Goal: Task Accomplishment & Management: Use online tool/utility

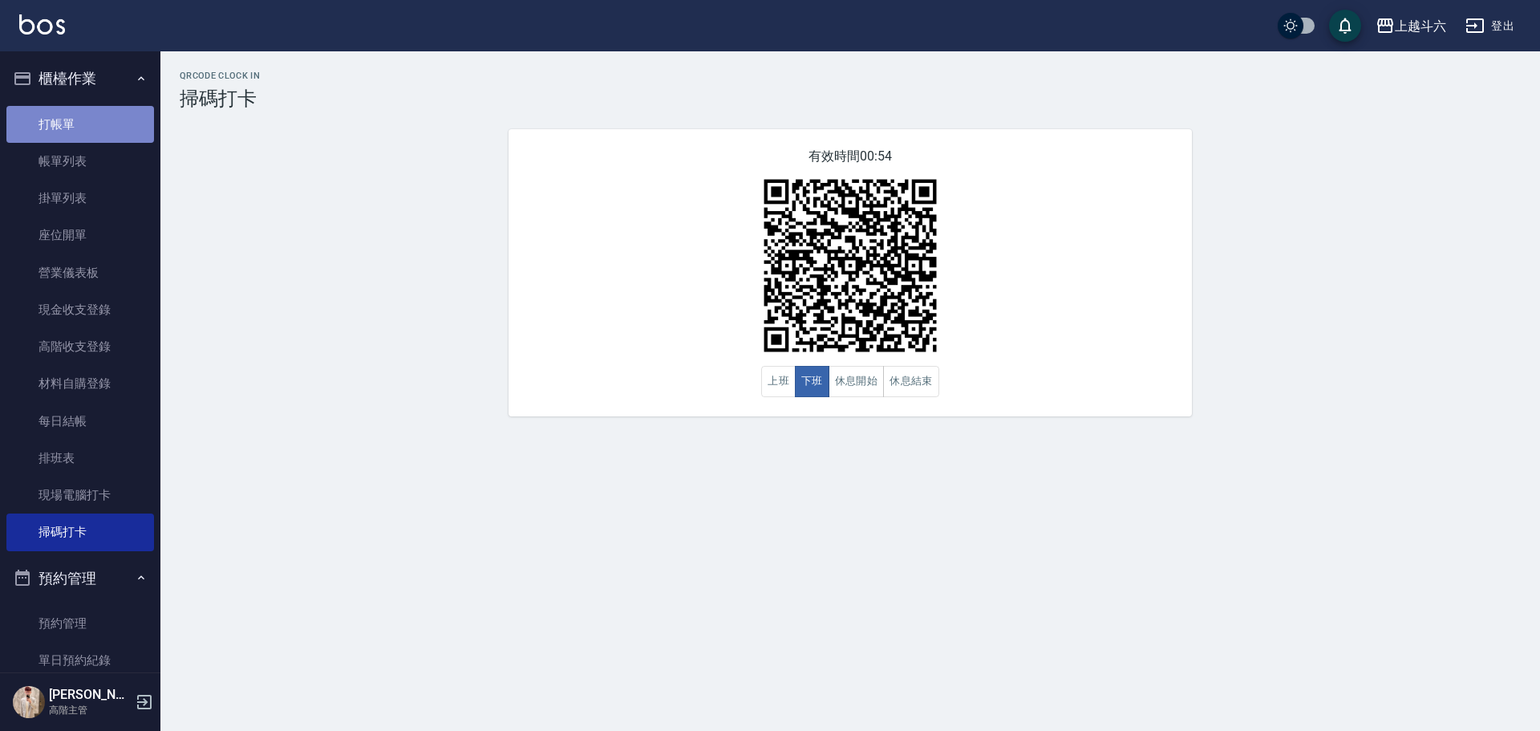
click at [105, 124] on link "打帳單" at bounding box center [80, 124] width 148 height 37
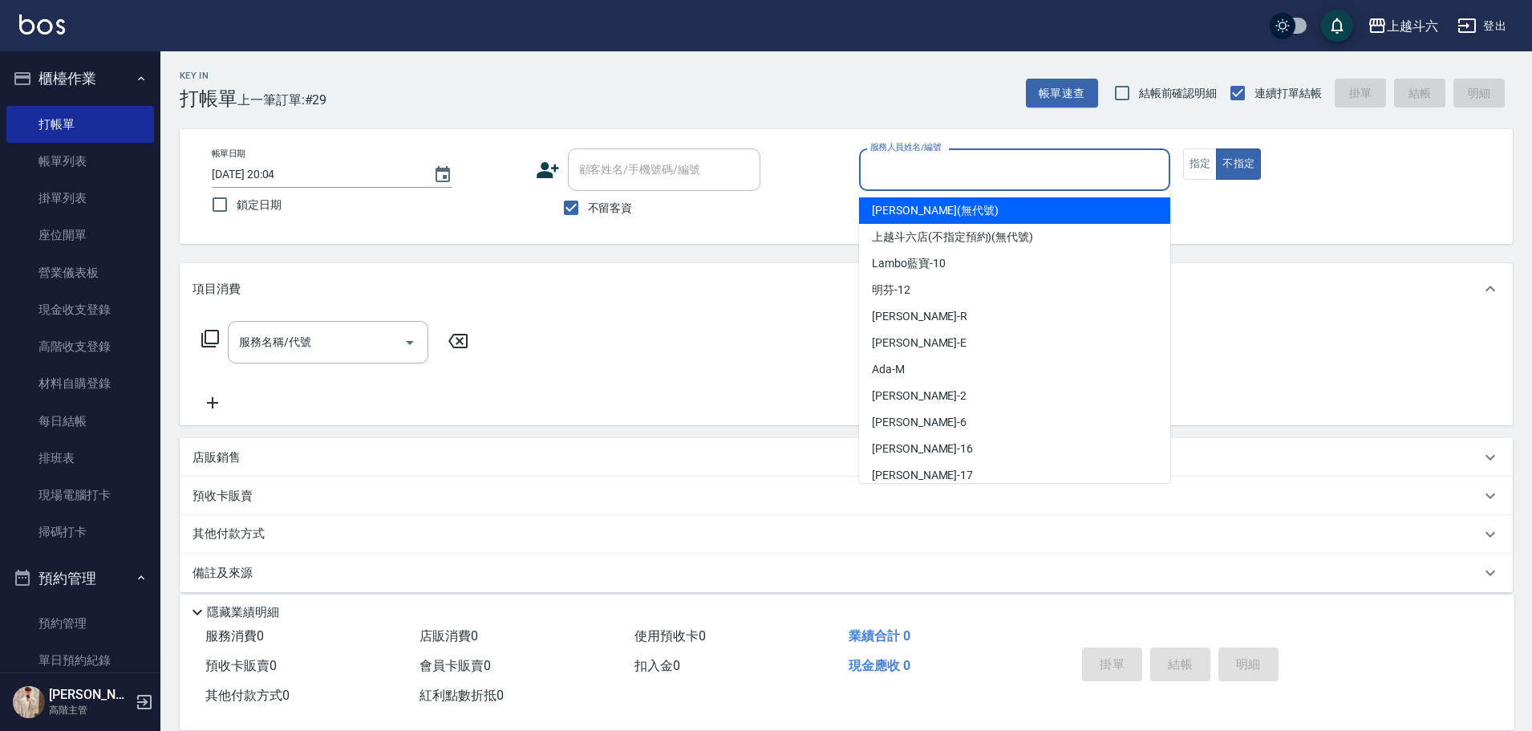
click at [1106, 180] on input "服務人員姓名/編號" at bounding box center [1014, 170] width 297 height 28
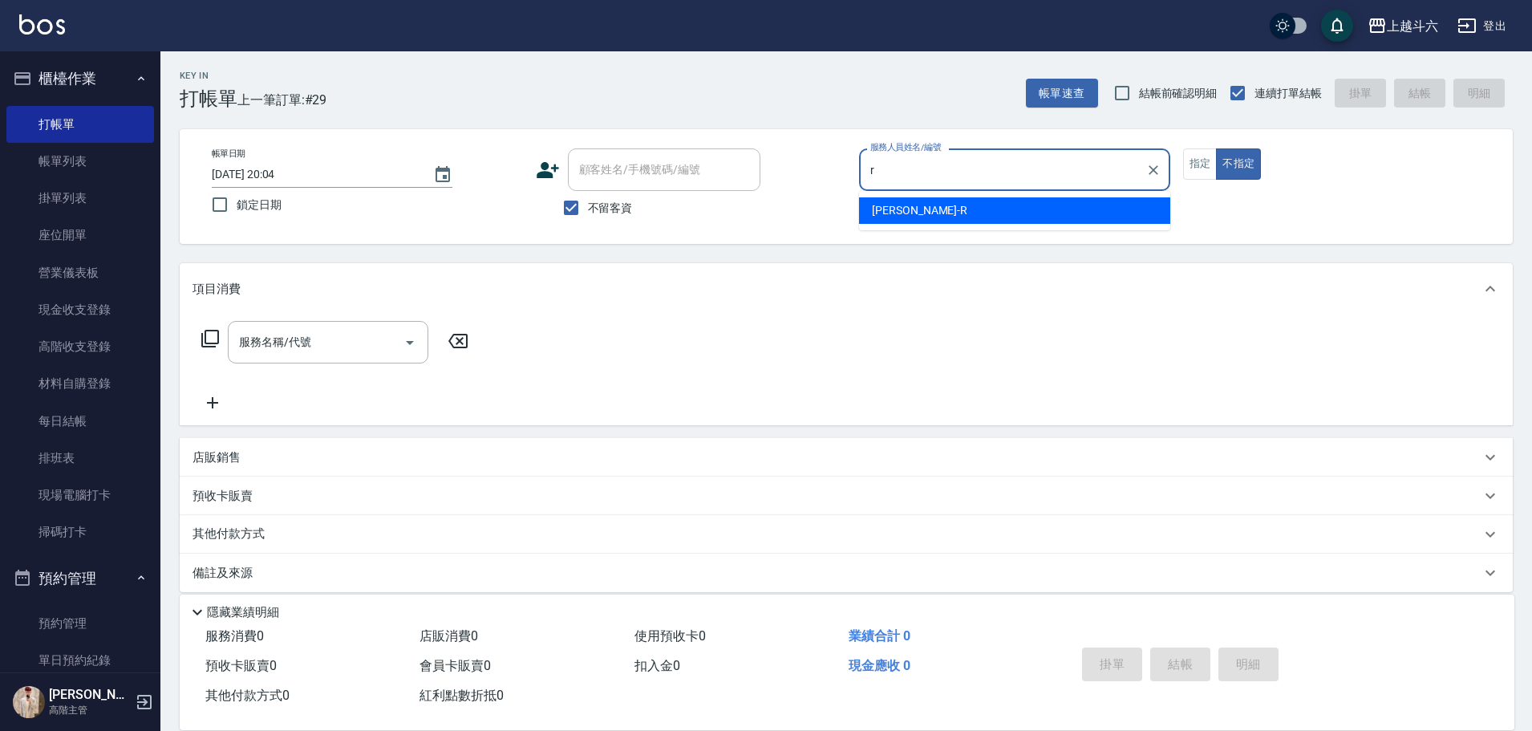
type input "r"
type button "false"
type input "Rebecca瑞瑞-R"
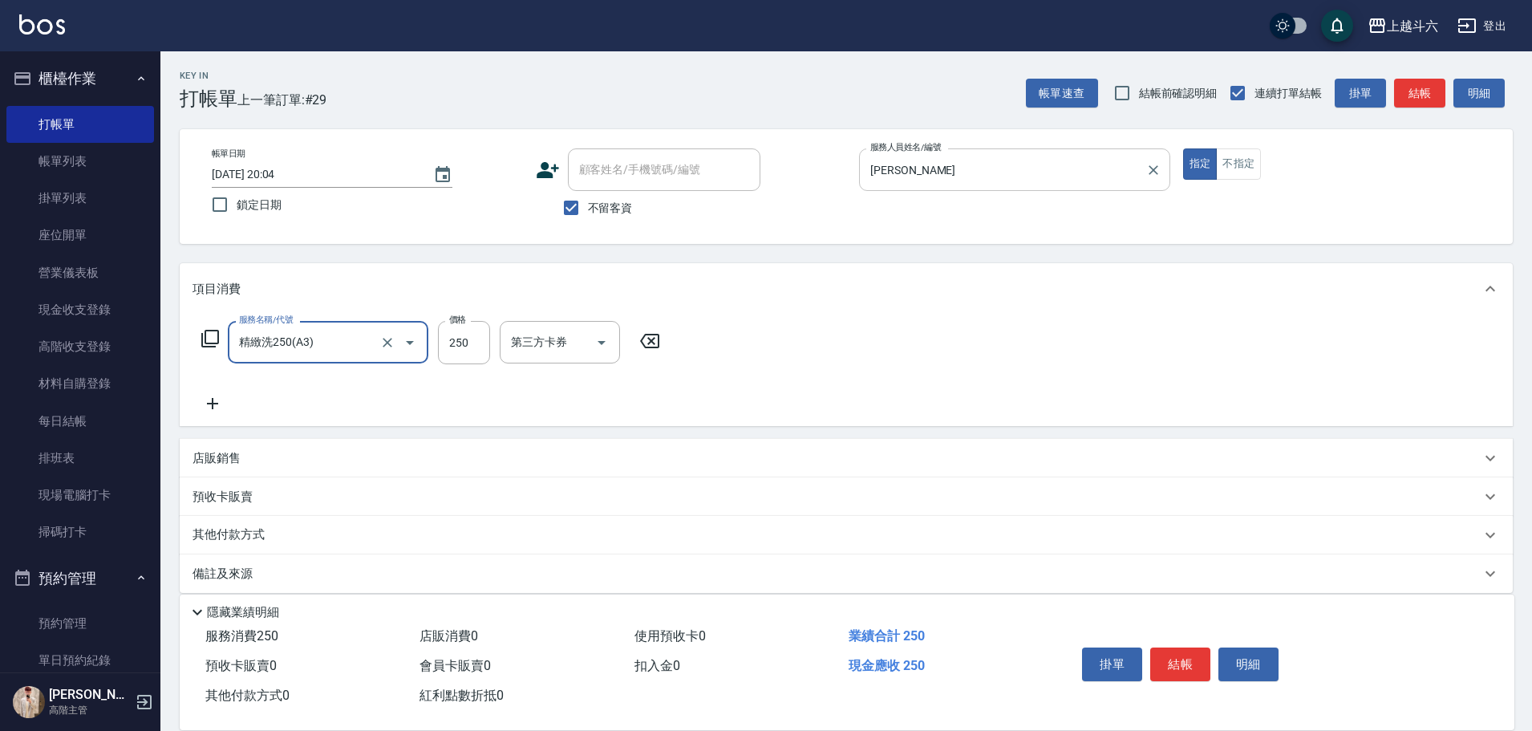
type input "精緻洗250(A3)"
type input "萱芸-32"
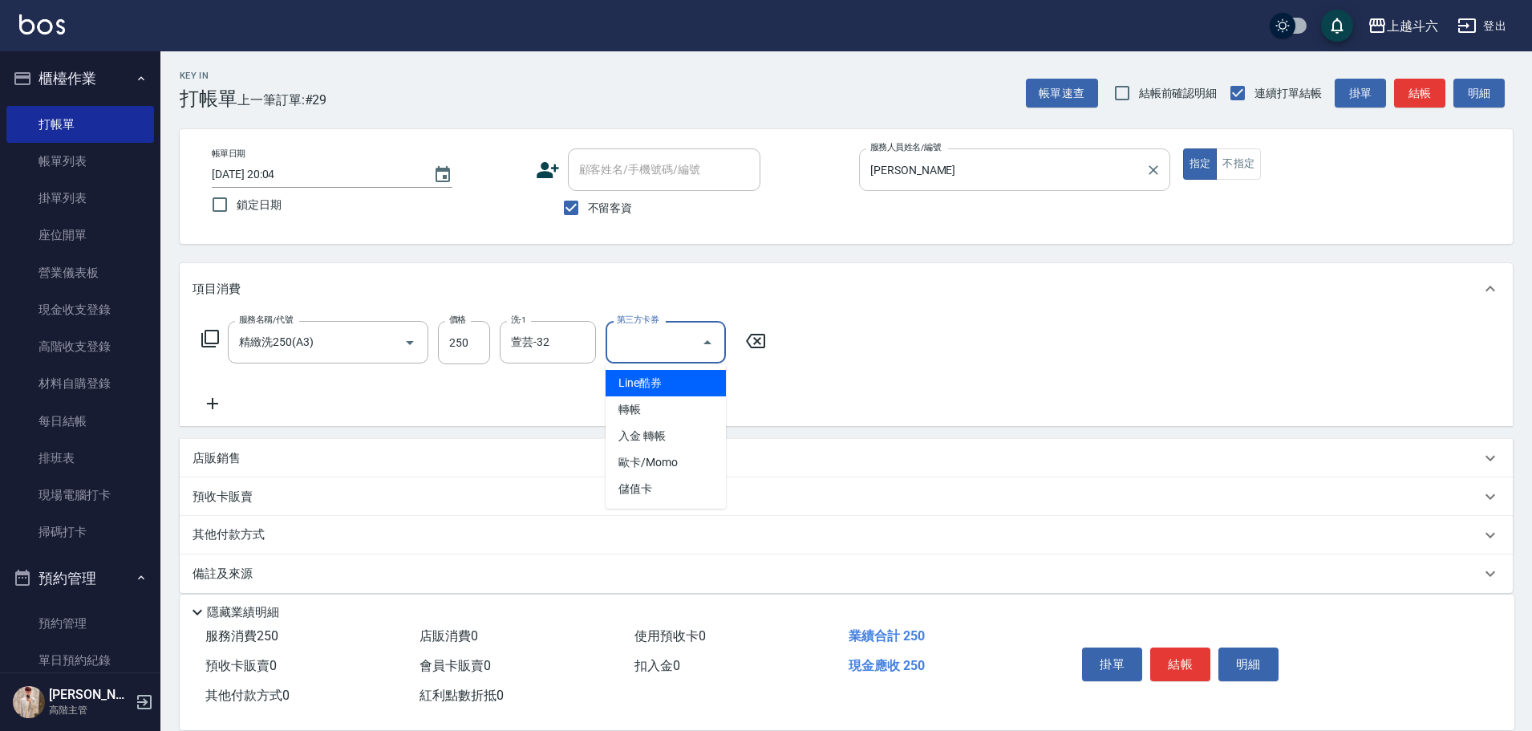
type input "儲值卡"
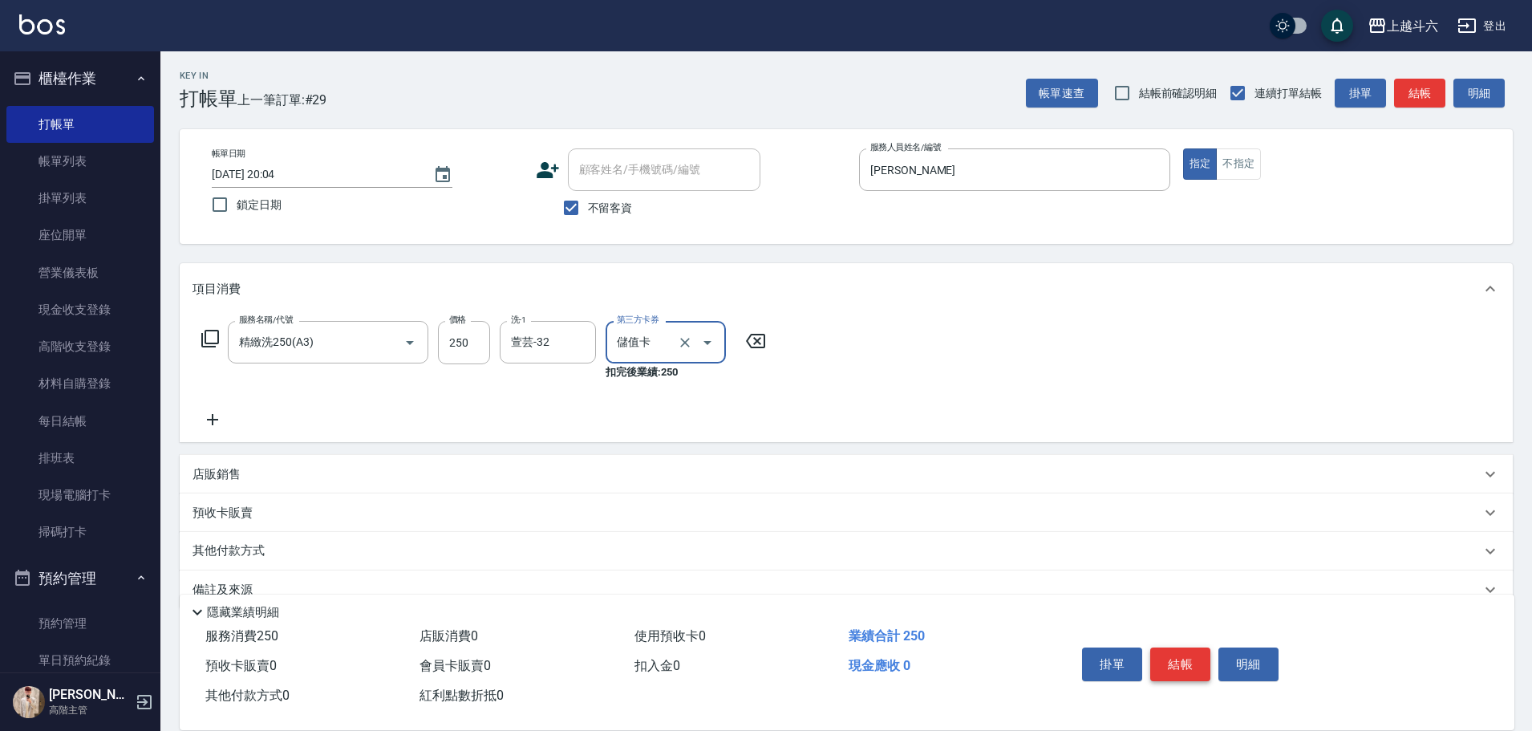
click at [1181, 668] on button "結帳" at bounding box center [1180, 664] width 60 height 34
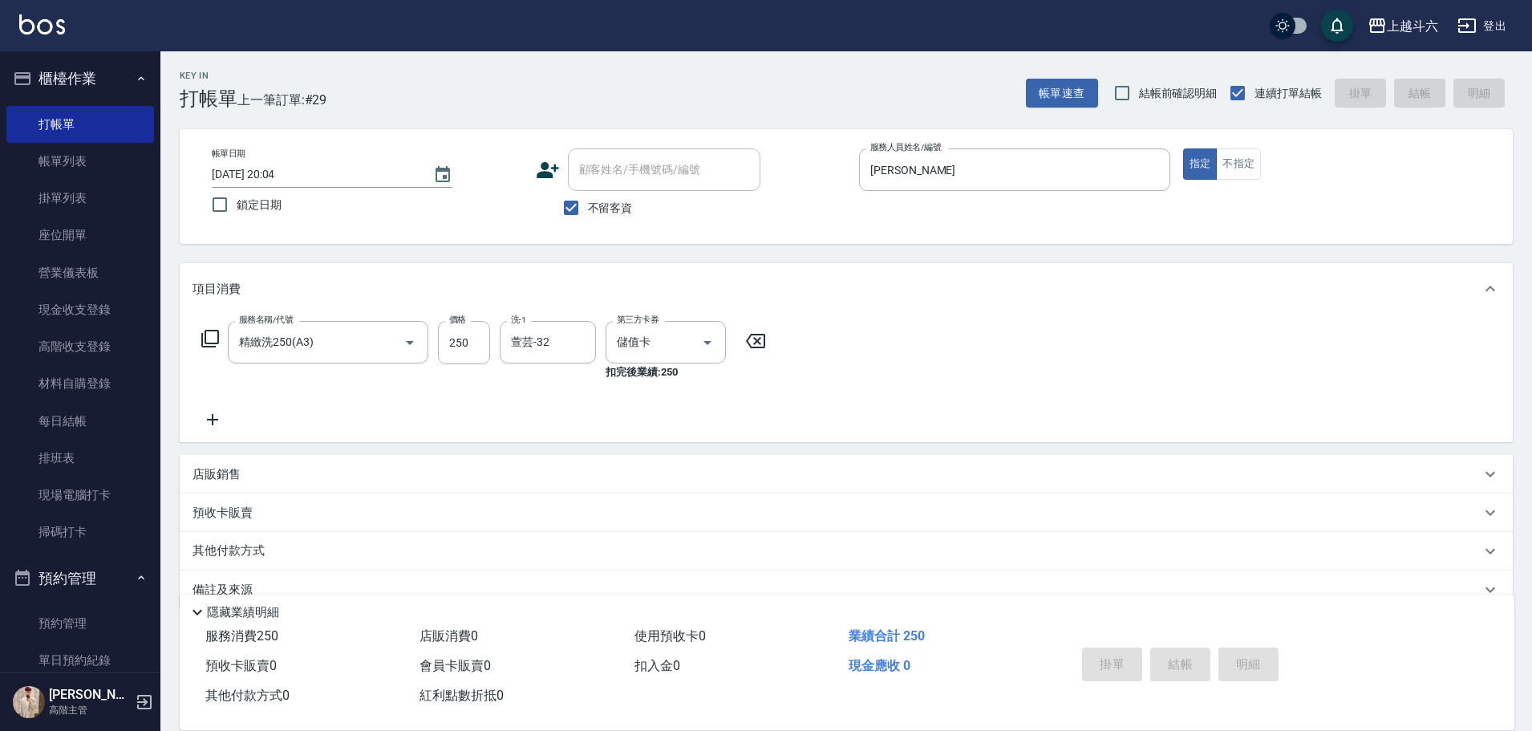
type input "2025/10/12 20:05"
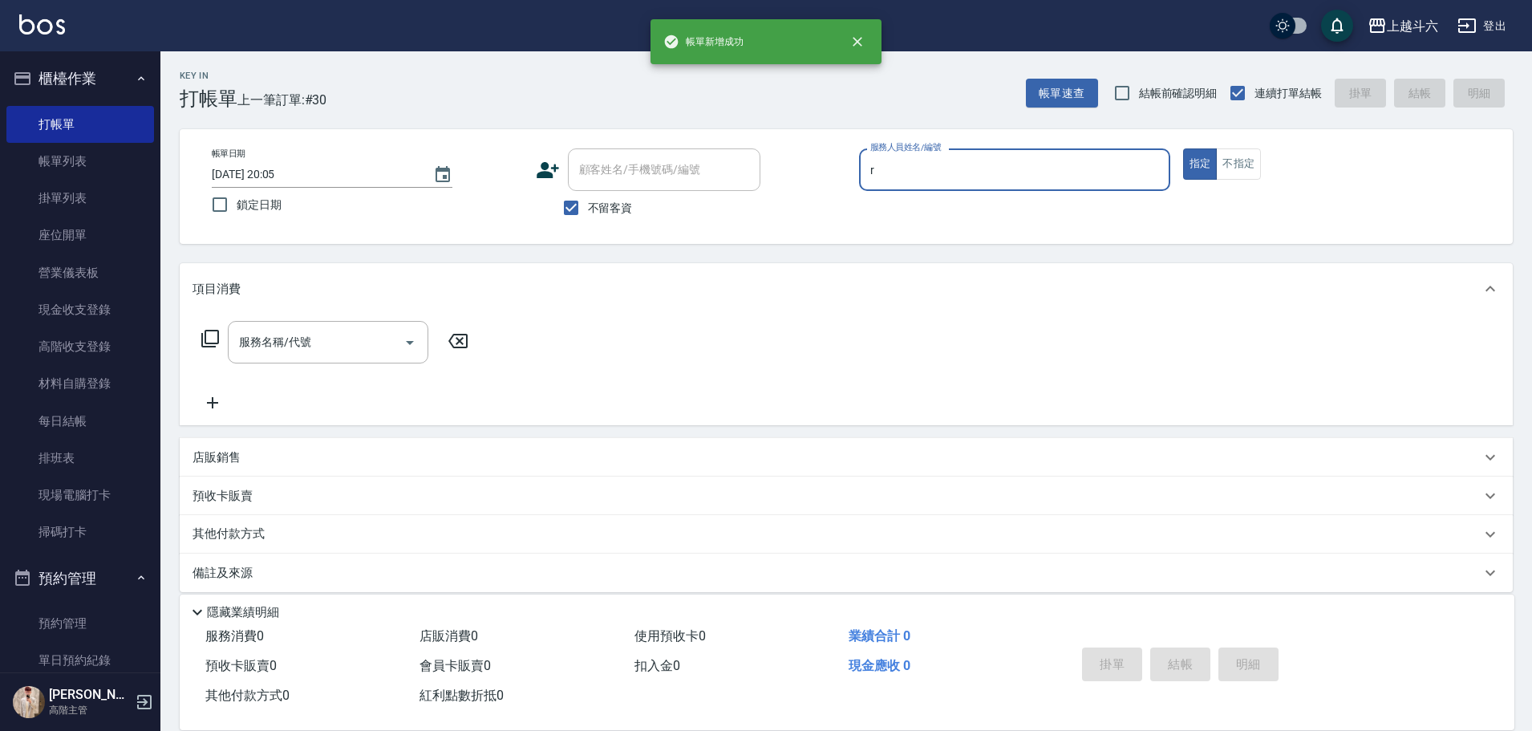
type input "Rebecca瑞瑞-R"
type button "true"
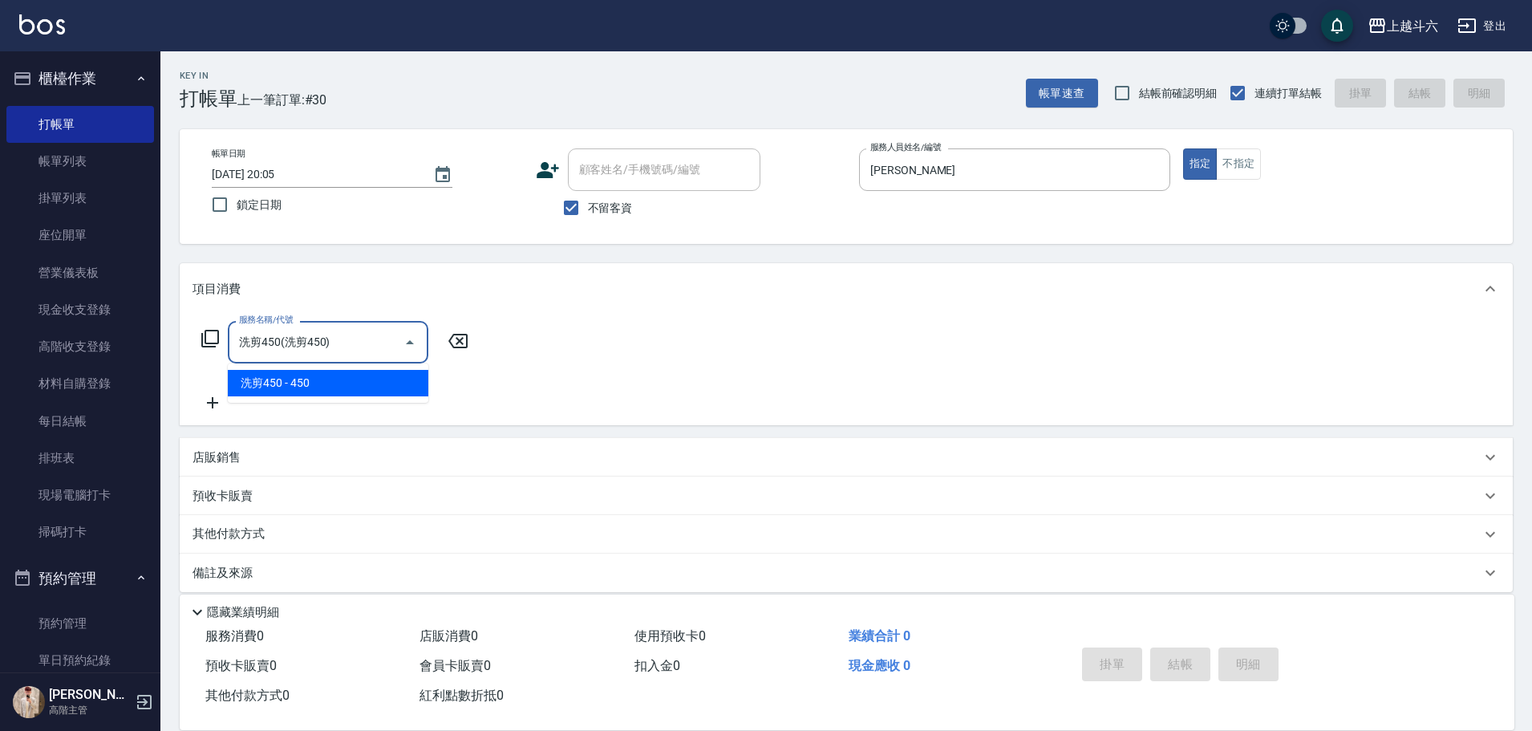
type input "洗剪450"
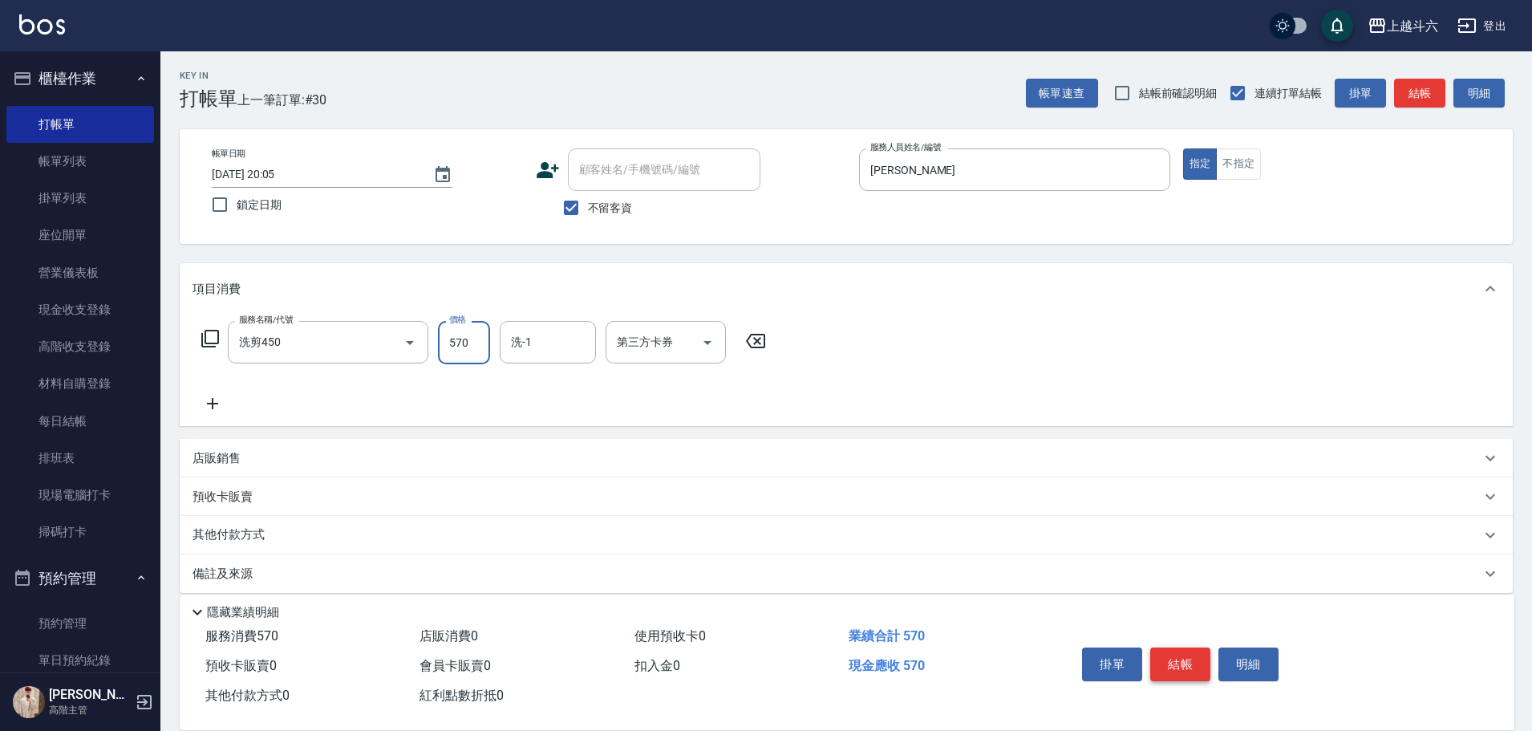
type input "570"
type input "萱芸-32"
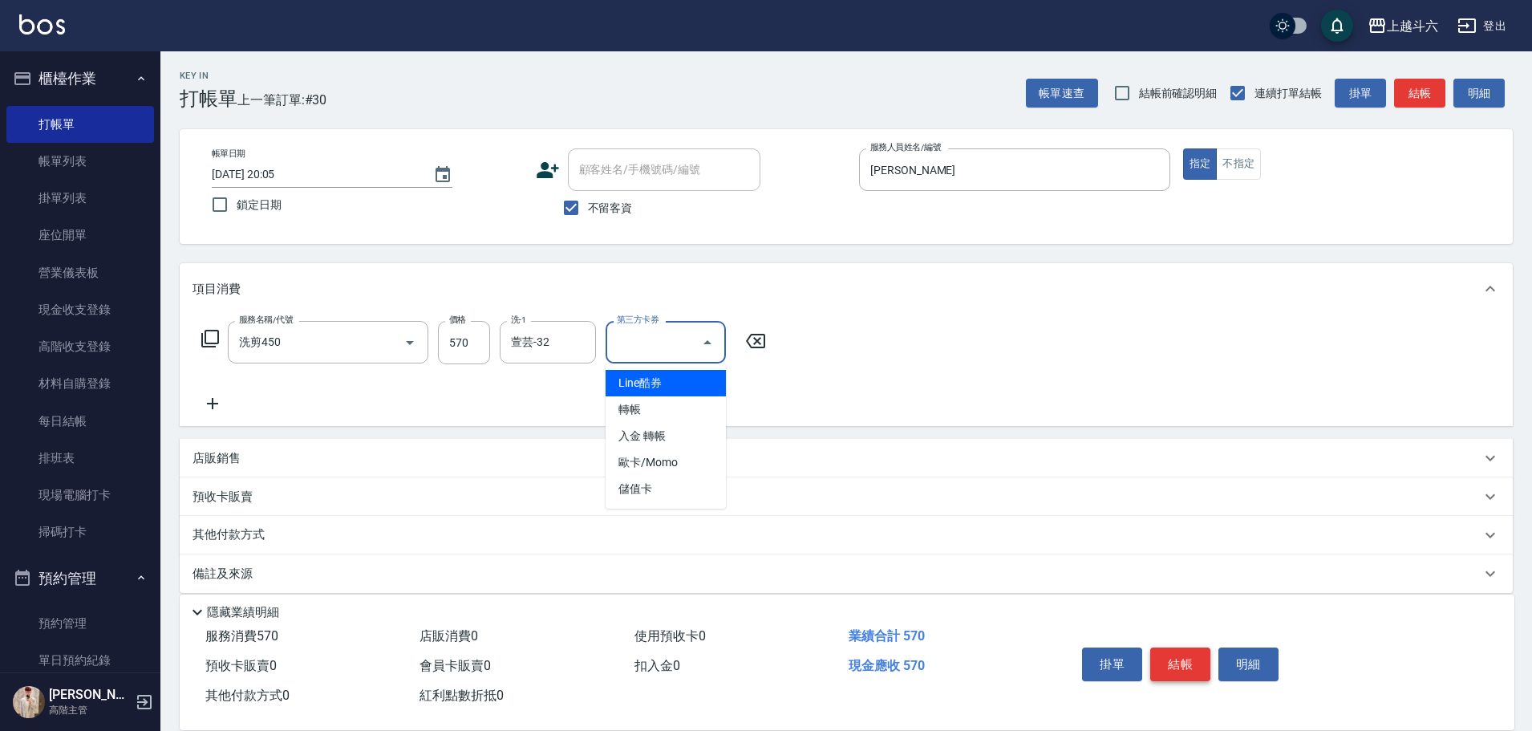
type input "儲值卡"
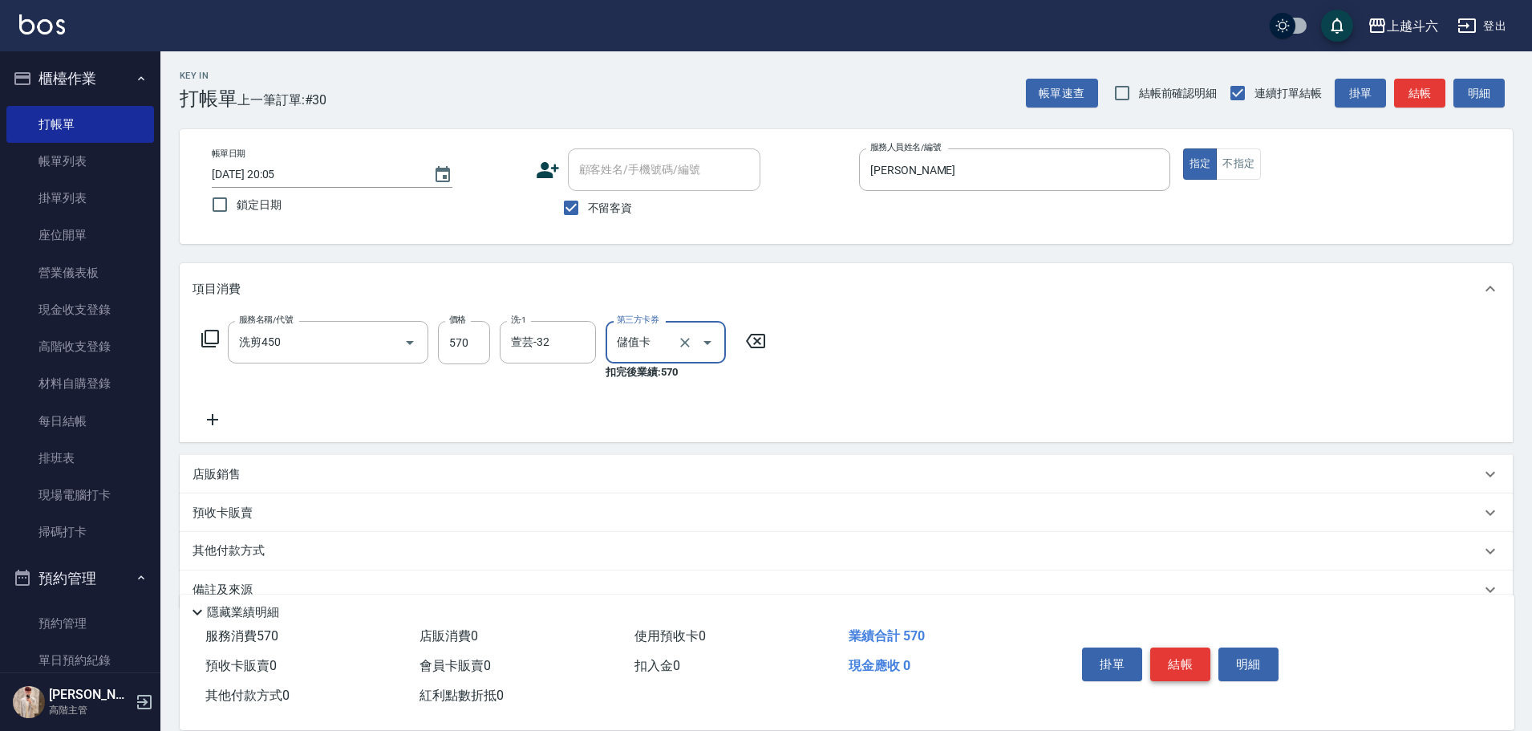
click at [1182, 667] on button "結帳" at bounding box center [1180, 664] width 60 height 34
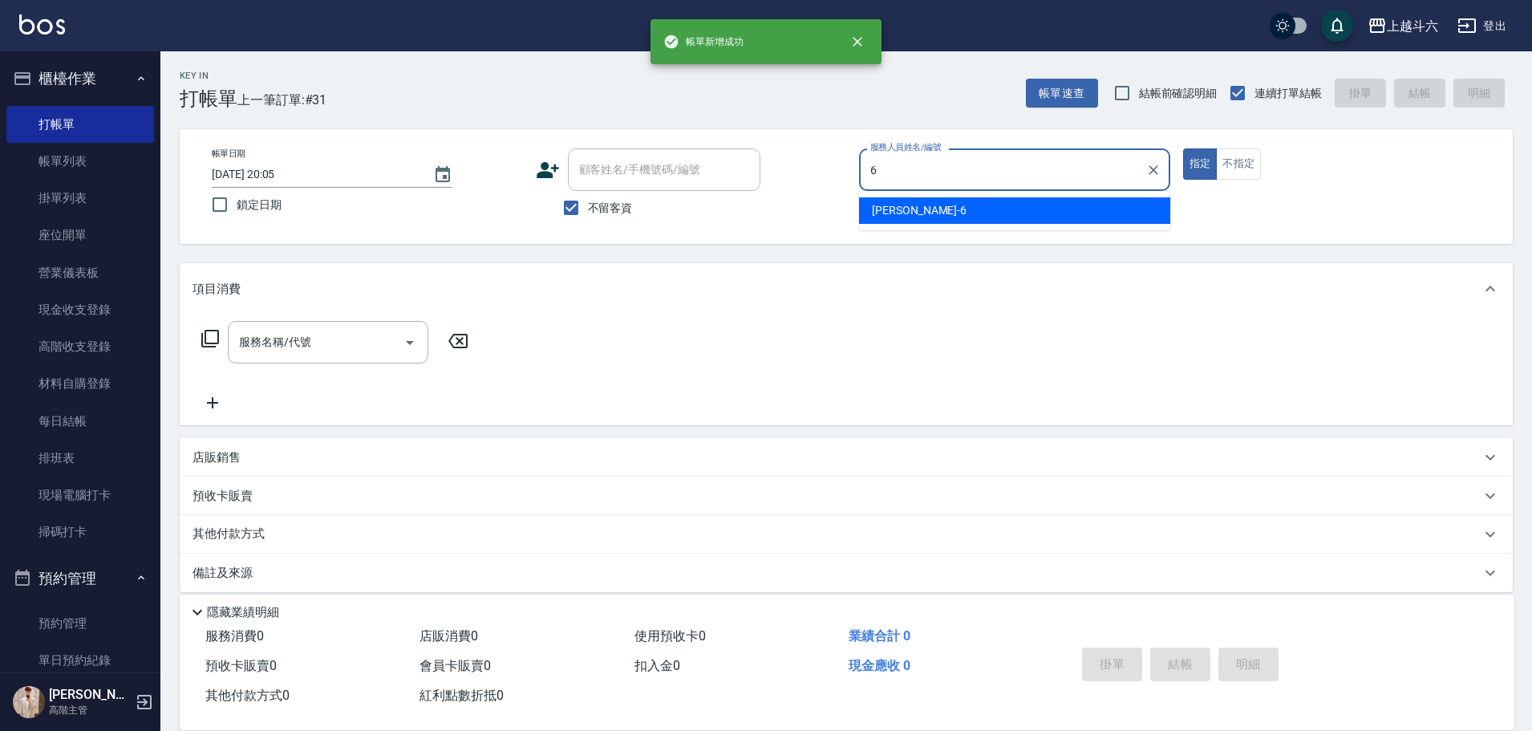
type input "紫宜-6"
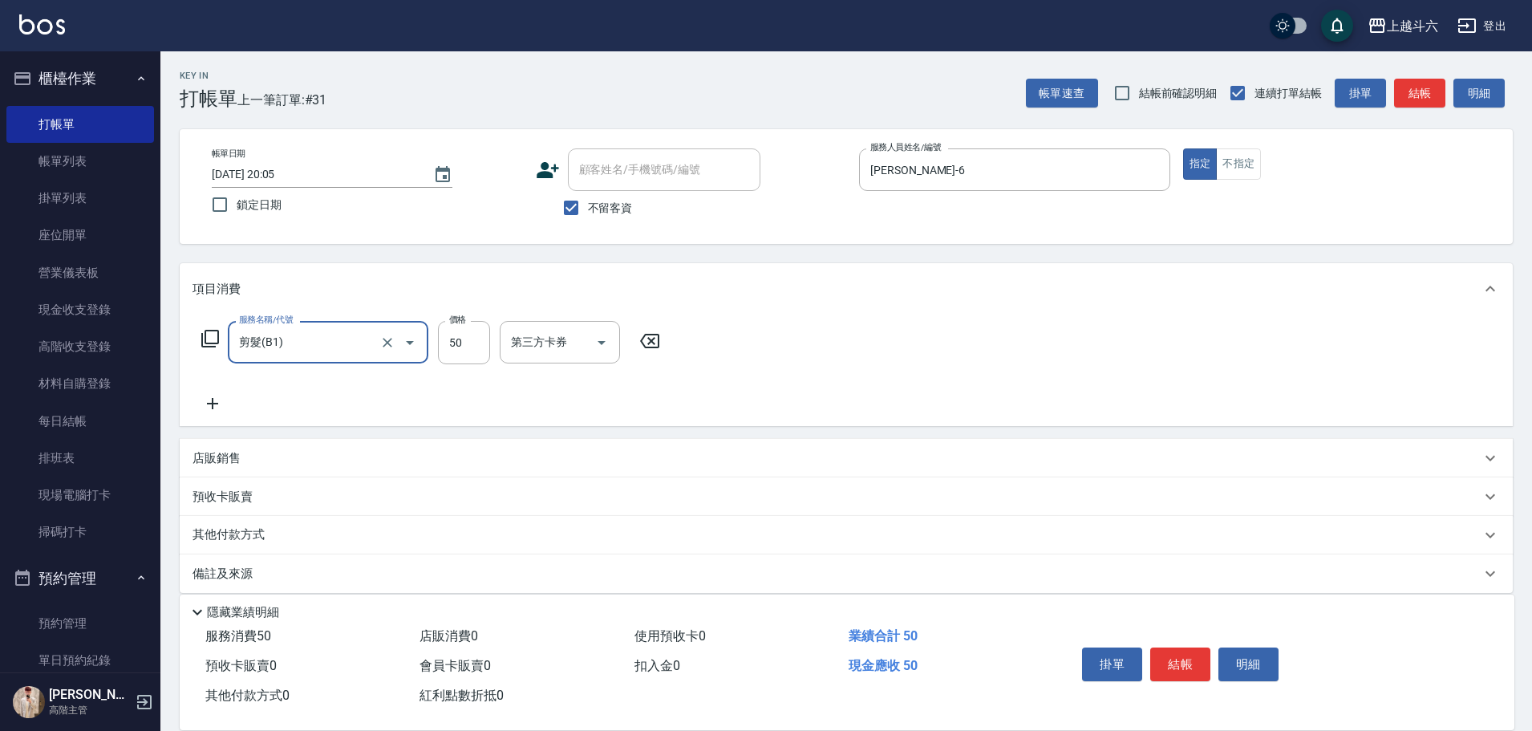
type input "剪髮(B1)"
type input "350"
click at [1194, 652] on button "結帳" at bounding box center [1180, 664] width 60 height 34
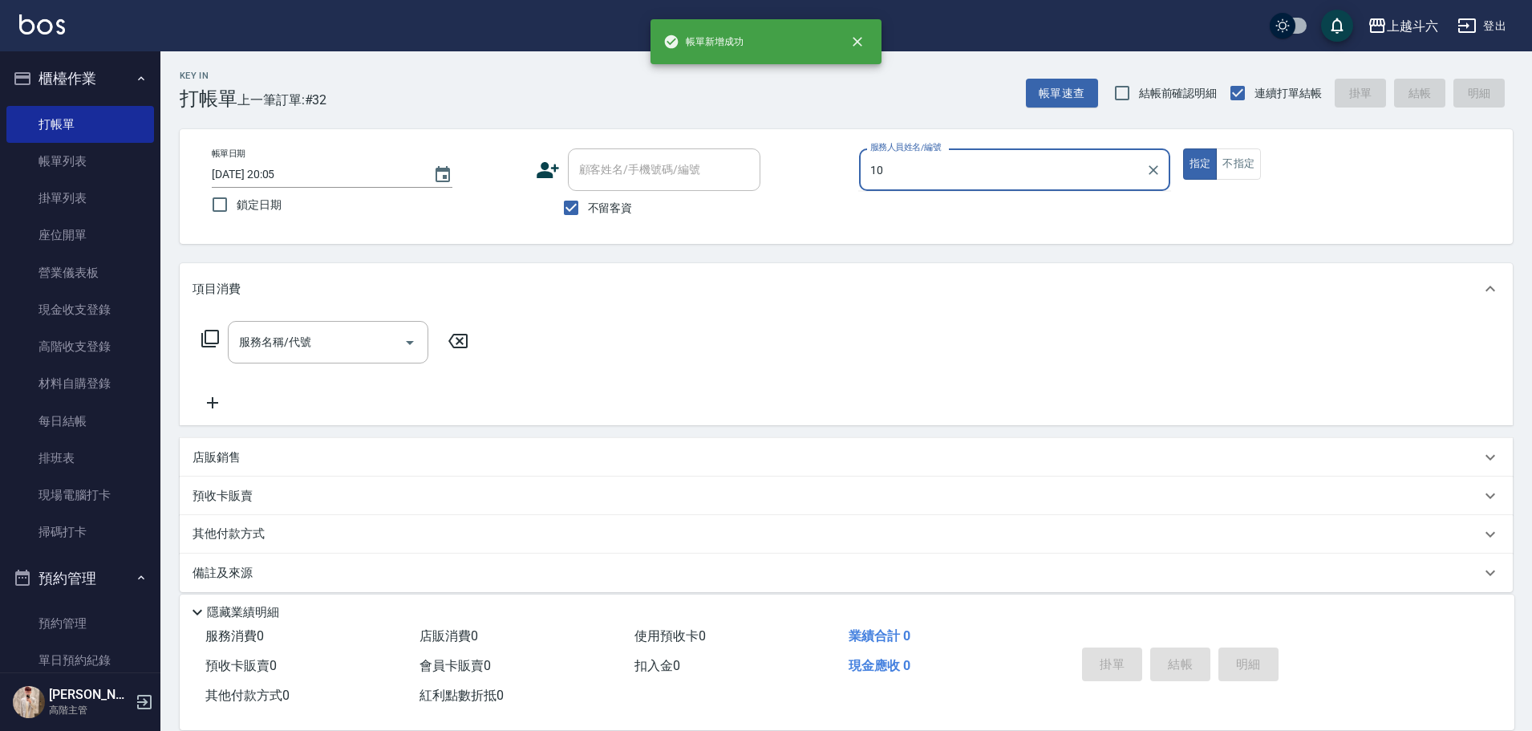
type input "Lambo藍寶-10"
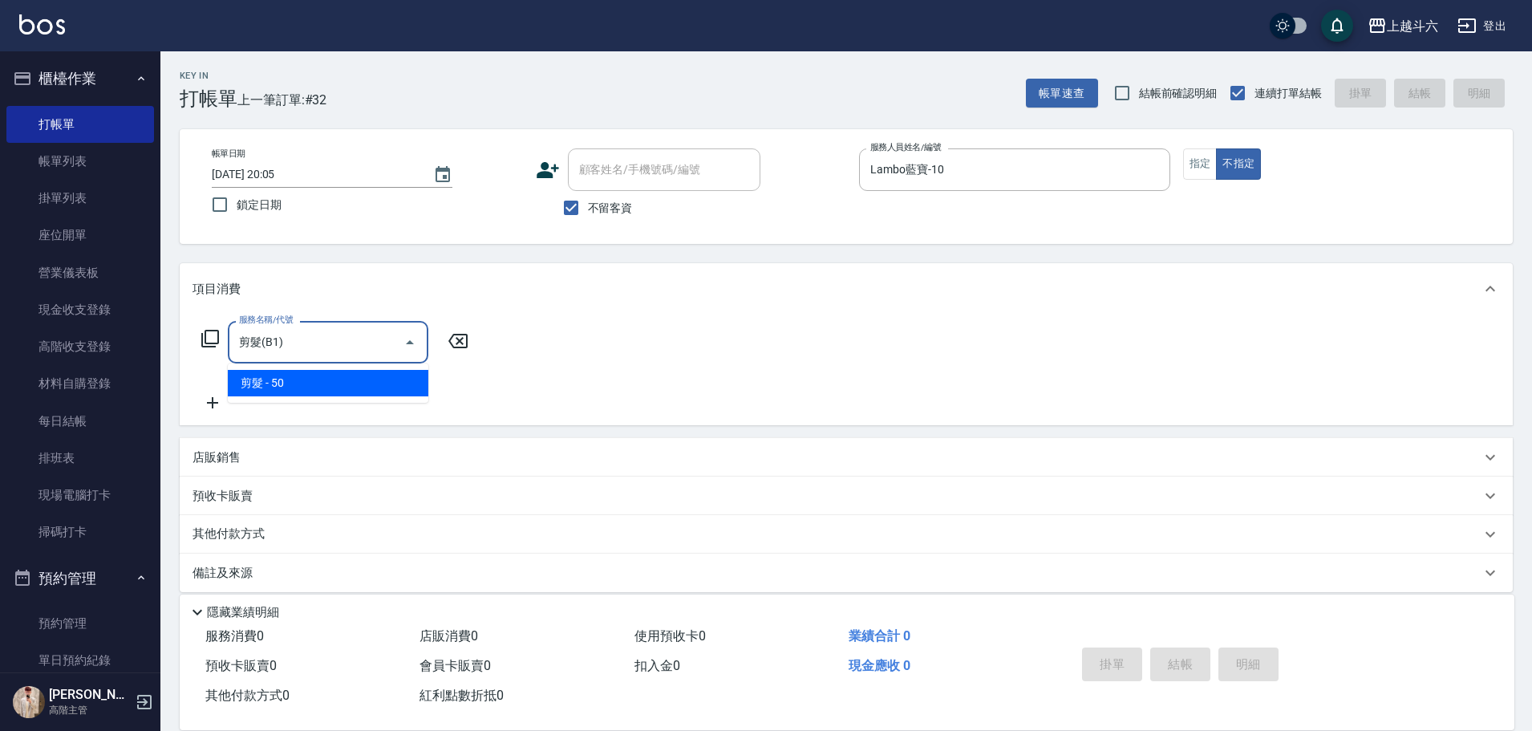
type input "剪髮(B1)"
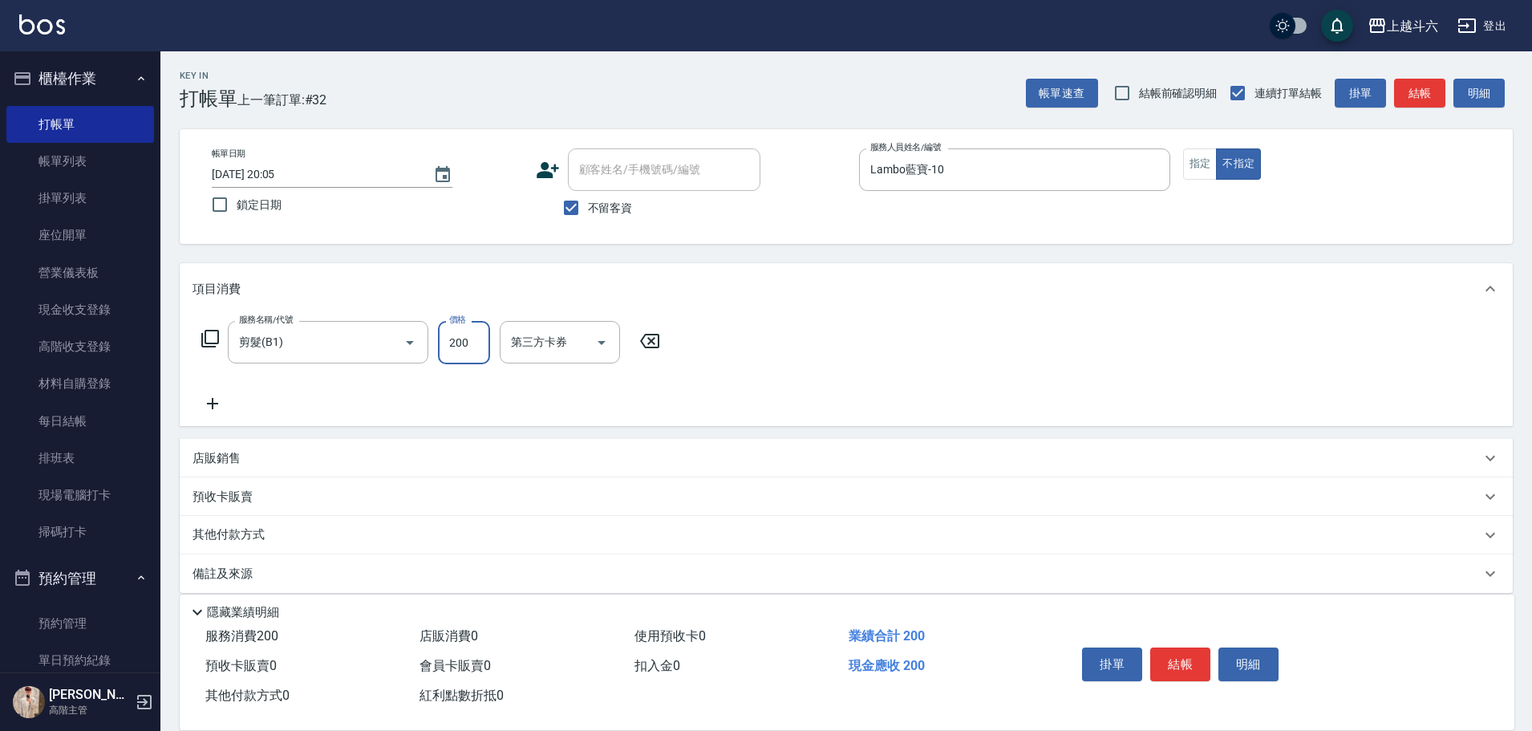
type input "200"
click at [1190, 659] on button "結帳" at bounding box center [1180, 664] width 60 height 34
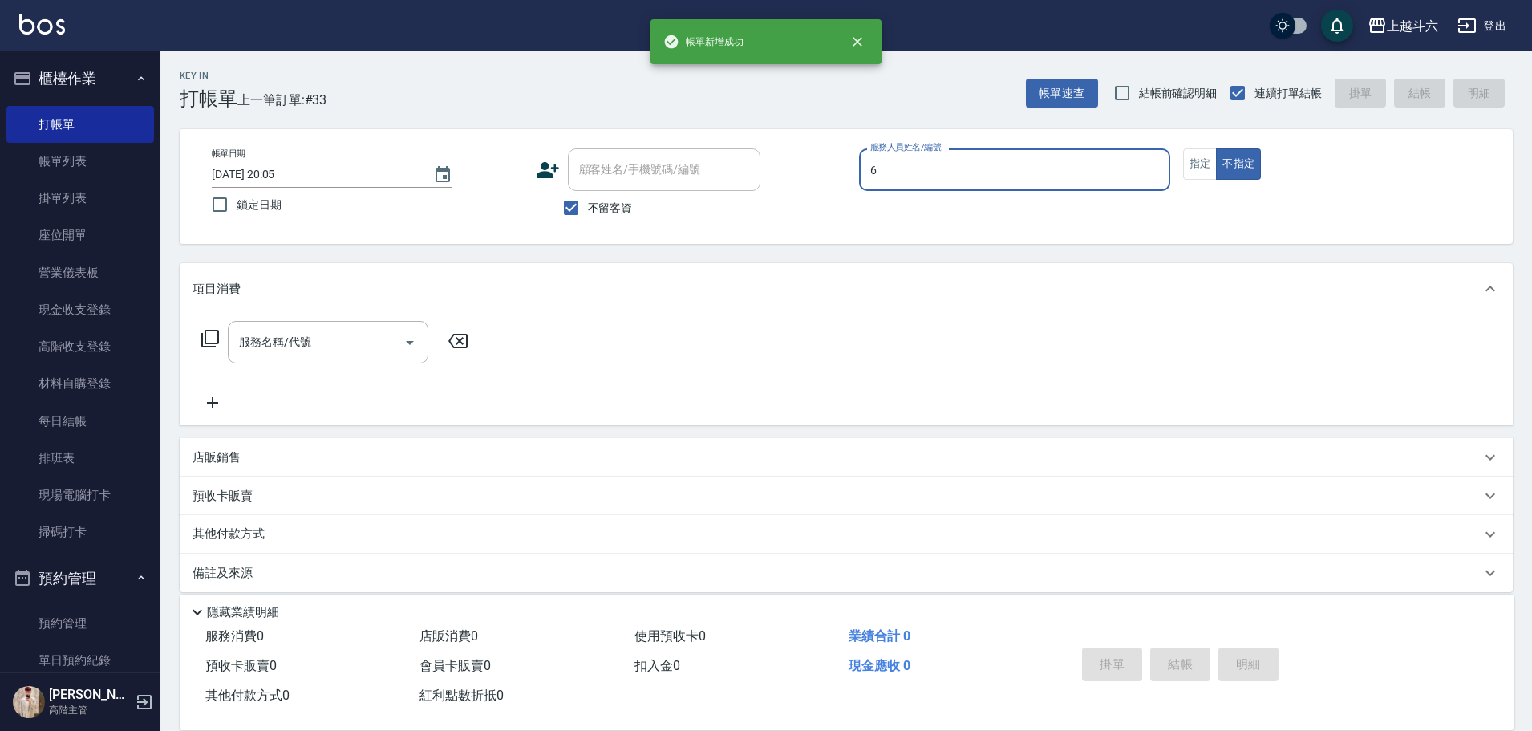
type input "紫宜-6"
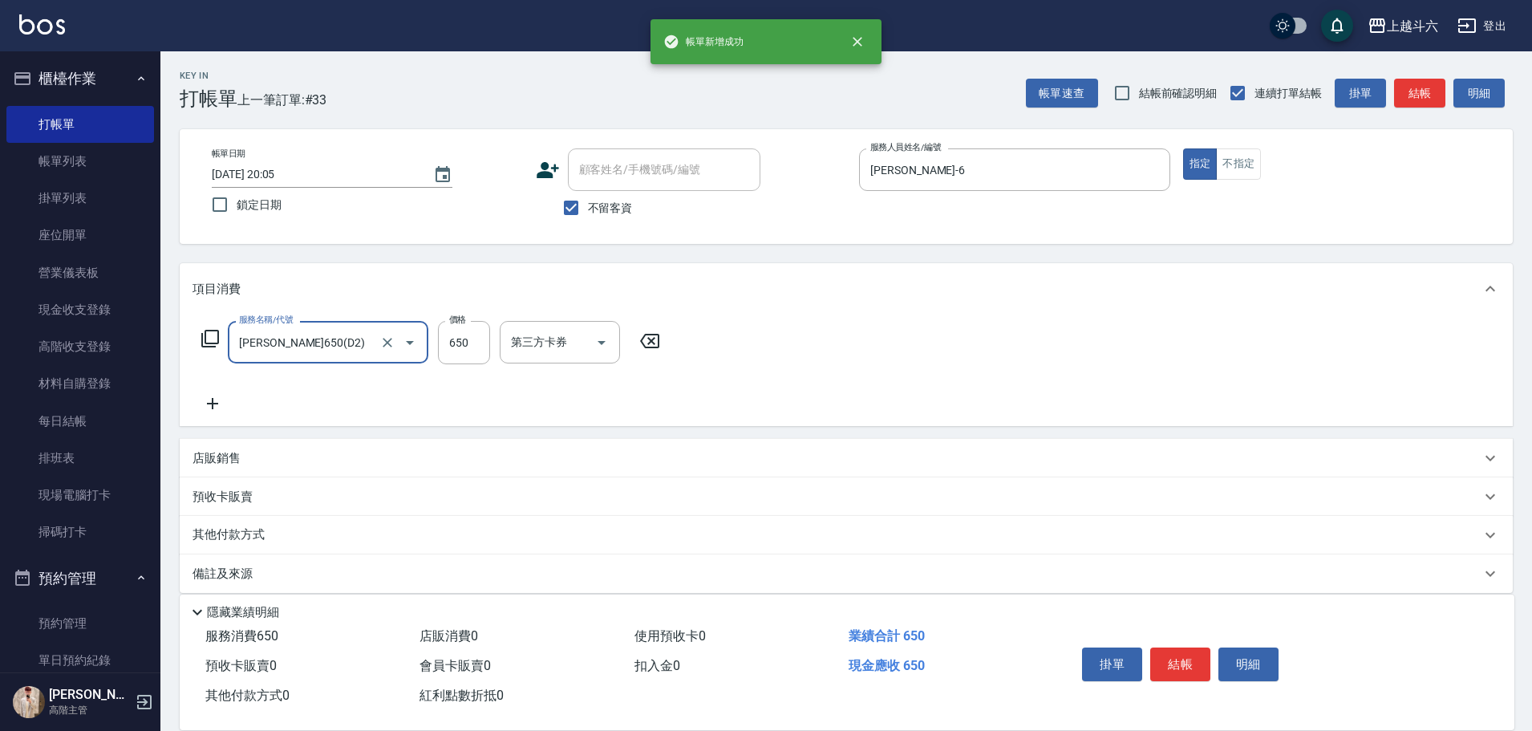
type input "伊黛莉650(D2)"
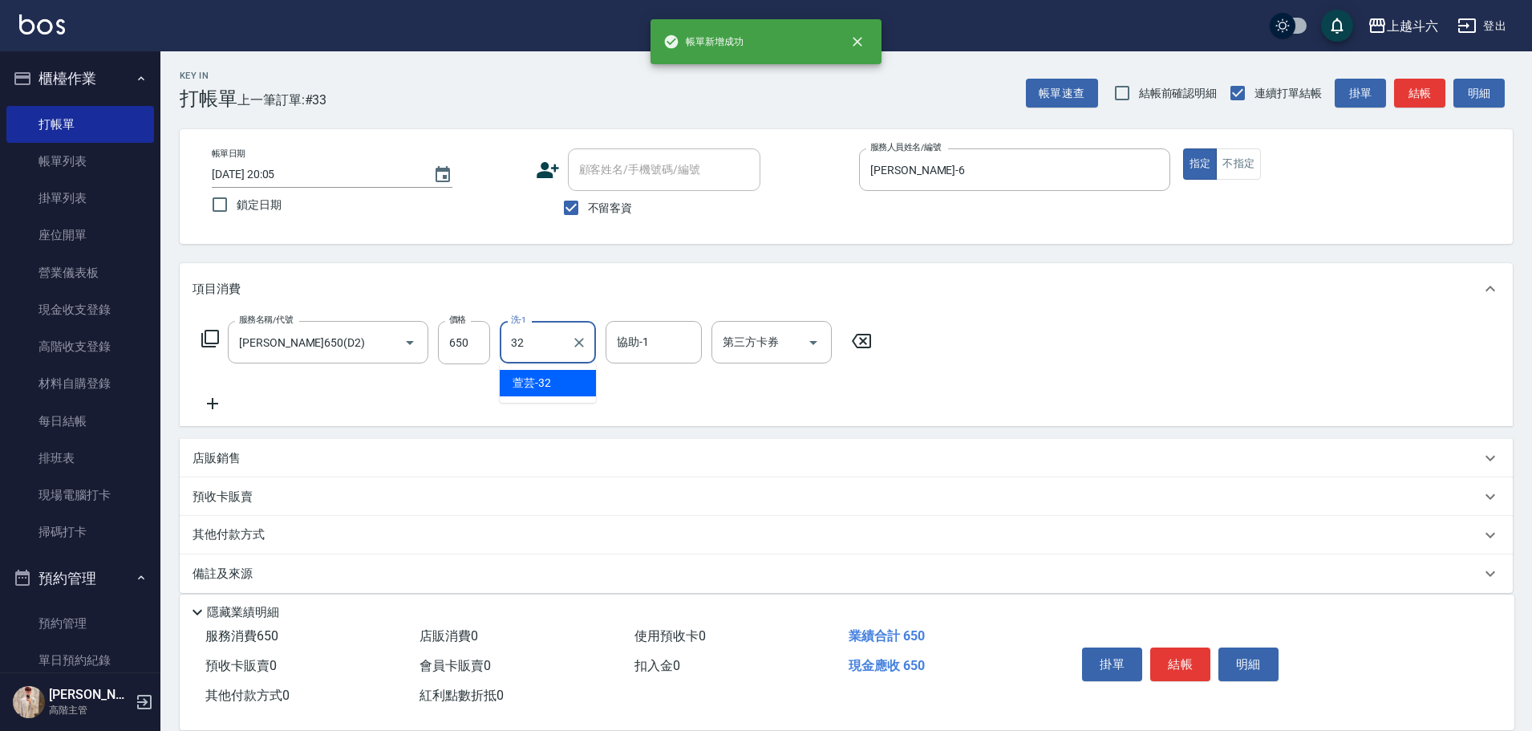
type input "萱芸-32"
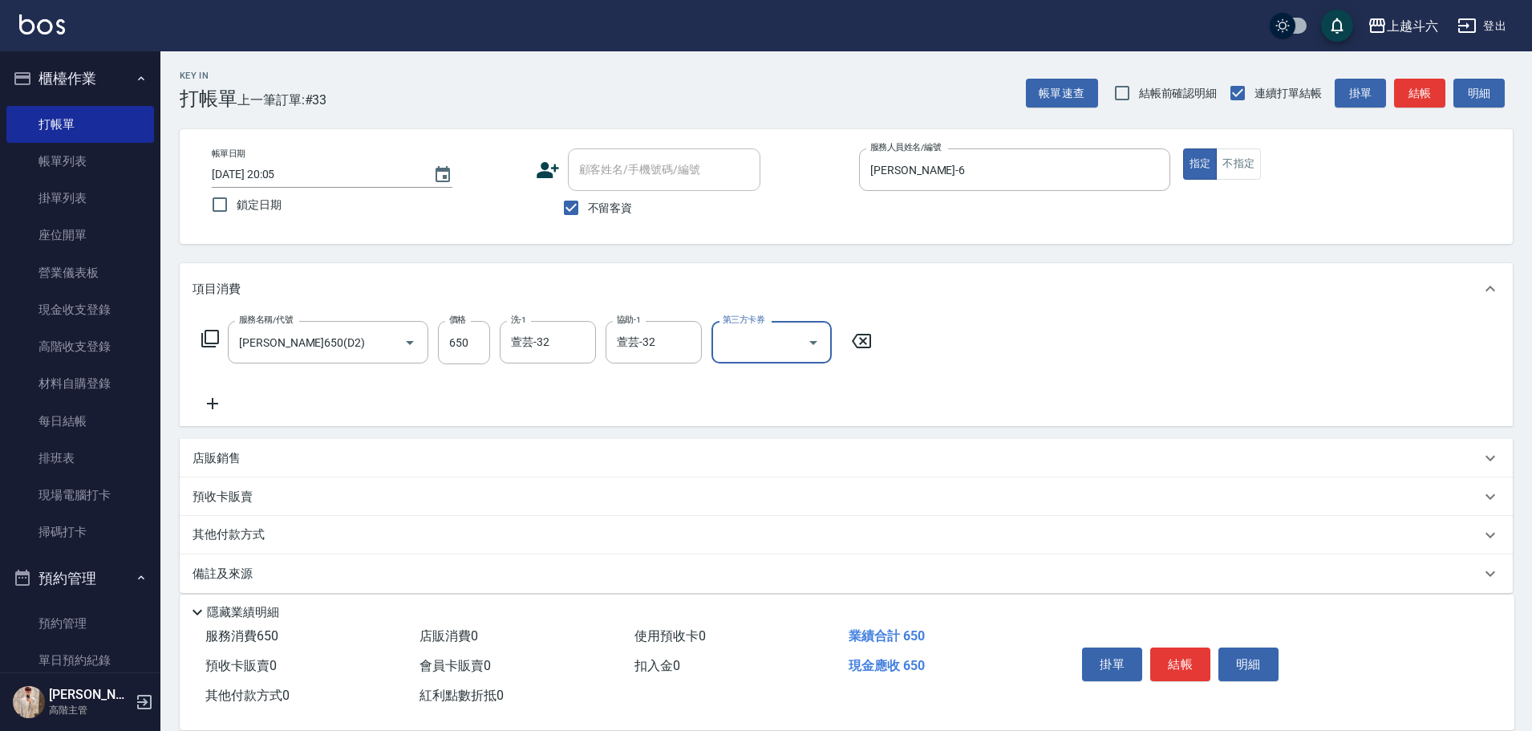
click at [1190, 659] on button "結帳" at bounding box center [1180, 664] width 60 height 34
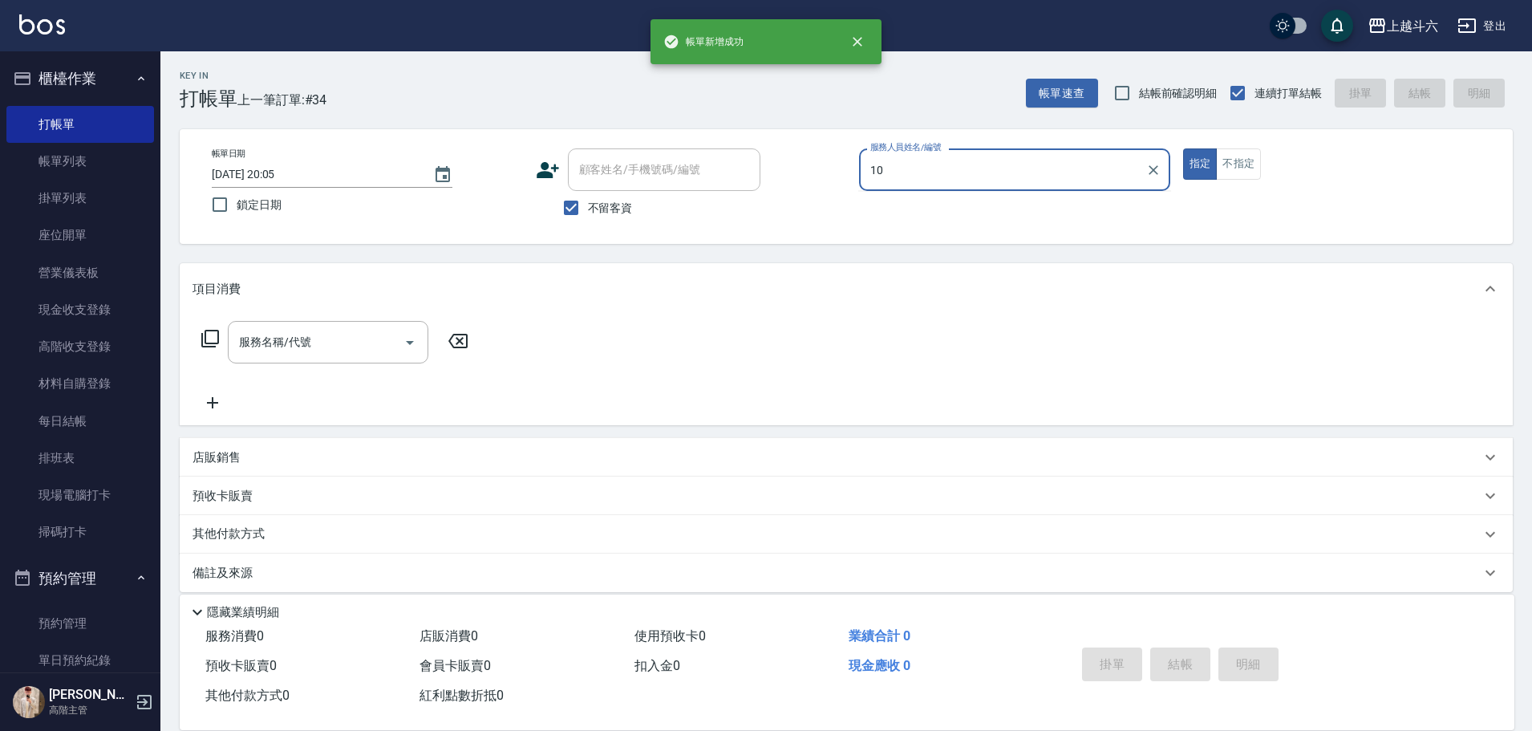
type input "Lambo藍寶-10"
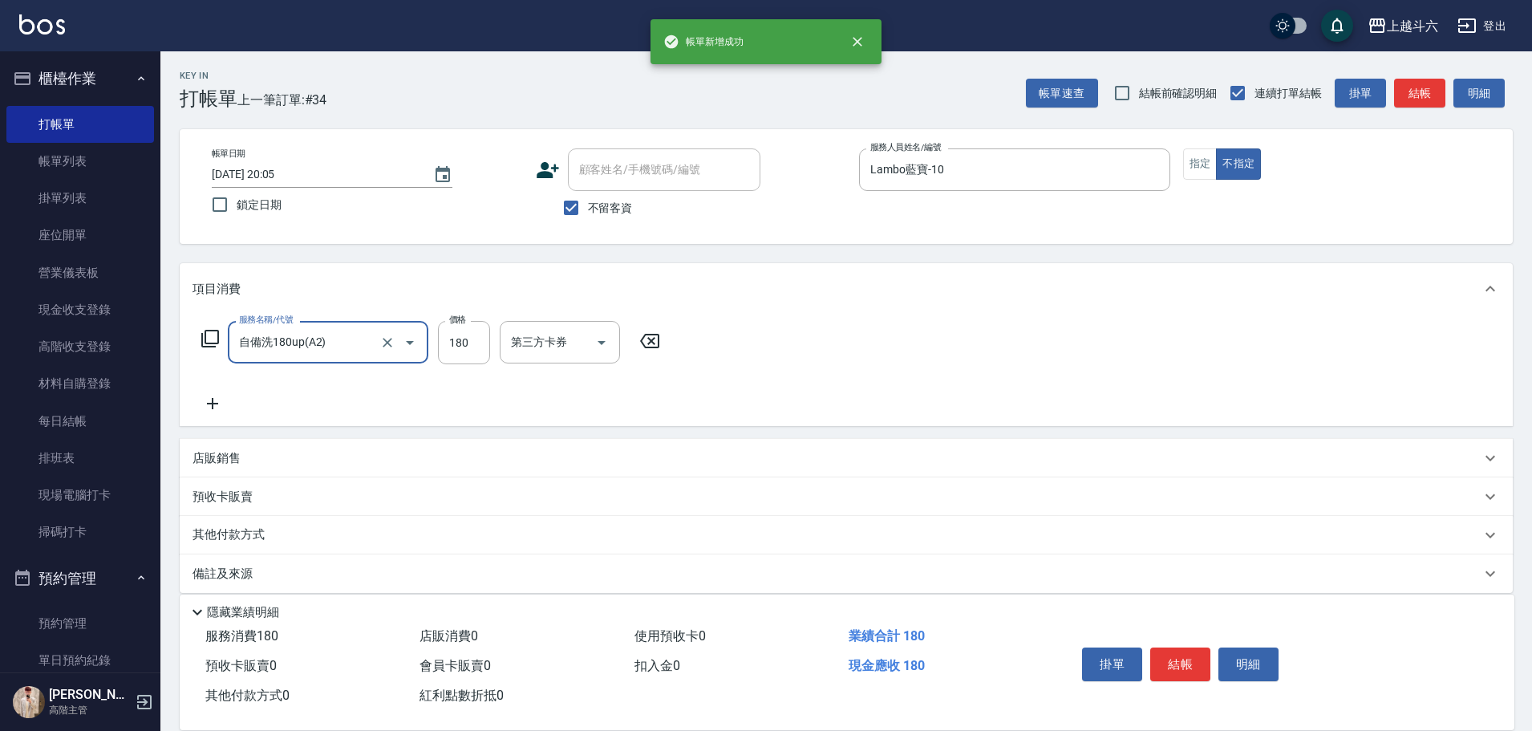
type input "自備洗180up(A2)"
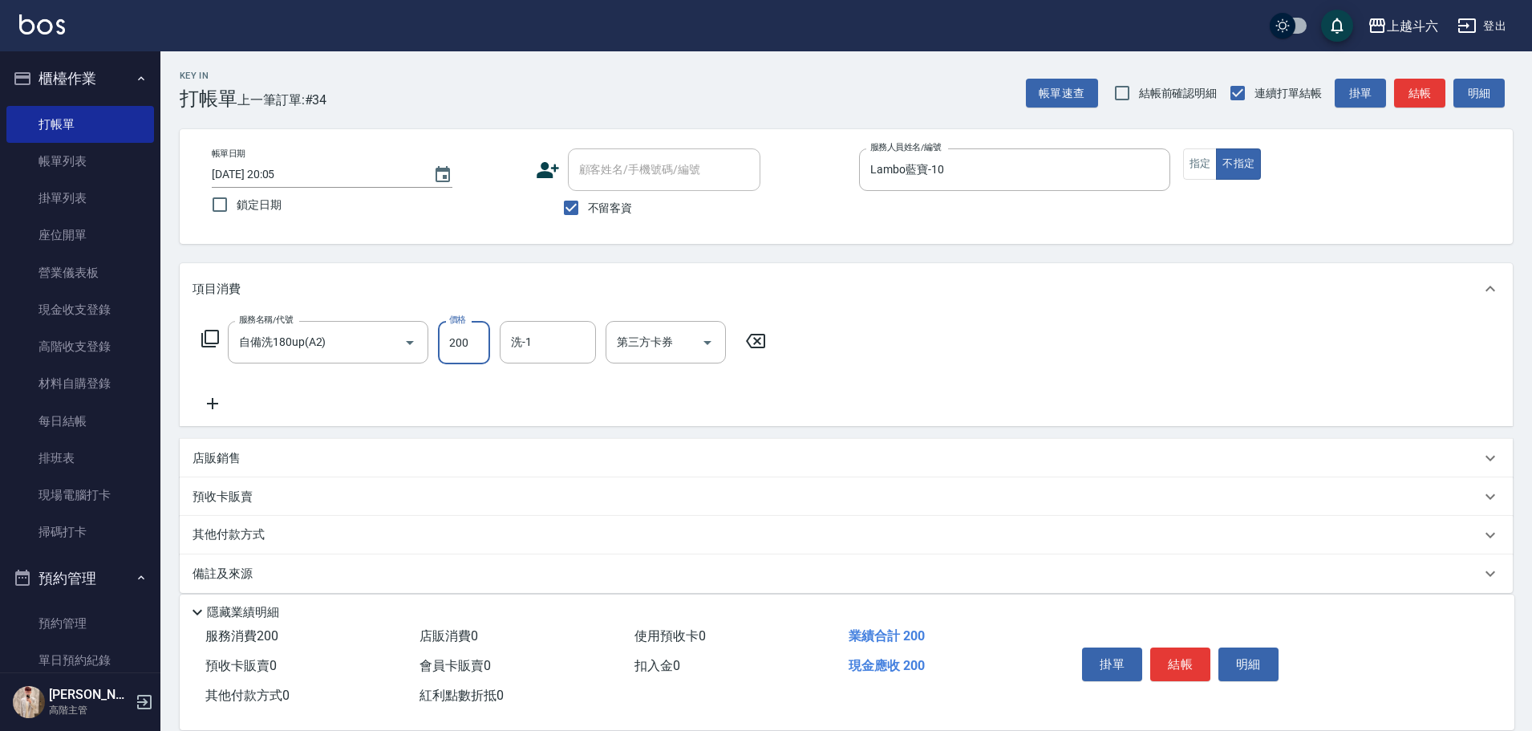
type input "200"
type input "萱芸-32"
click at [1183, 660] on button "結帳" at bounding box center [1180, 664] width 60 height 34
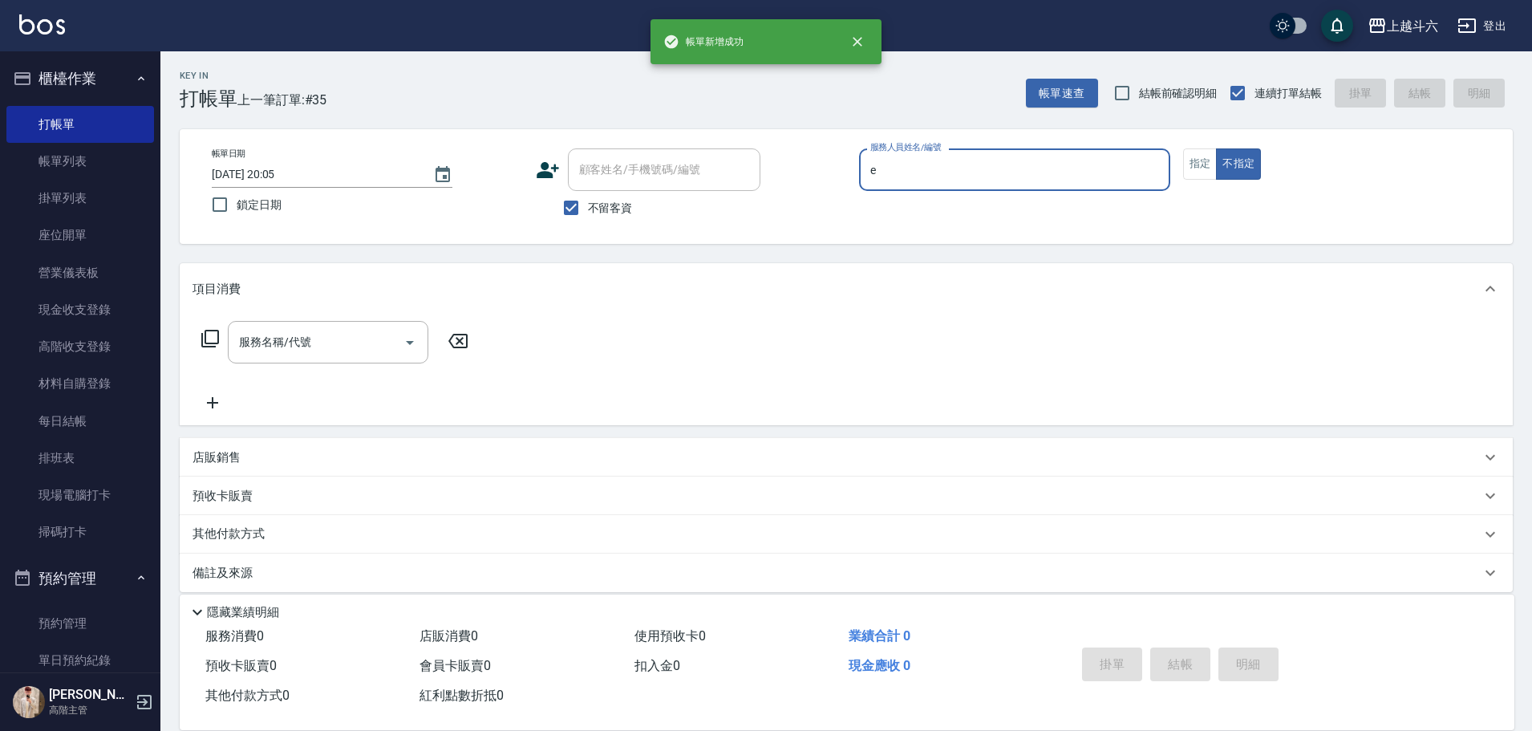
type input "[PERSON_NAME]"
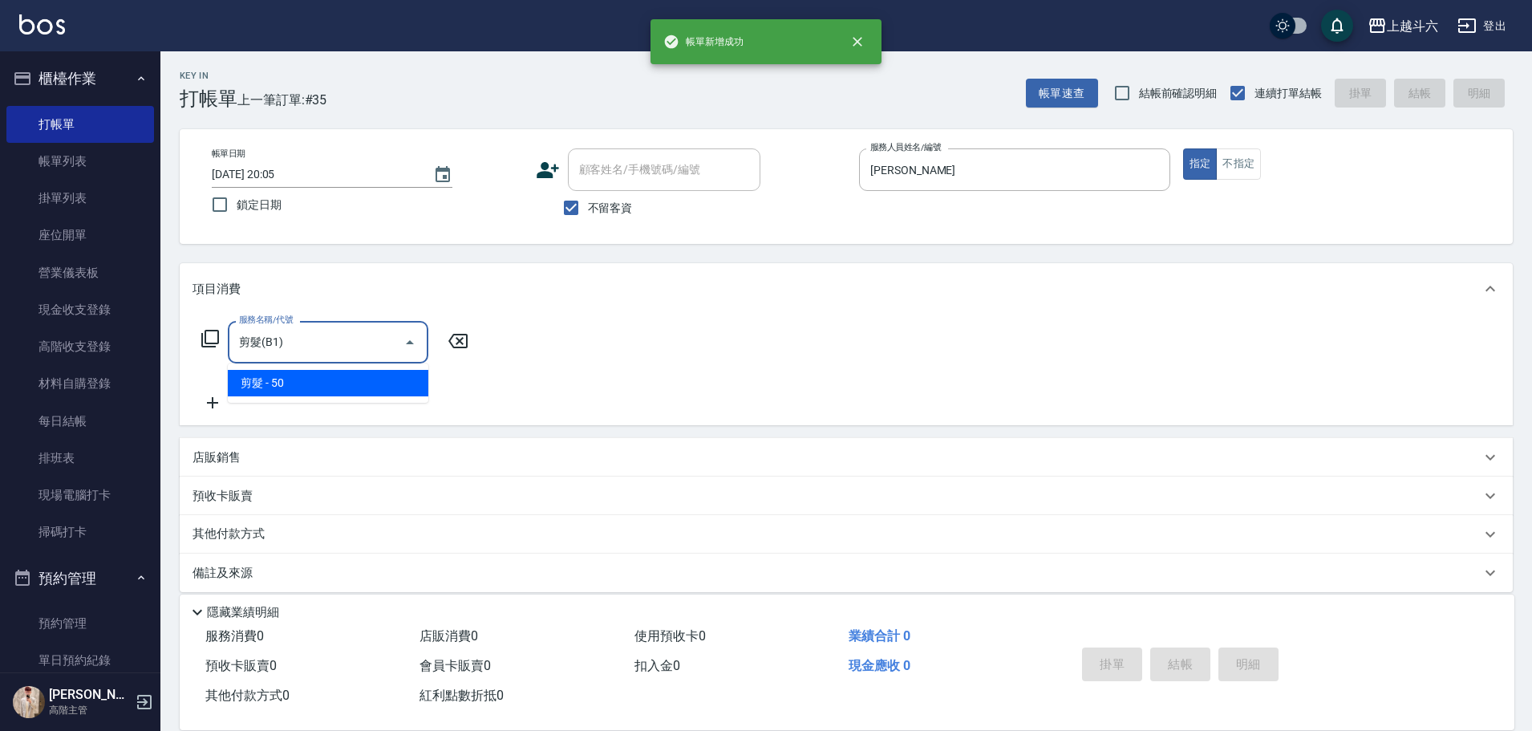
type input "剪髮(B1)"
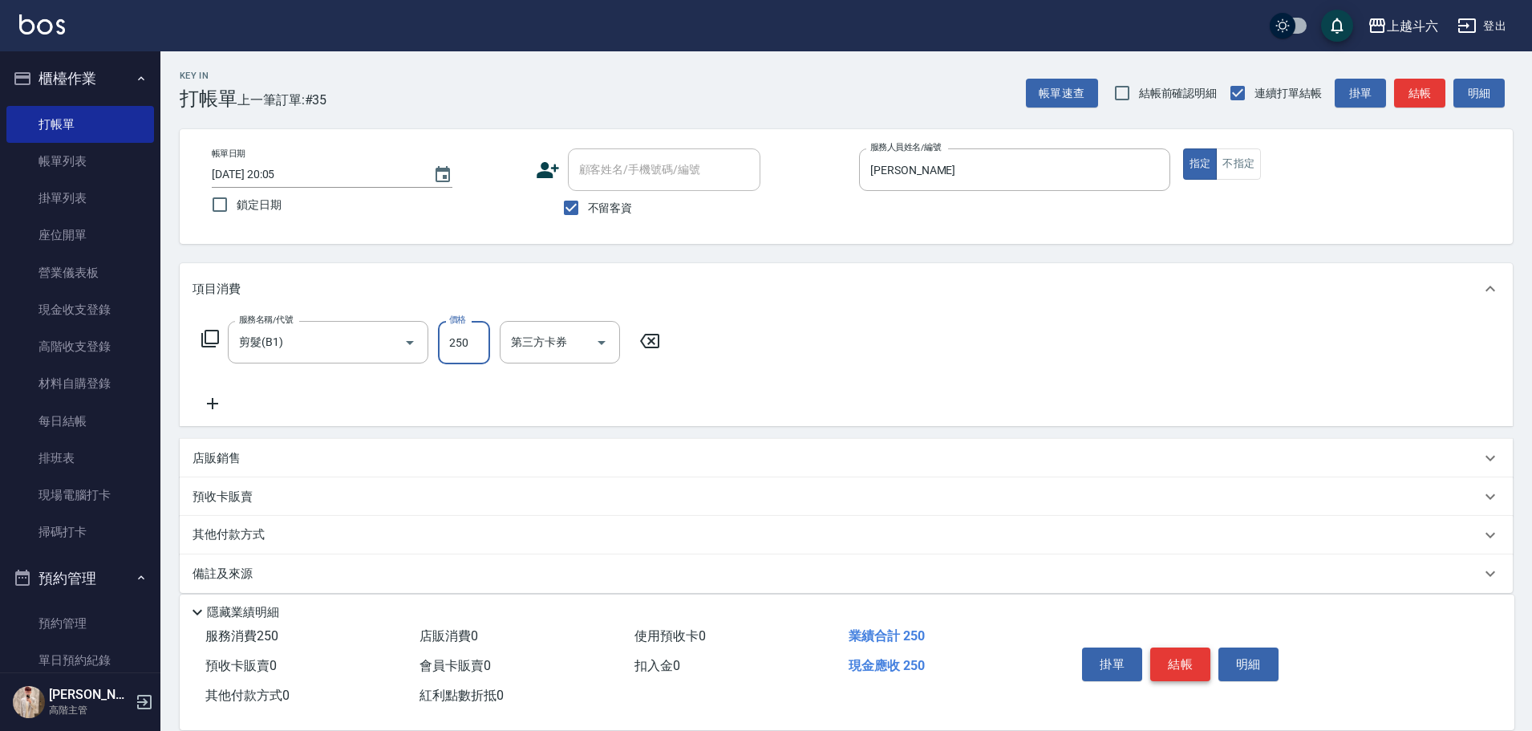
type input "250"
click at [1208, 657] on button "結帳" at bounding box center [1180, 664] width 60 height 34
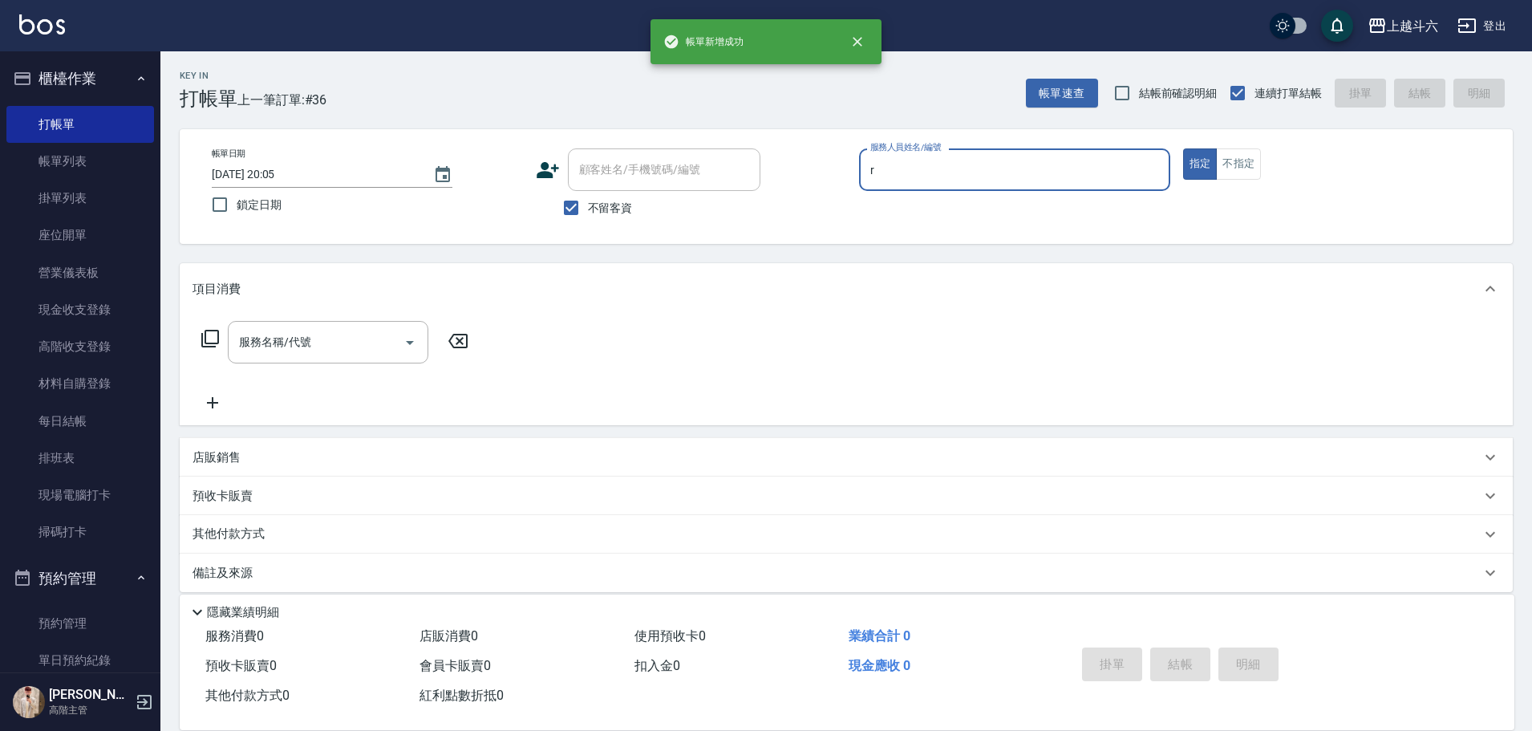
type input "Rebecca瑞瑞-R"
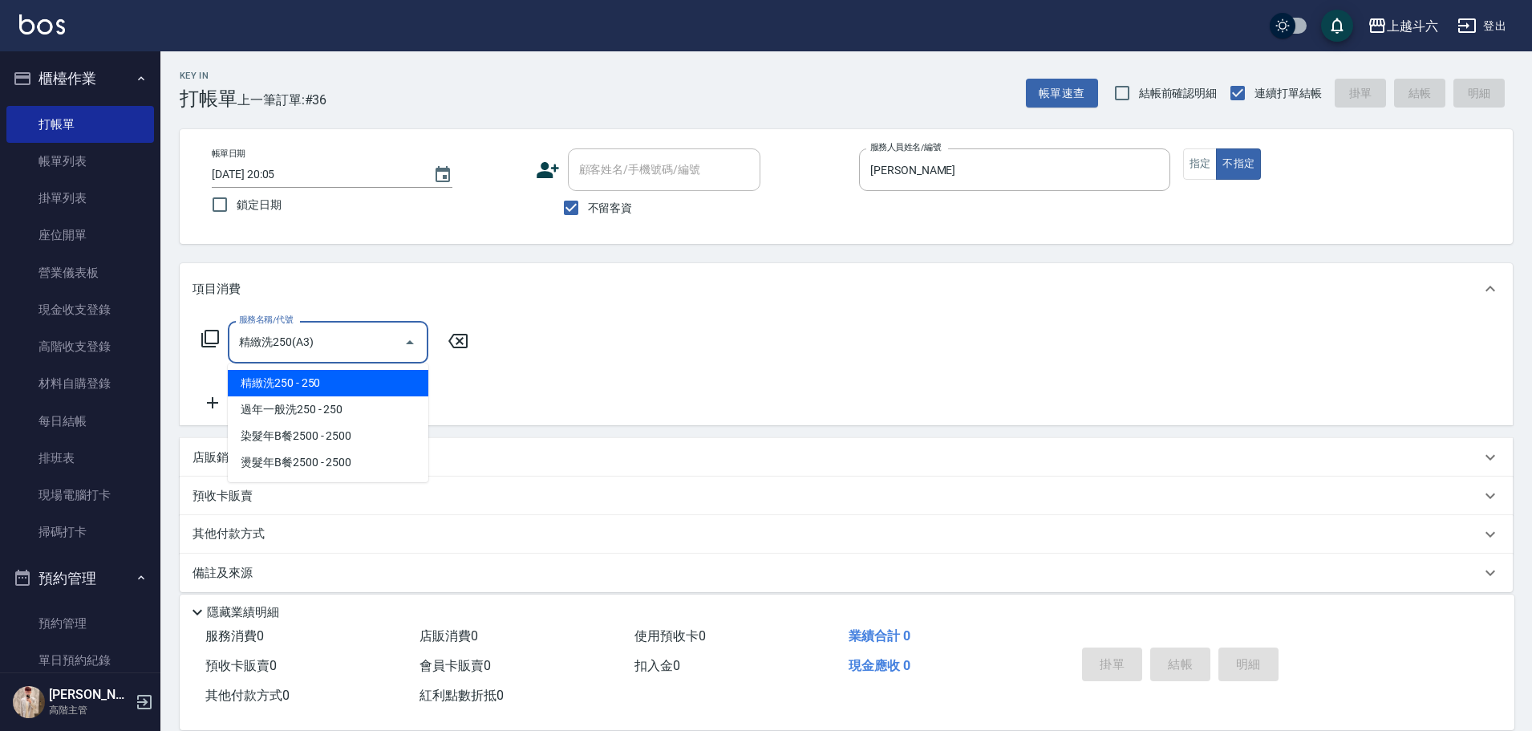
type input "精緻洗250(A3)"
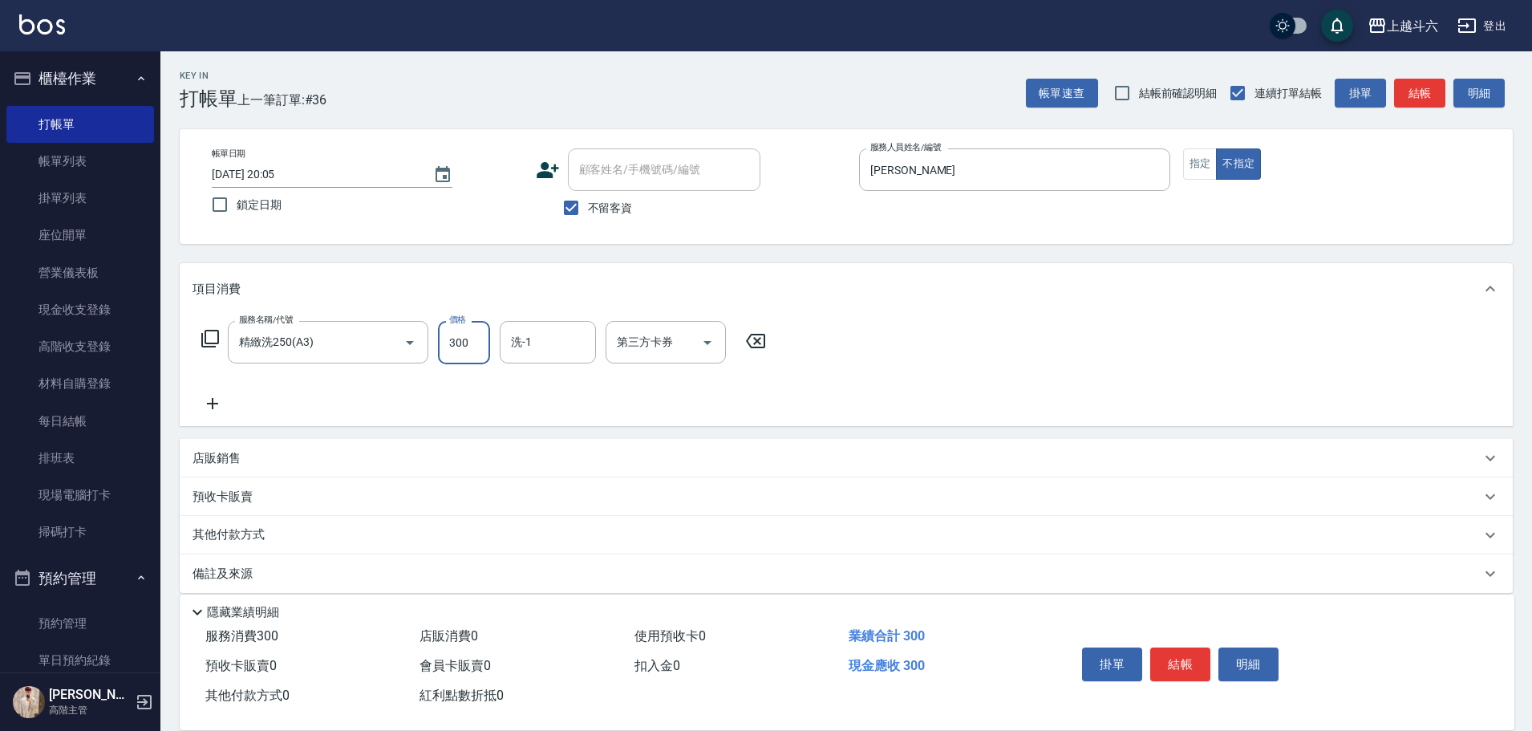
type input "300"
type input "萱芸-32"
click at [1198, 655] on button "結帳" at bounding box center [1180, 664] width 60 height 34
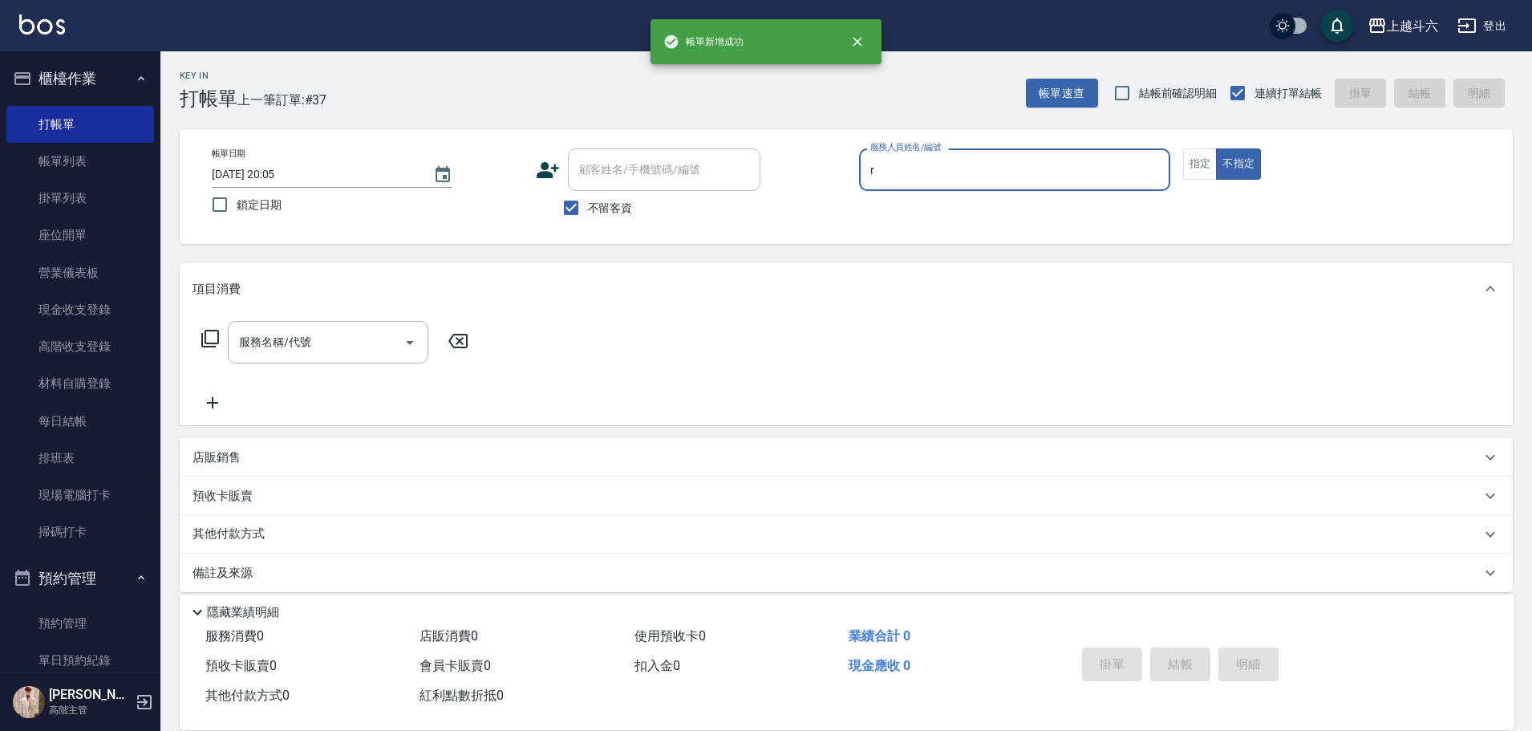
type input "Rebecca瑞瑞-R"
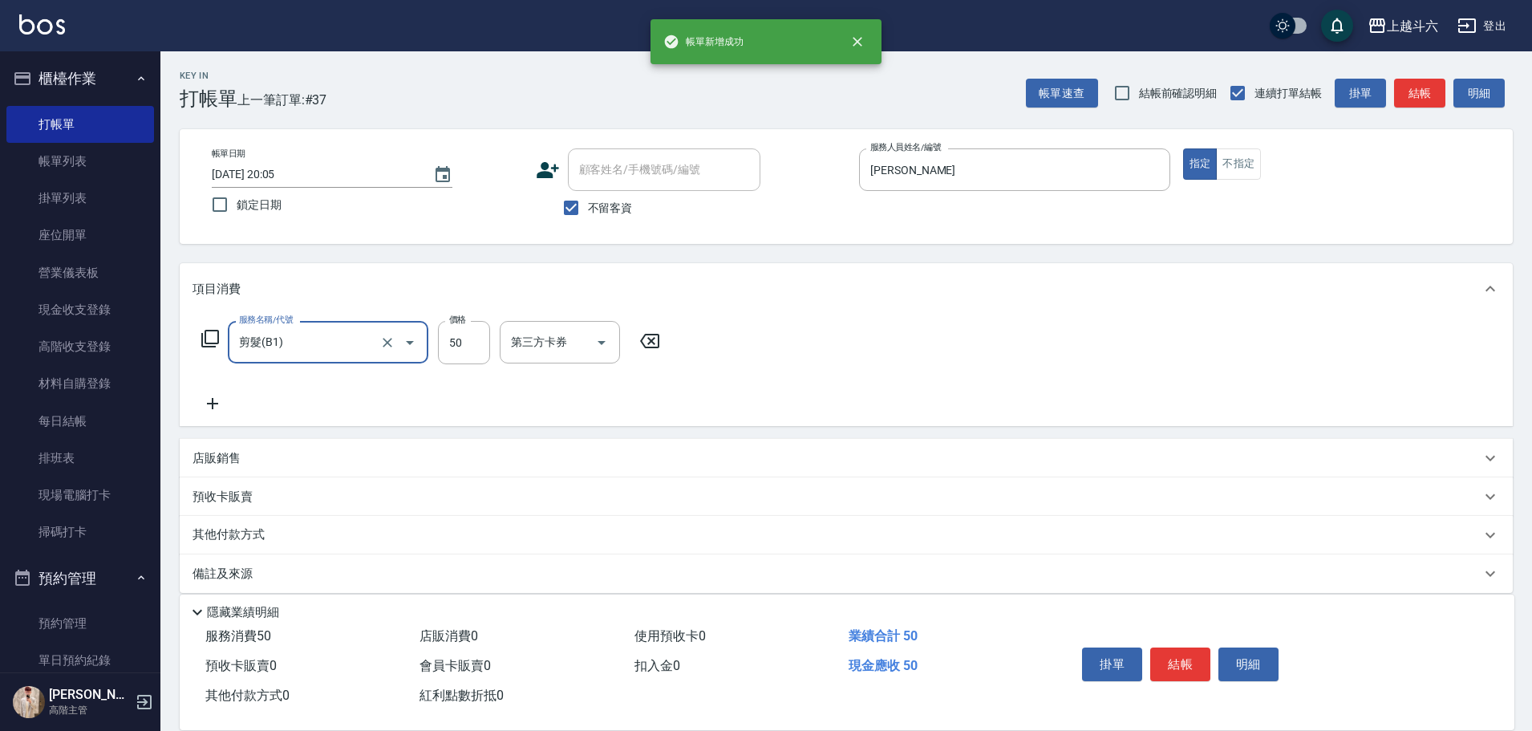
type input "剪髮(B1)"
type input "320"
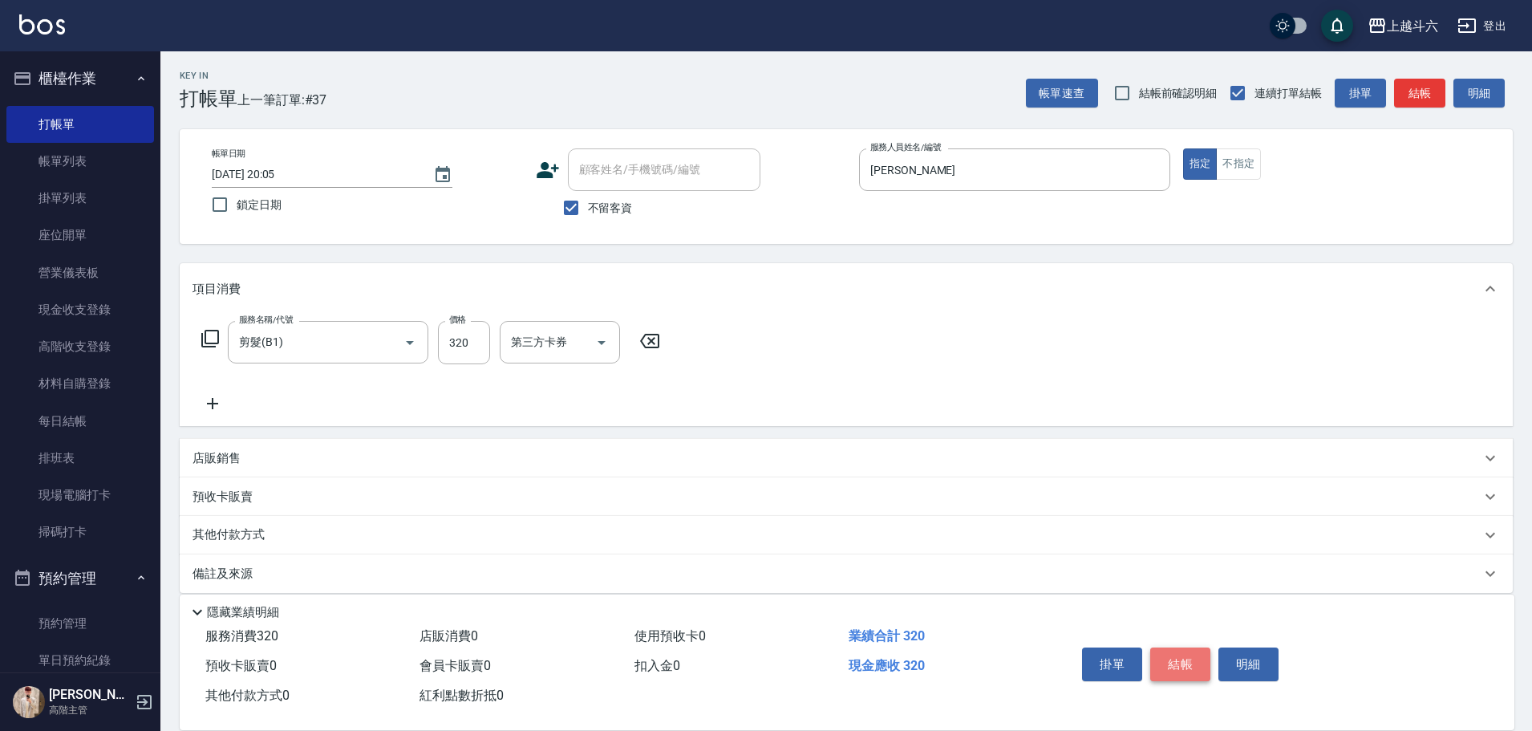
click at [1194, 659] on button "結帳" at bounding box center [1180, 664] width 60 height 34
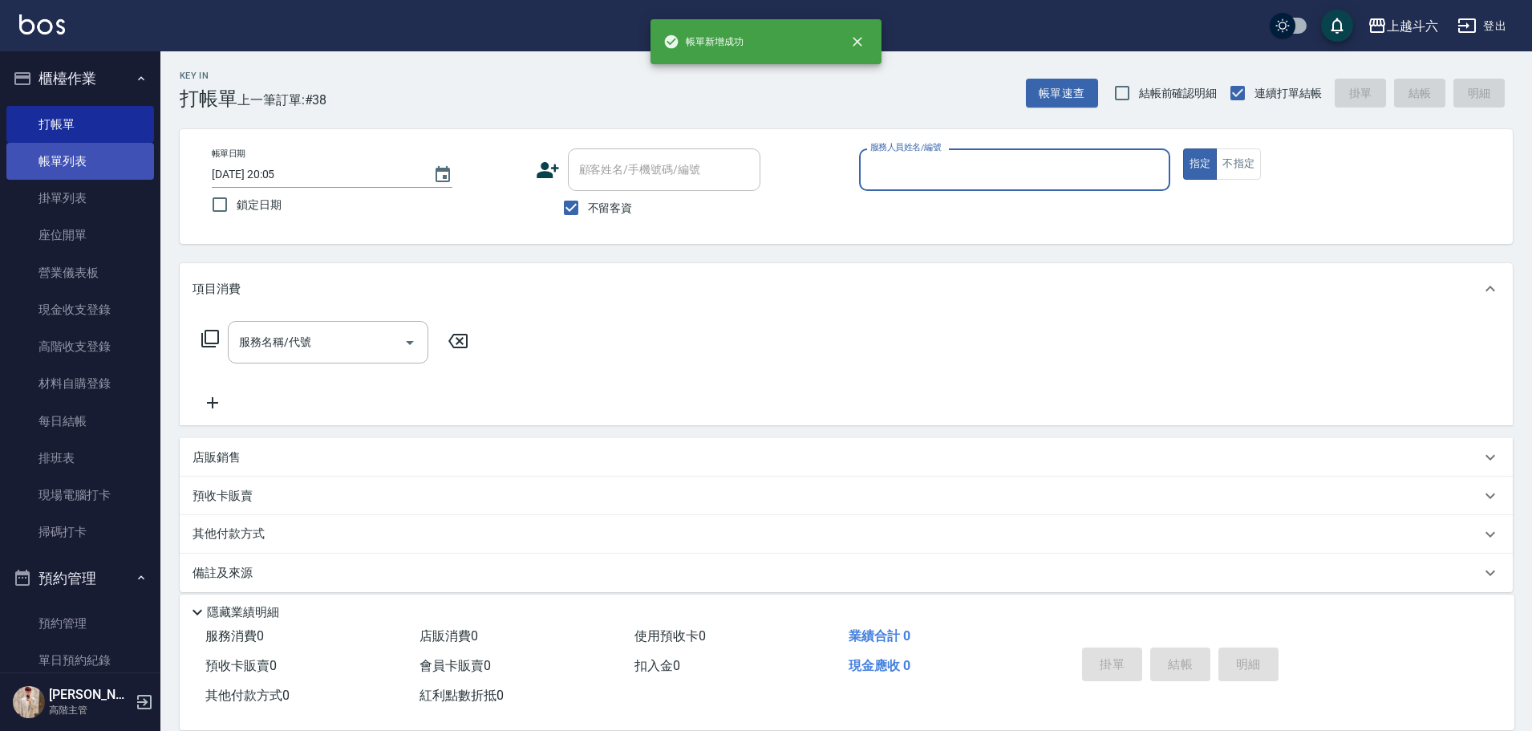
click at [42, 153] on link "帳單列表" at bounding box center [80, 161] width 148 height 37
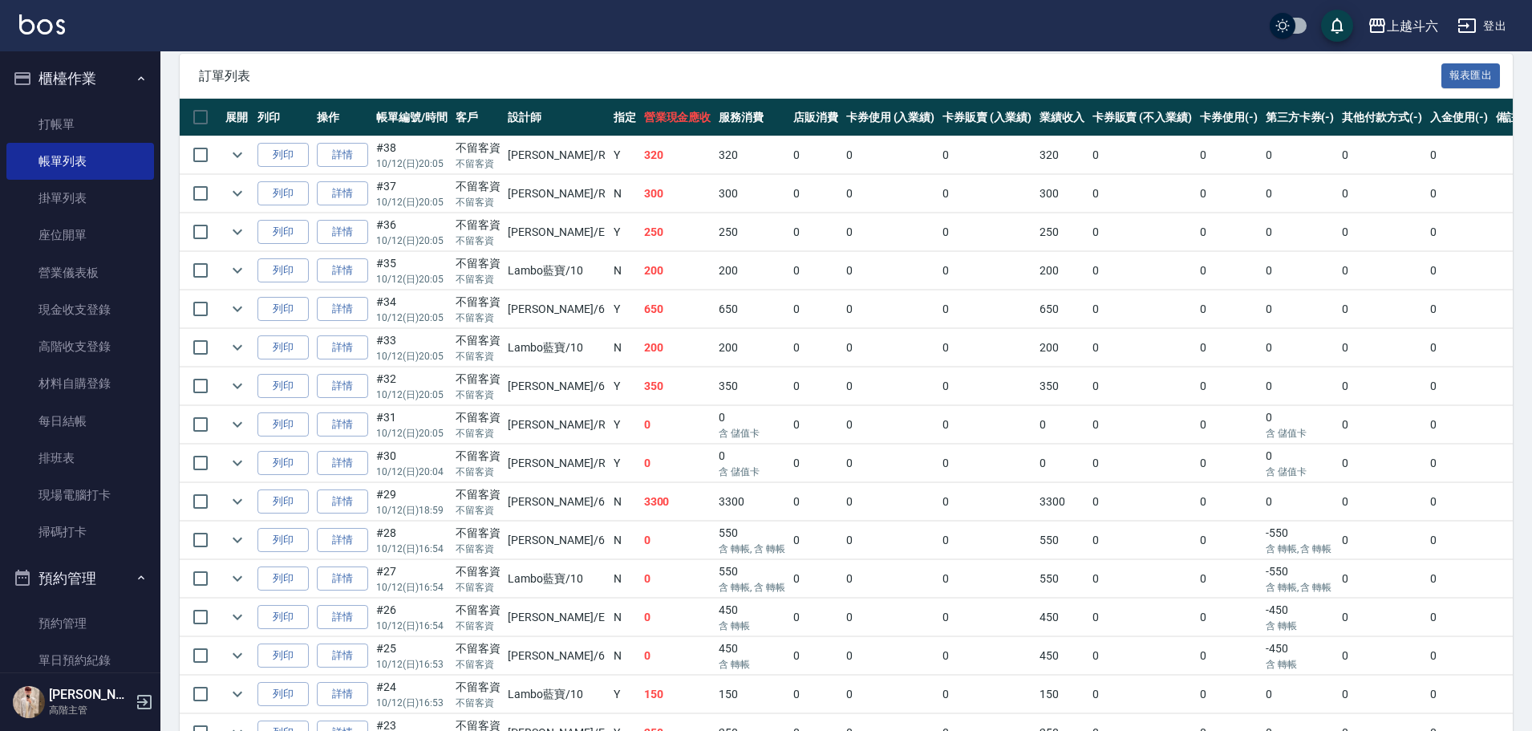
scroll to position [321, 0]
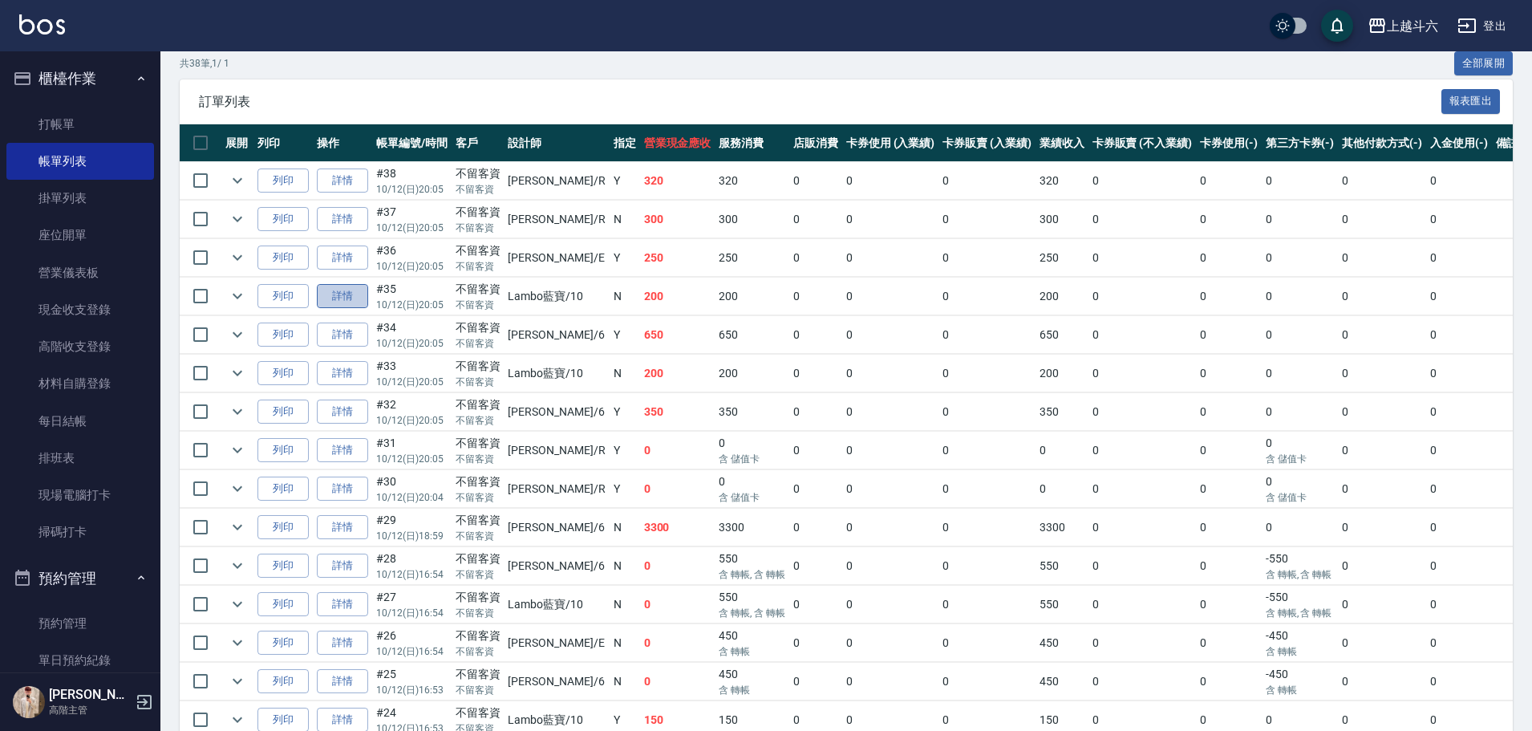
click at [354, 294] on link "詳情" at bounding box center [342, 296] width 51 height 25
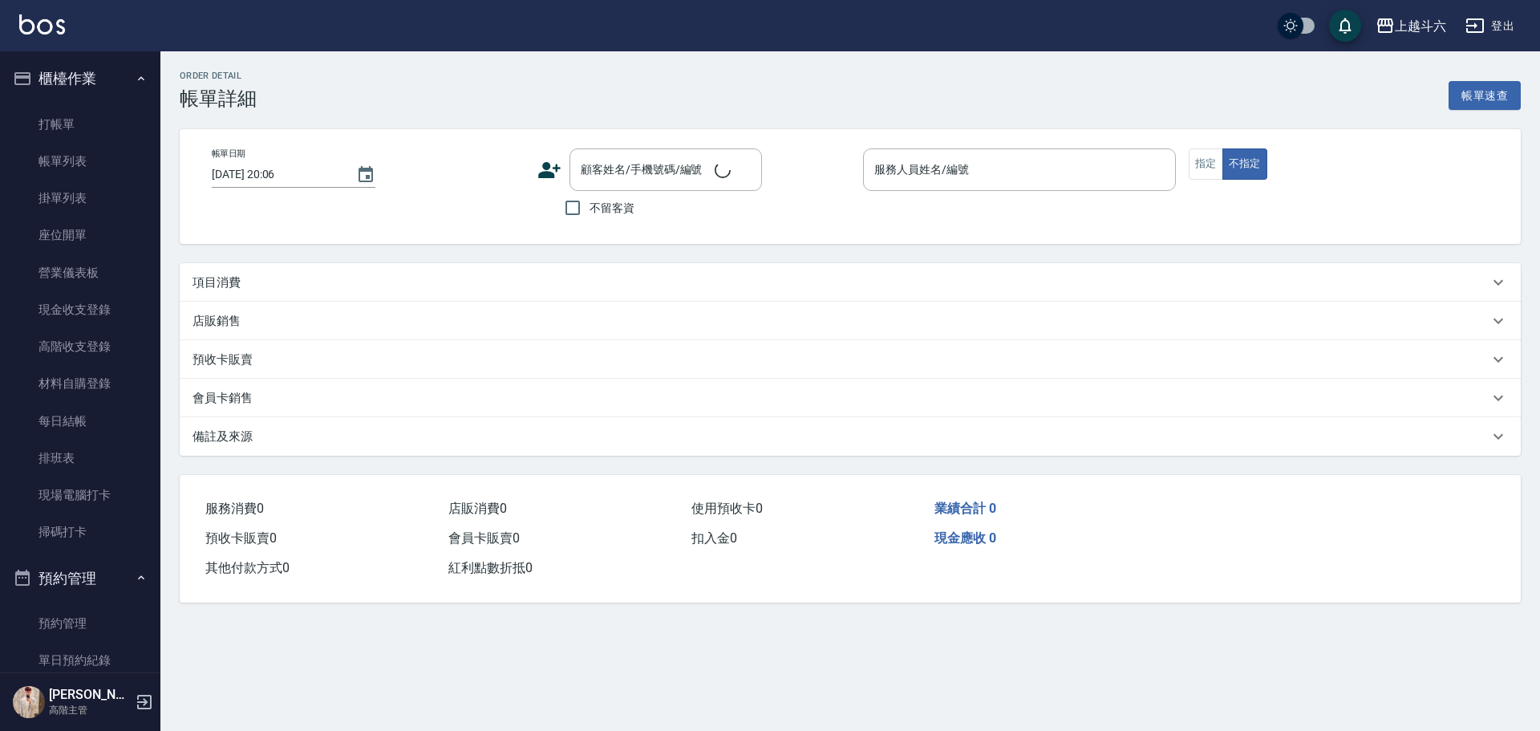
type input "2025/10/12 20:05"
checkbox input "true"
type input "Lambo藍寶-10"
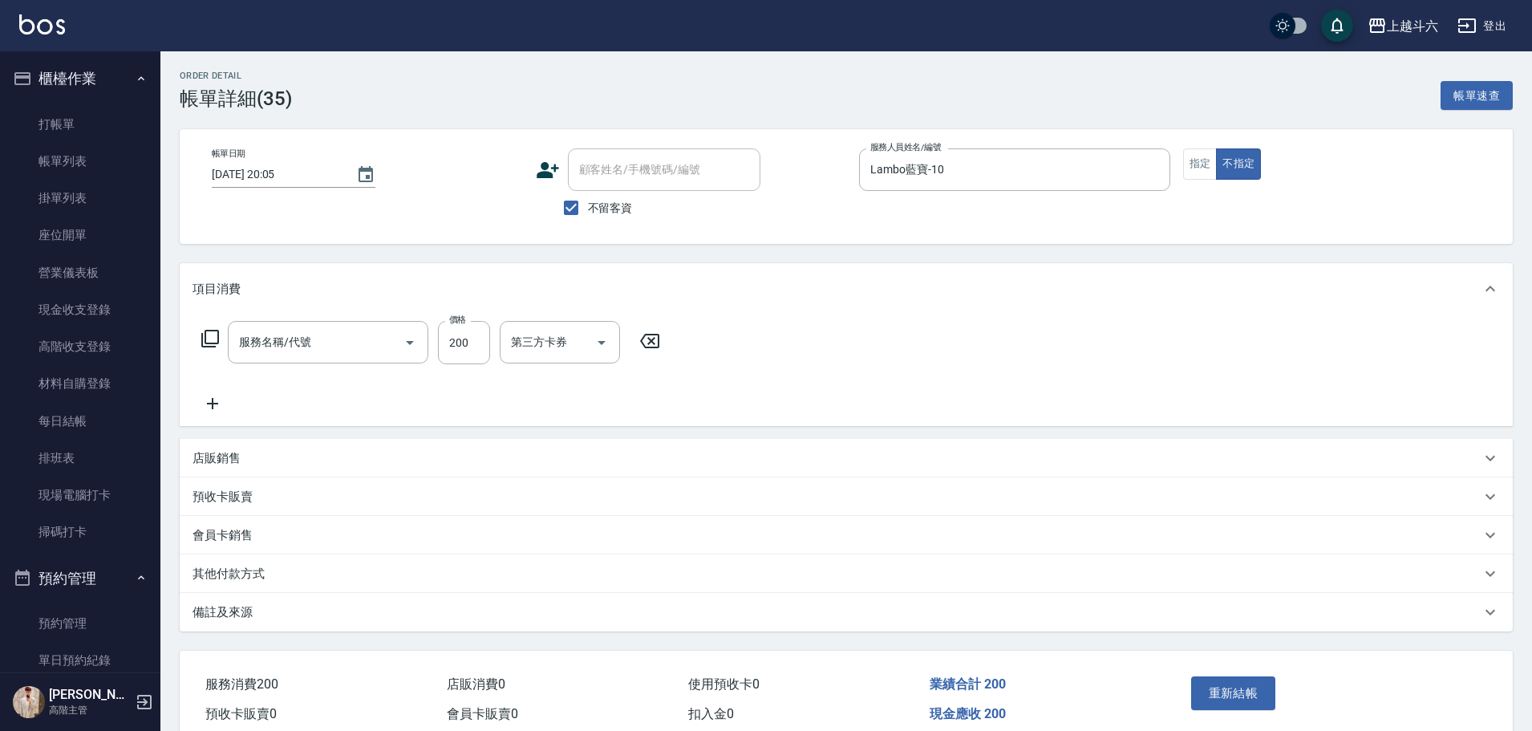
type input "自備洗180up(A2)"
click at [706, 348] on icon "Open" at bounding box center [707, 342] width 19 height 19
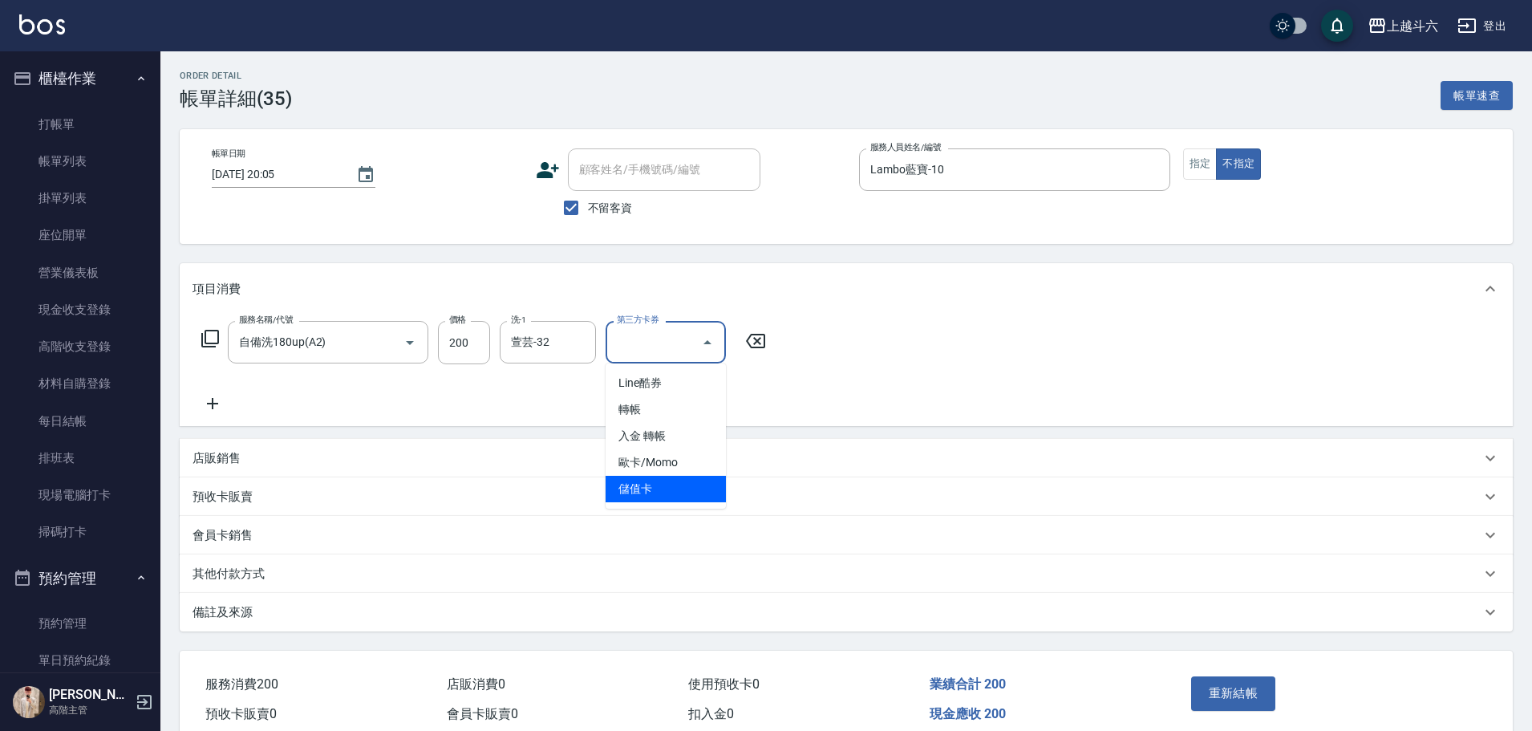
click at [696, 484] on span "儲值卡" at bounding box center [666, 489] width 120 height 26
type input "儲值卡"
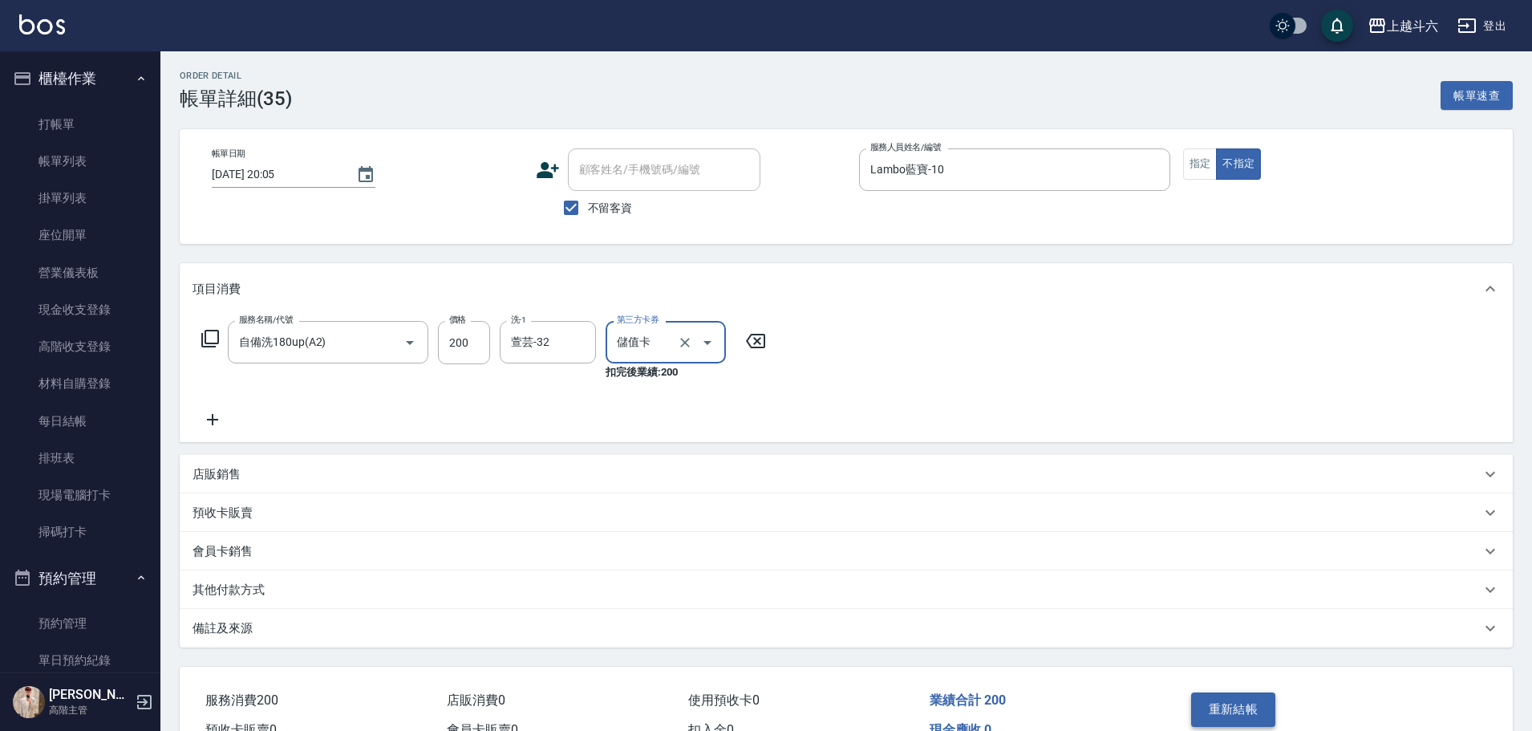
click at [1242, 717] on button "重新結帳" at bounding box center [1233, 709] width 85 height 34
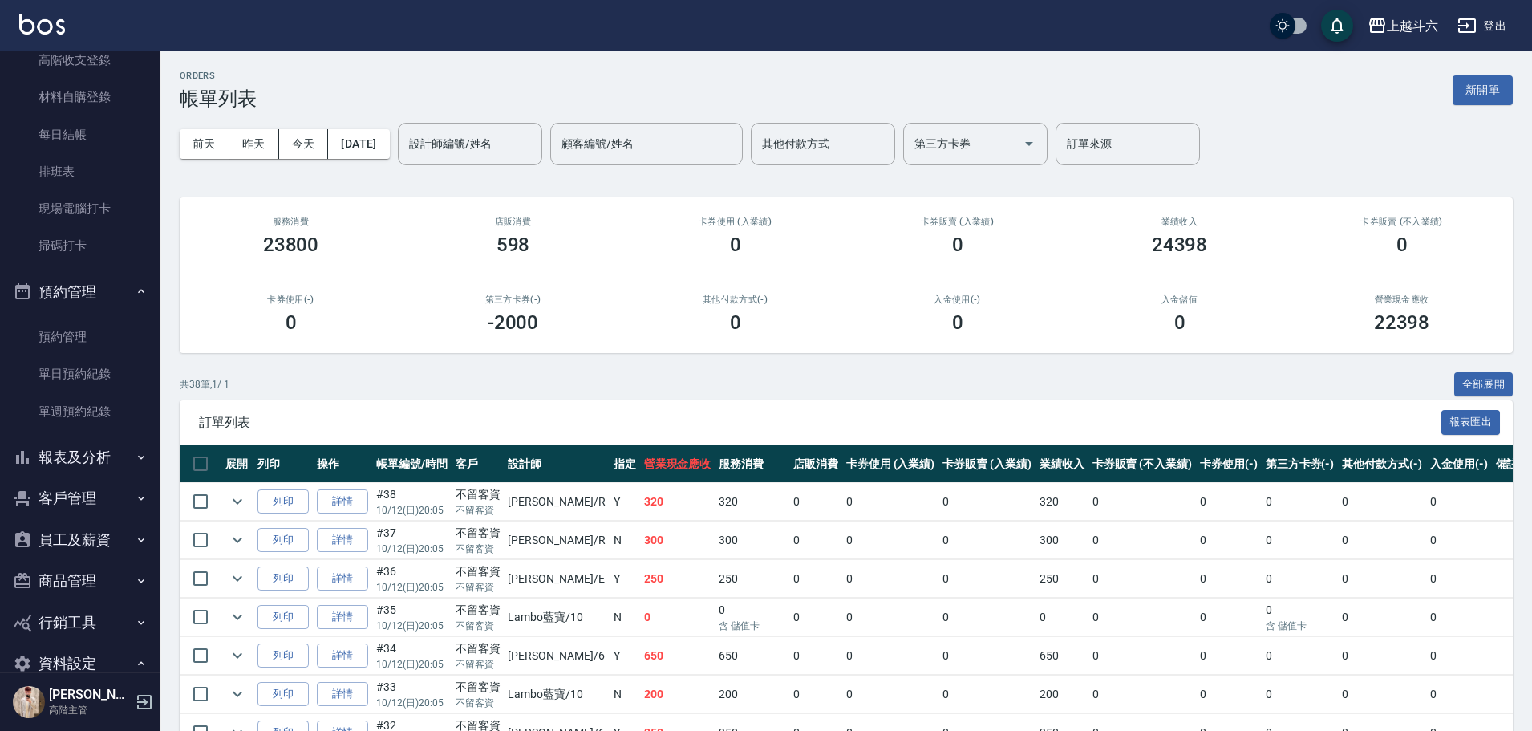
scroll to position [321, 0]
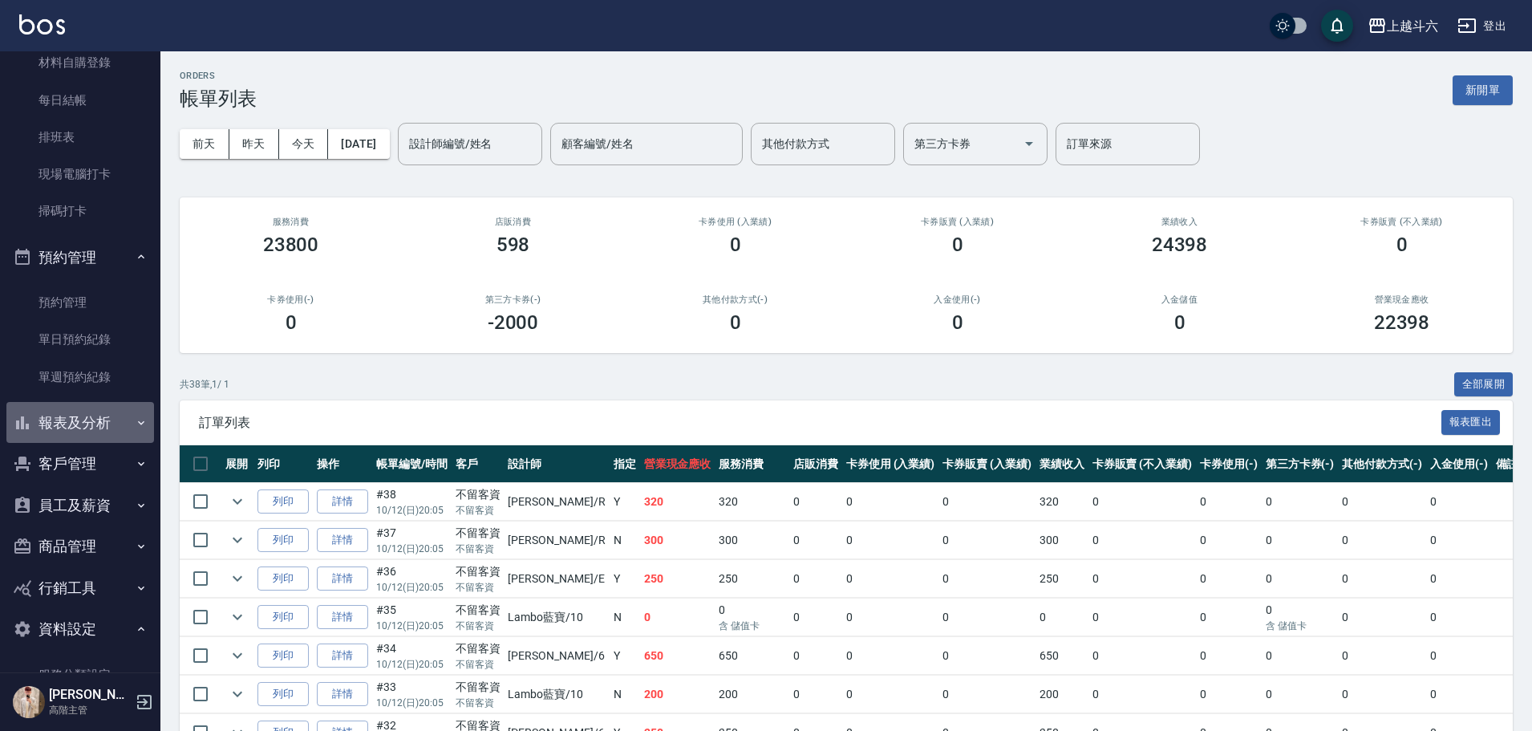
click at [117, 425] on button "報表及分析" at bounding box center [80, 423] width 148 height 42
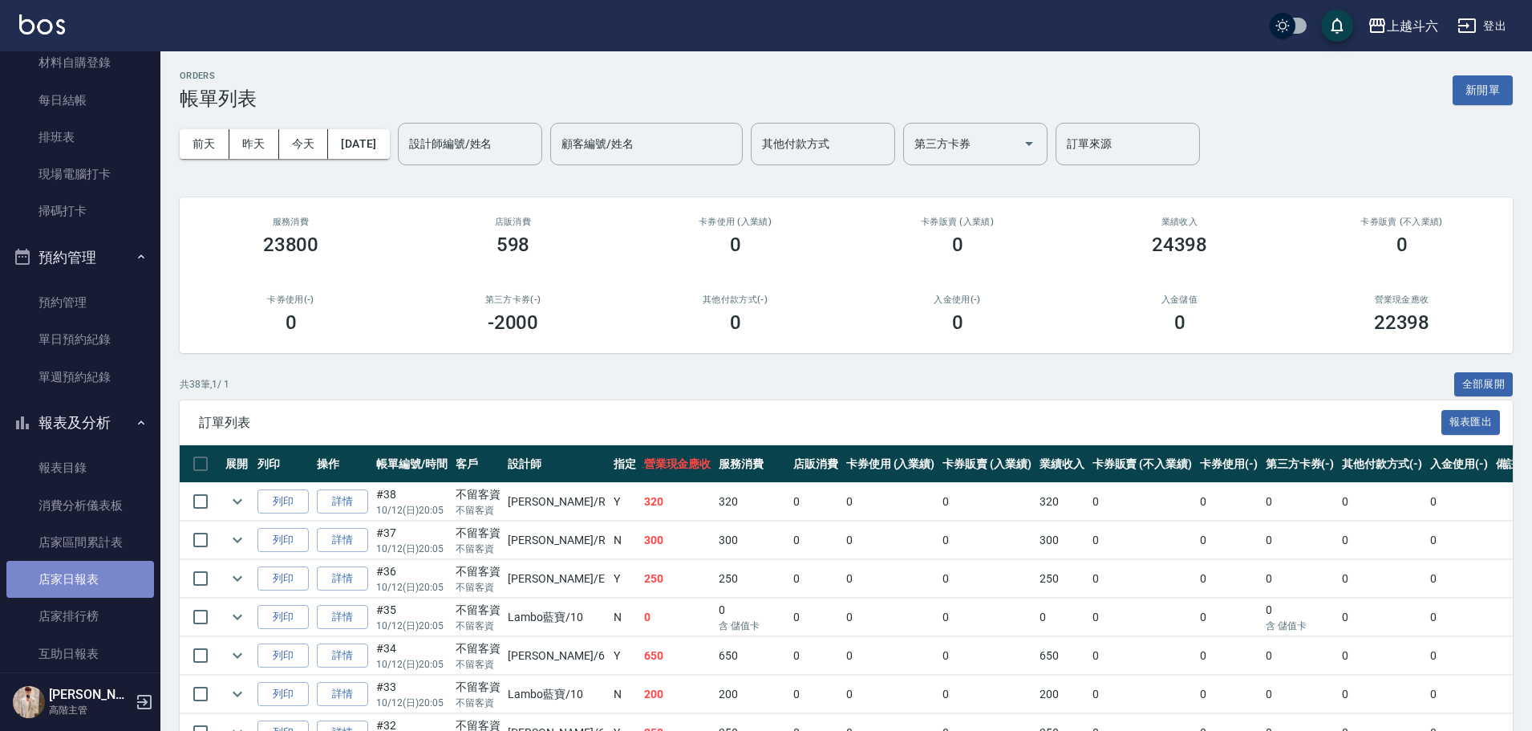
click at [116, 582] on link "店家日報表" at bounding box center [80, 579] width 148 height 37
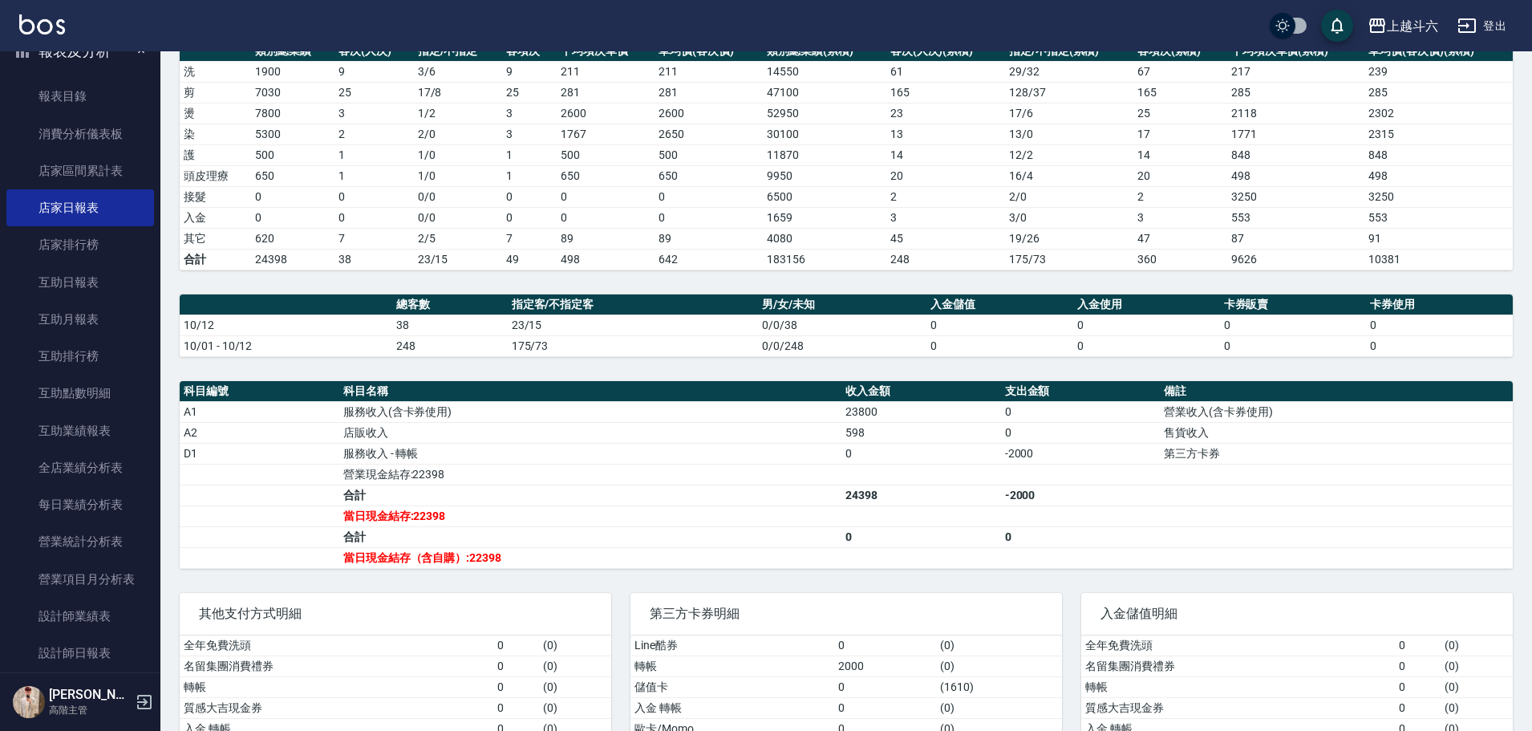
scroll to position [963, 0]
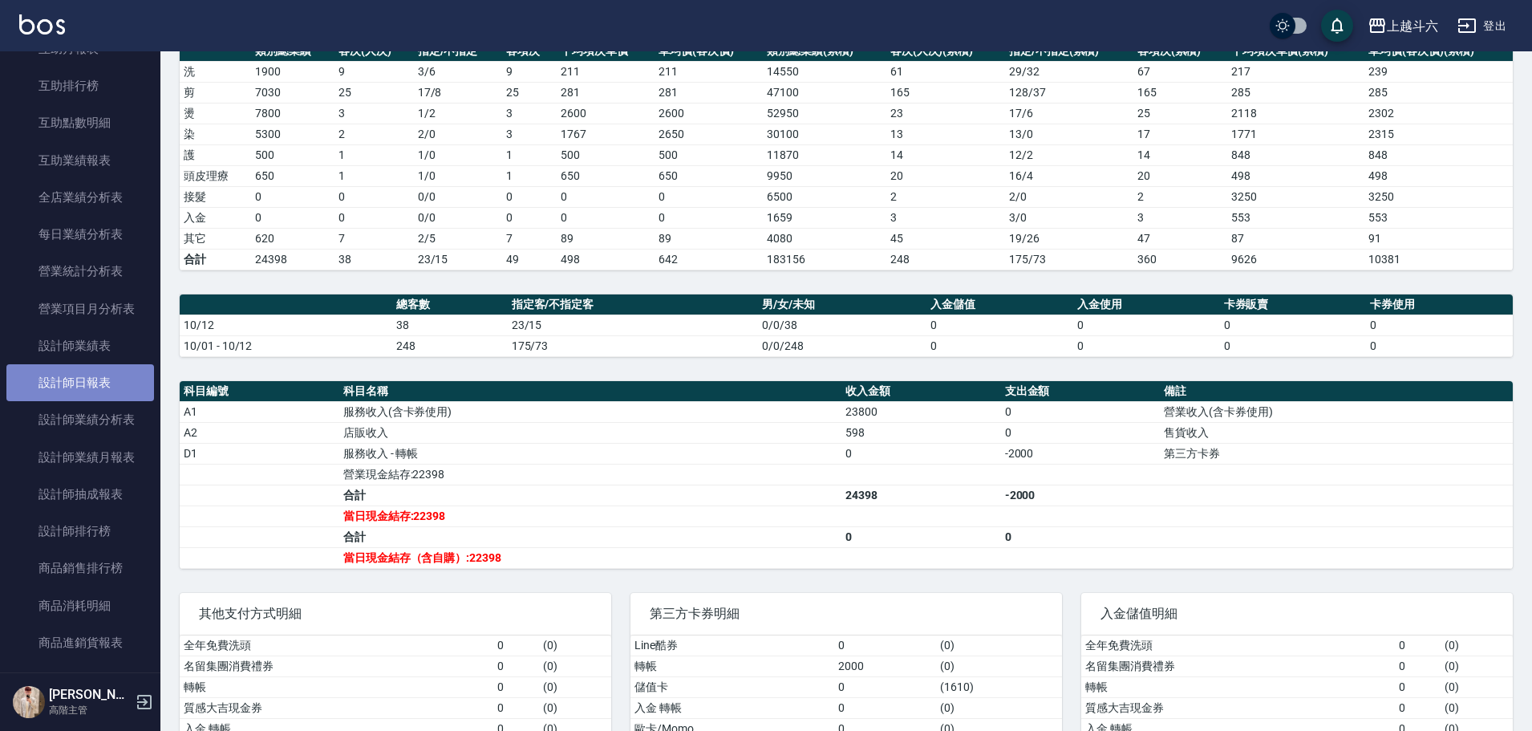
click at [120, 393] on link "設計師日報表" at bounding box center [80, 382] width 148 height 37
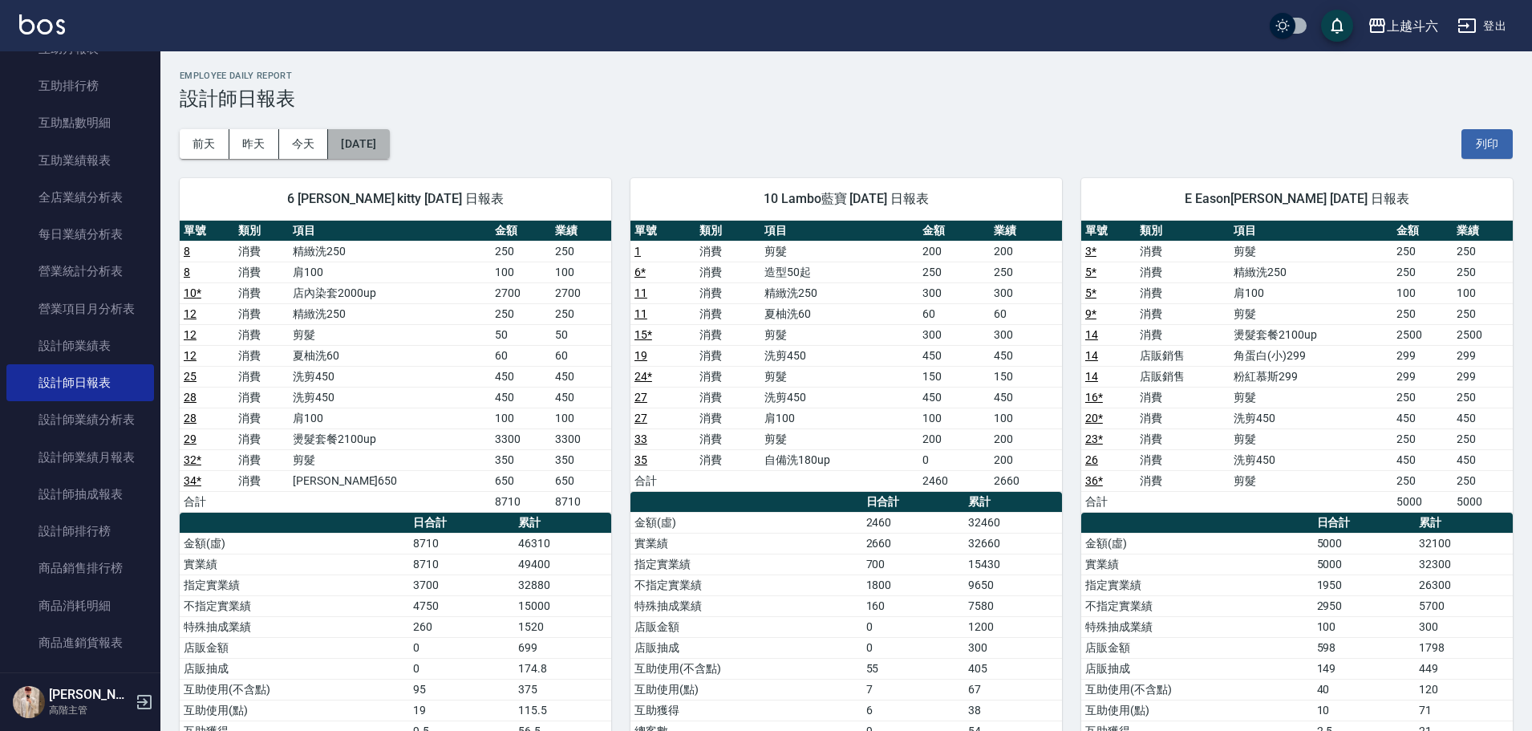
click at [389, 135] on button "[DATE]" at bounding box center [358, 144] width 61 height 30
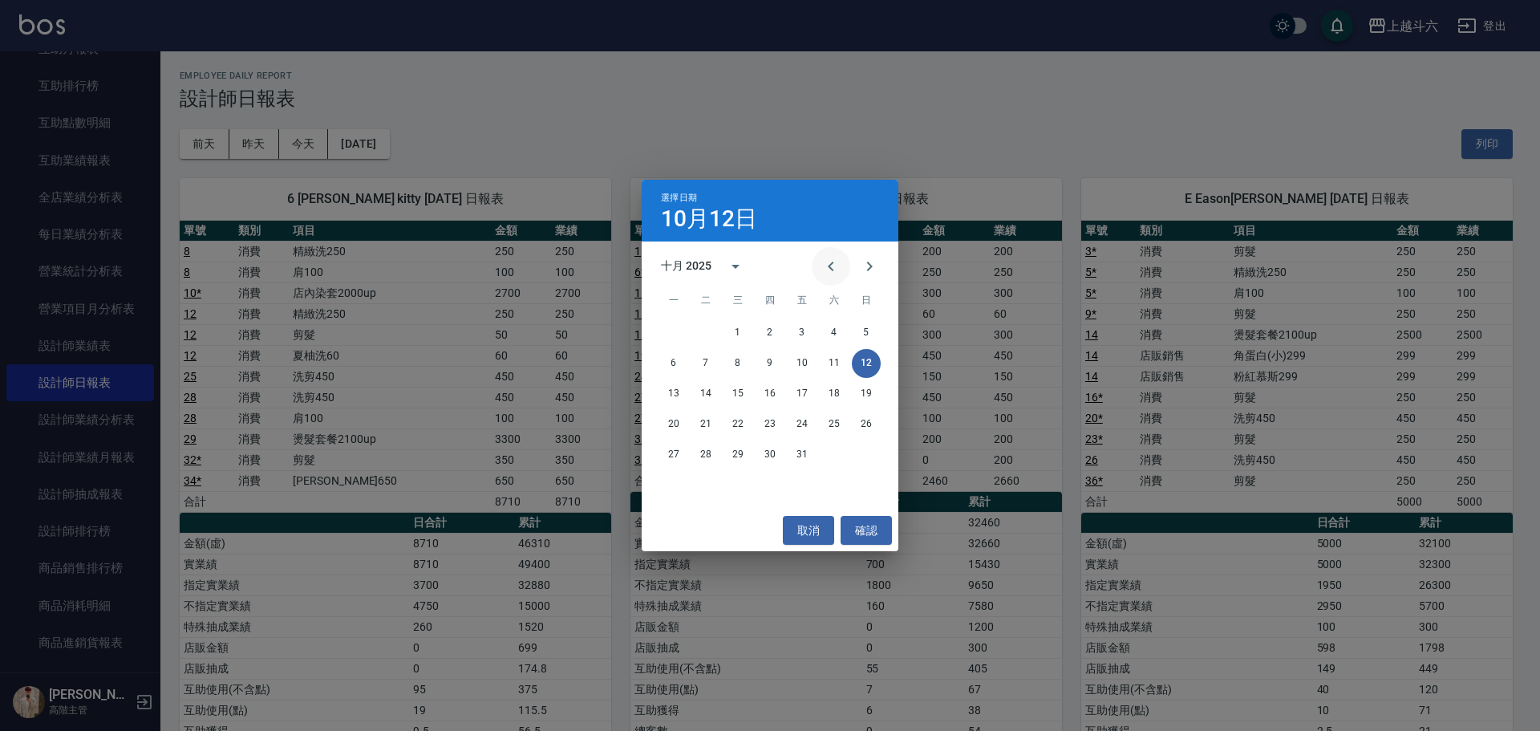
click at [837, 262] on icon "Previous month" at bounding box center [830, 266] width 19 height 19
click at [806, 359] on button "12" at bounding box center [802, 363] width 29 height 29
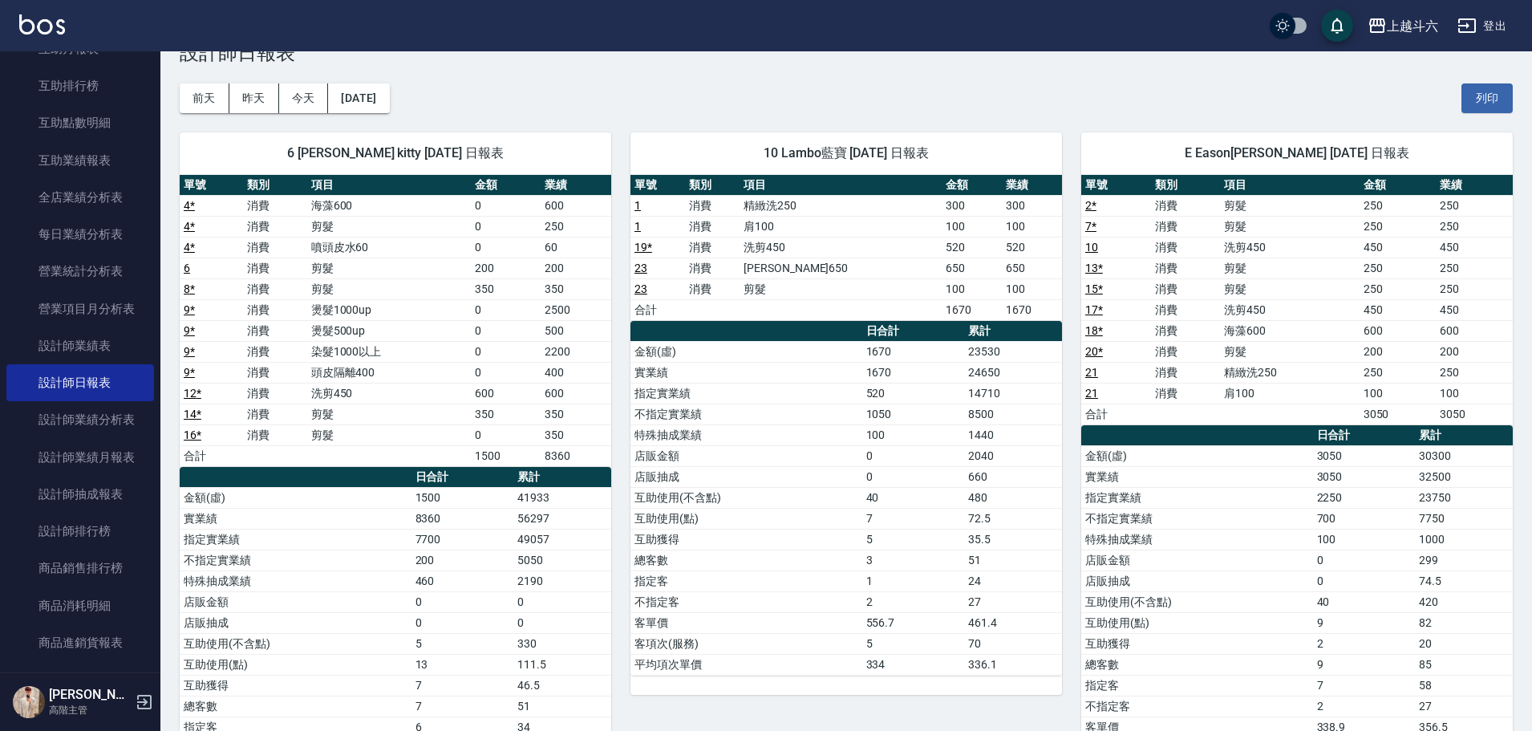
scroll to position [80, 0]
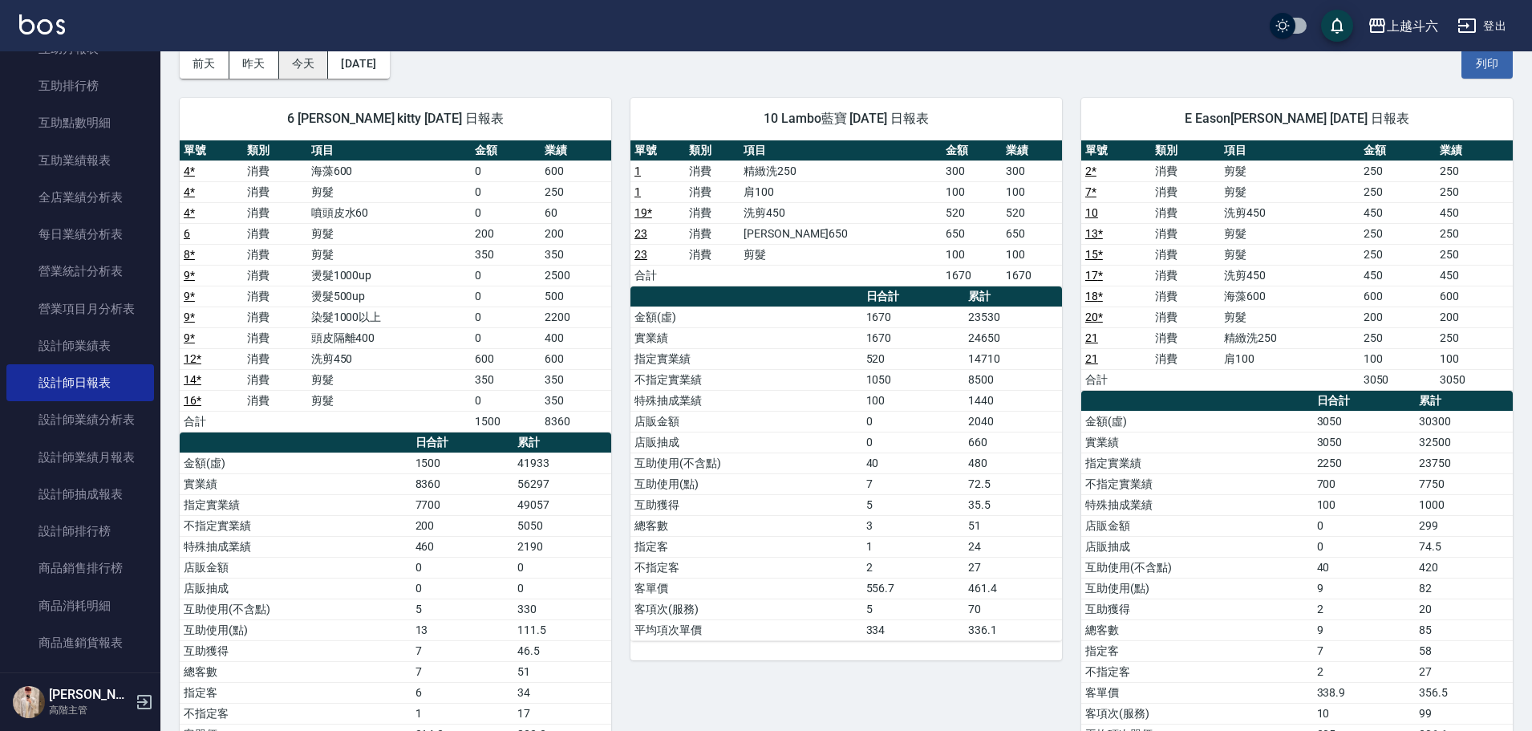
click at [314, 60] on button "今天" at bounding box center [304, 64] width 50 height 30
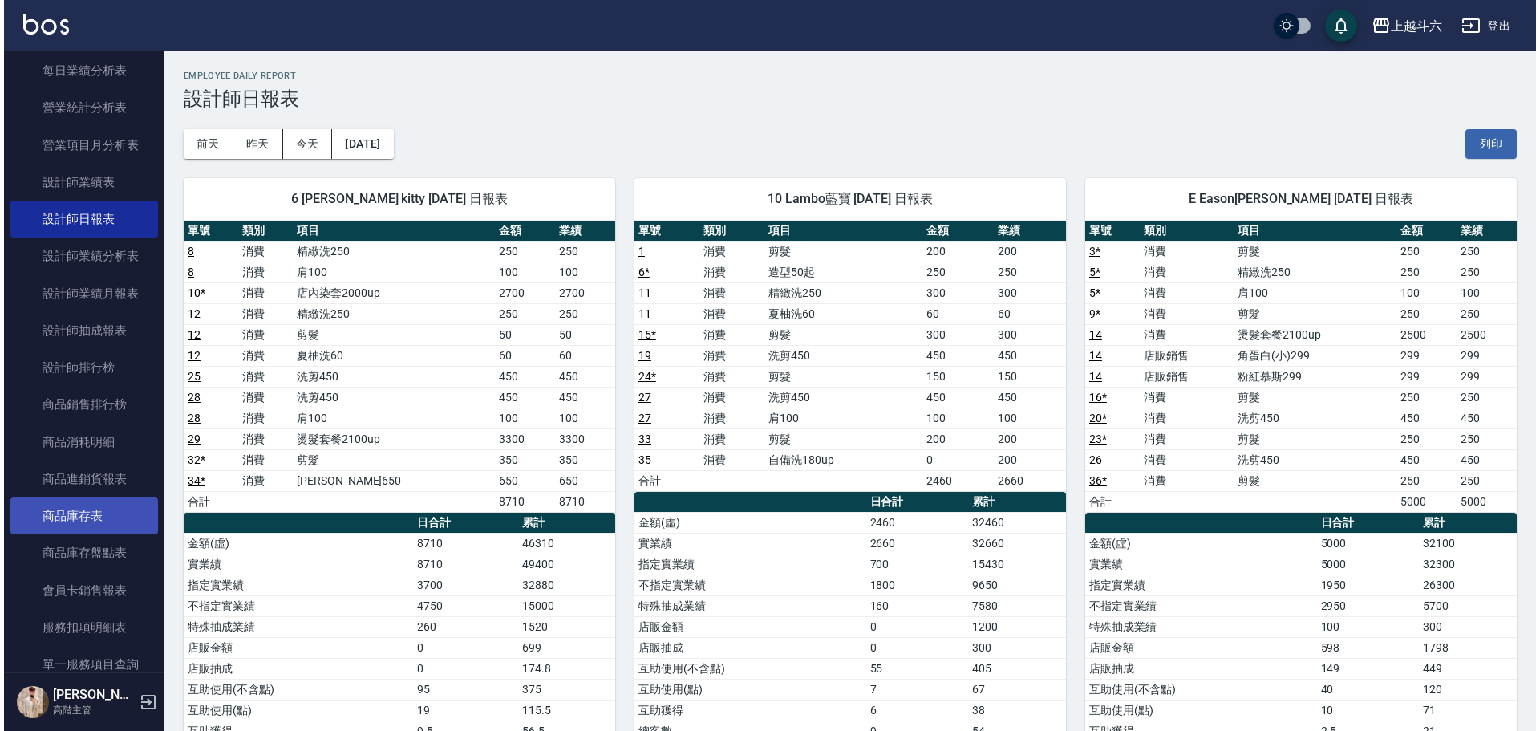
scroll to position [1203, 0]
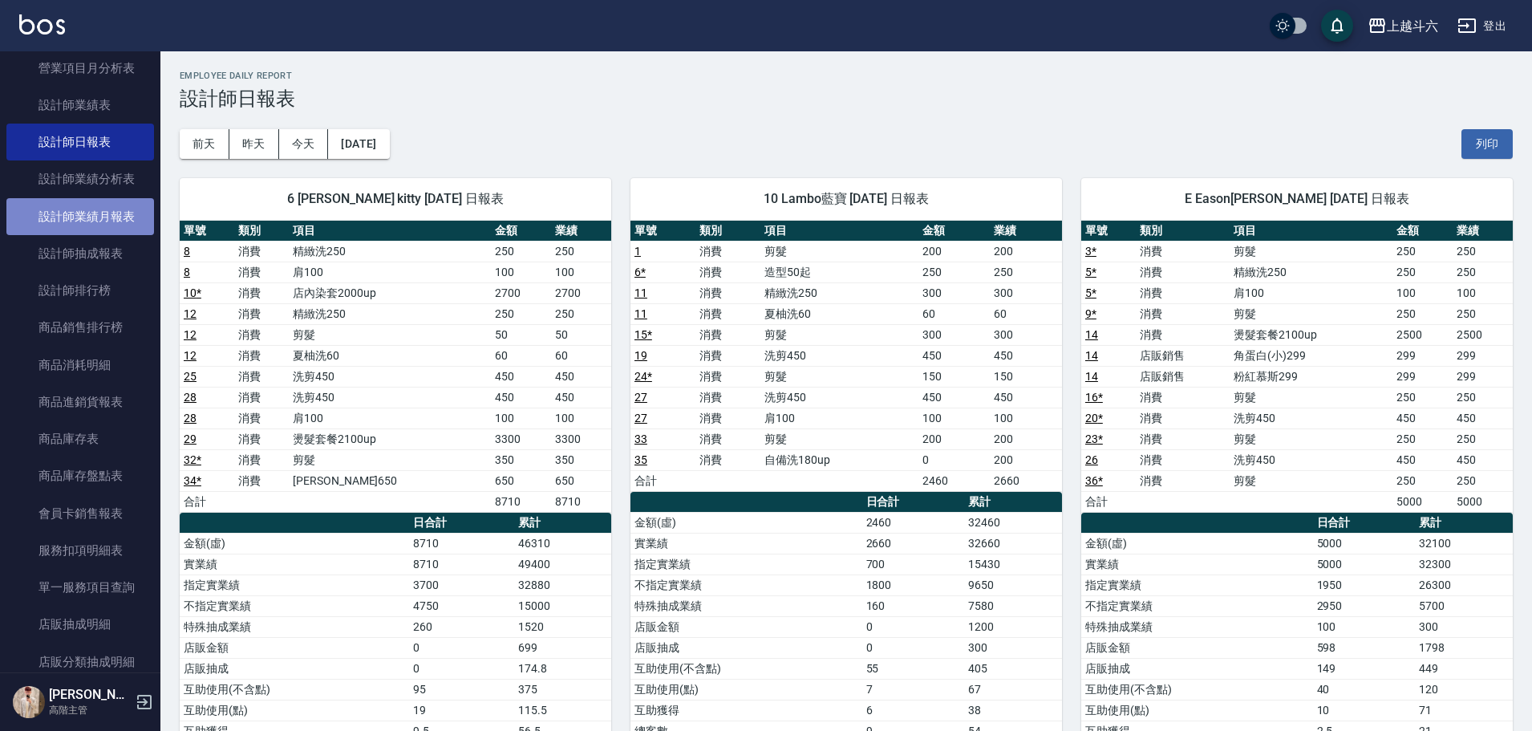
click at [126, 217] on link "設計師業績月報表" at bounding box center [80, 216] width 148 height 37
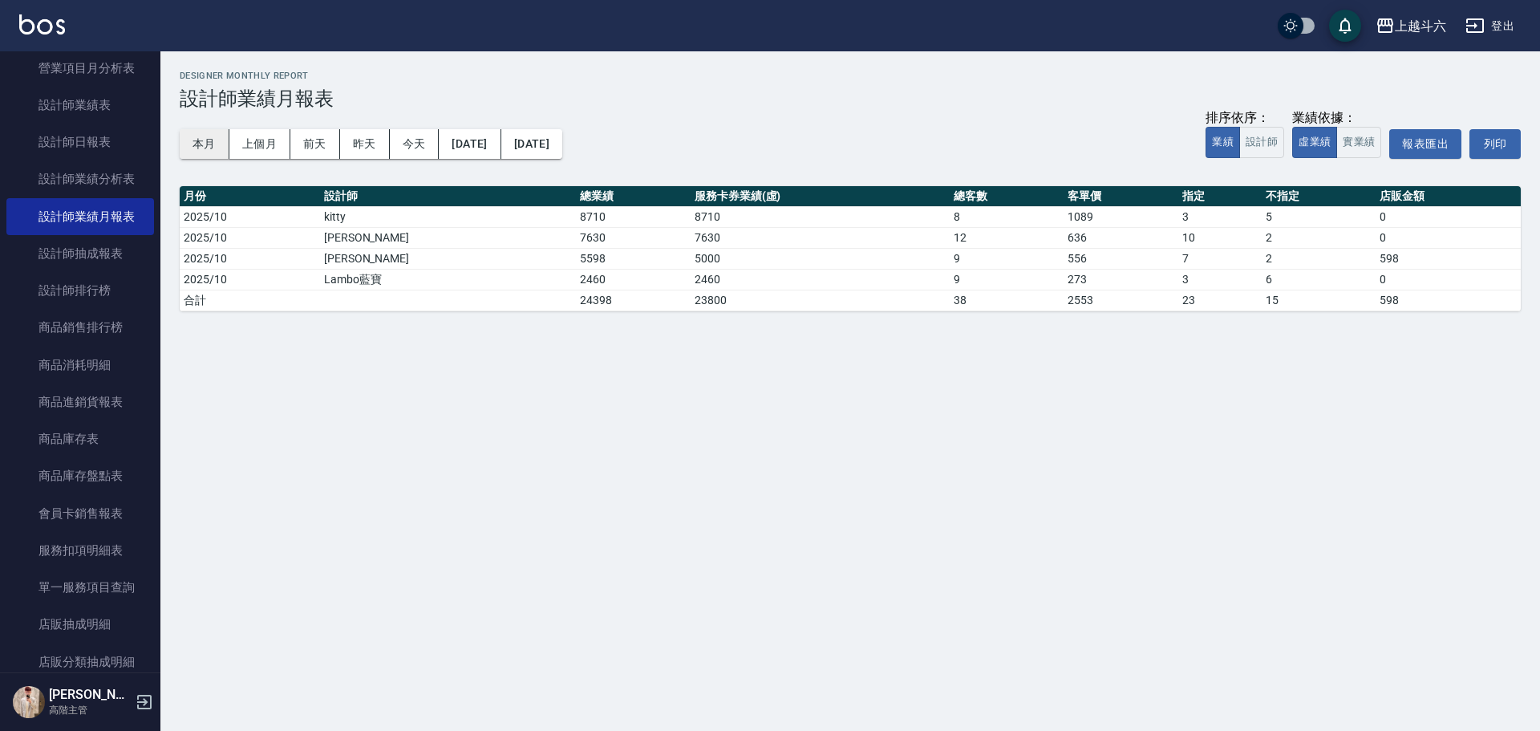
click at [205, 144] on button "本月" at bounding box center [205, 144] width 50 height 30
click at [1357, 138] on button "實業績" at bounding box center [1358, 142] width 45 height 31
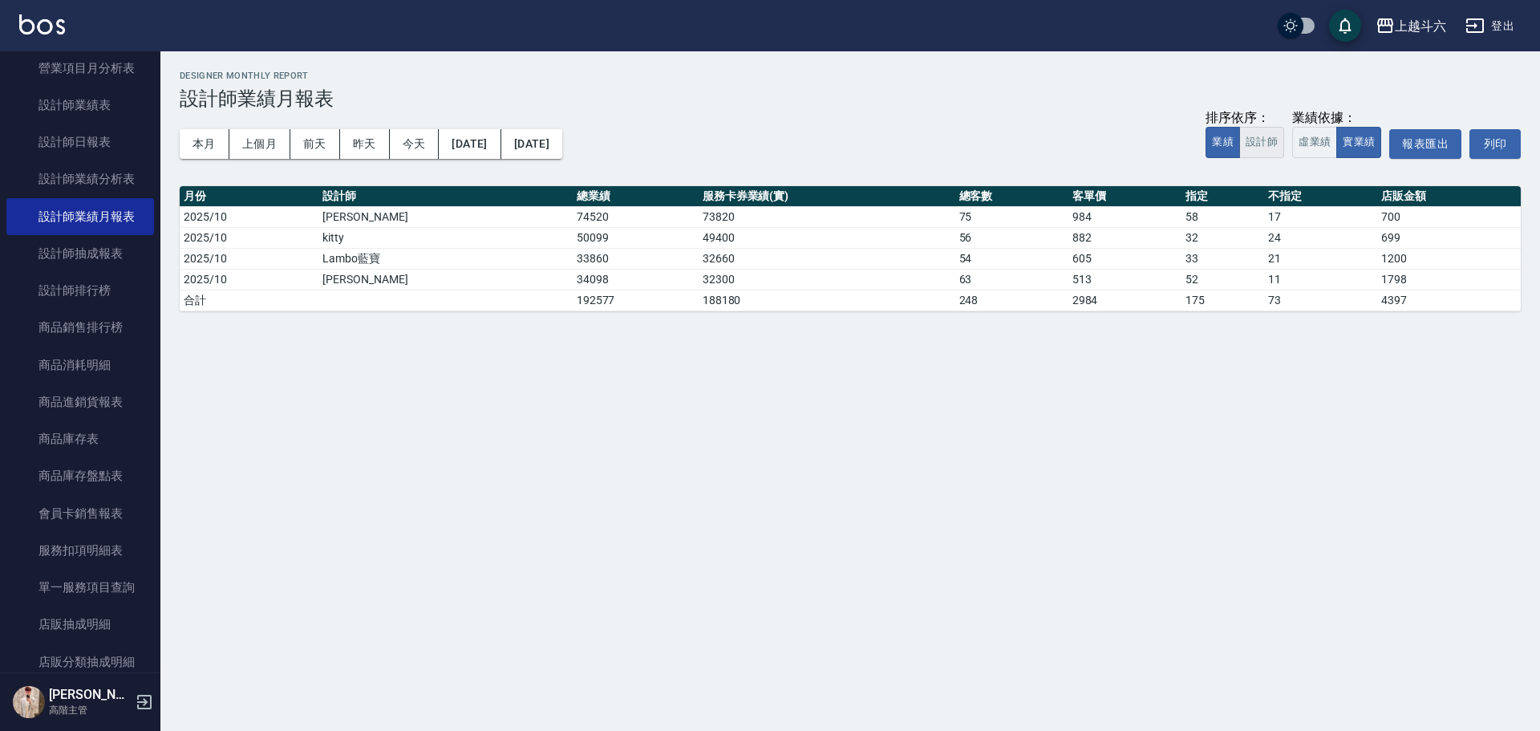
click at [1267, 140] on button "設計師" at bounding box center [1261, 142] width 45 height 31
click at [1233, 144] on button "業績" at bounding box center [1223, 142] width 34 height 31
click at [209, 148] on button "本月" at bounding box center [205, 144] width 50 height 30
click at [1257, 143] on button "設計師" at bounding box center [1261, 142] width 45 height 31
click at [1221, 146] on button "業績" at bounding box center [1223, 142] width 34 height 31
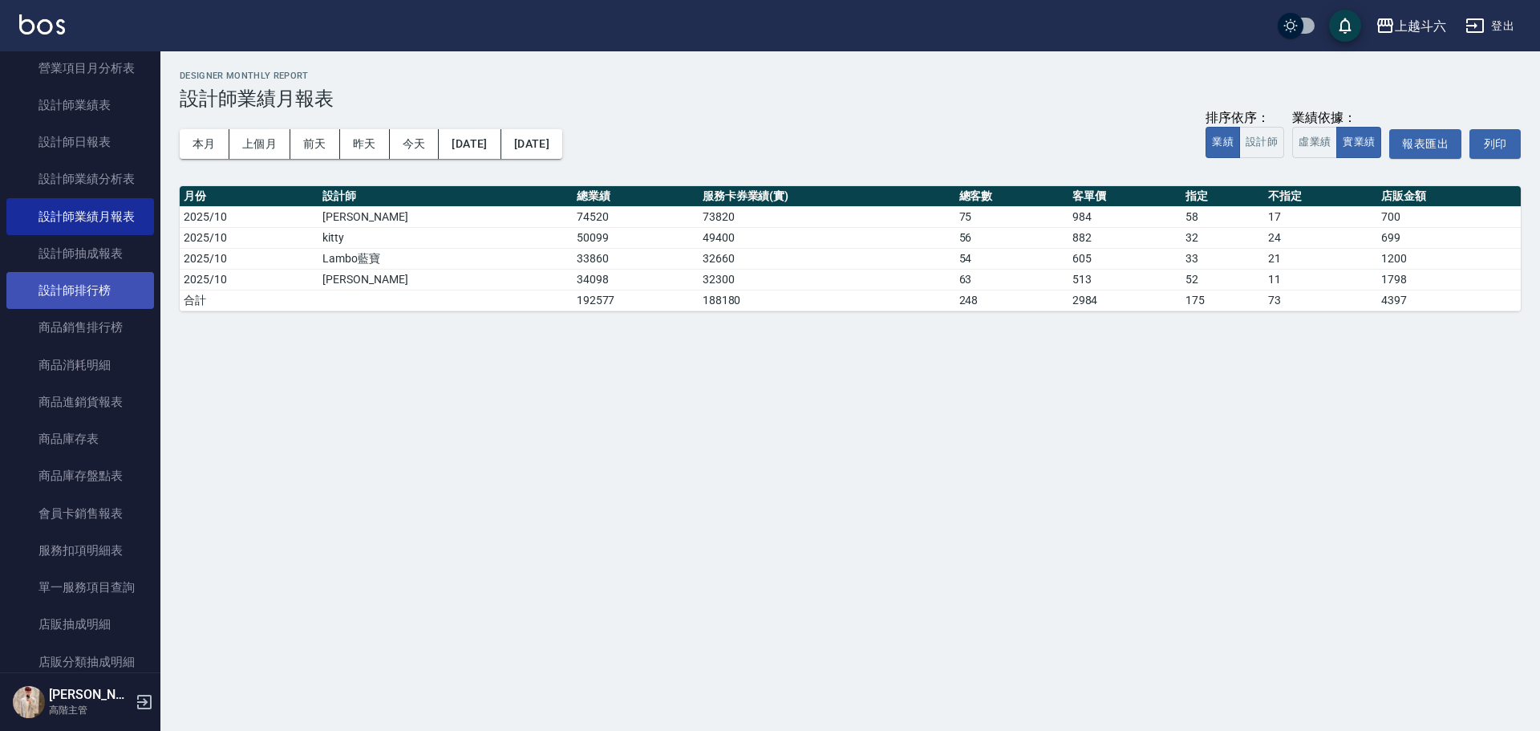
click at [125, 302] on link "設計師排行榜" at bounding box center [80, 290] width 148 height 37
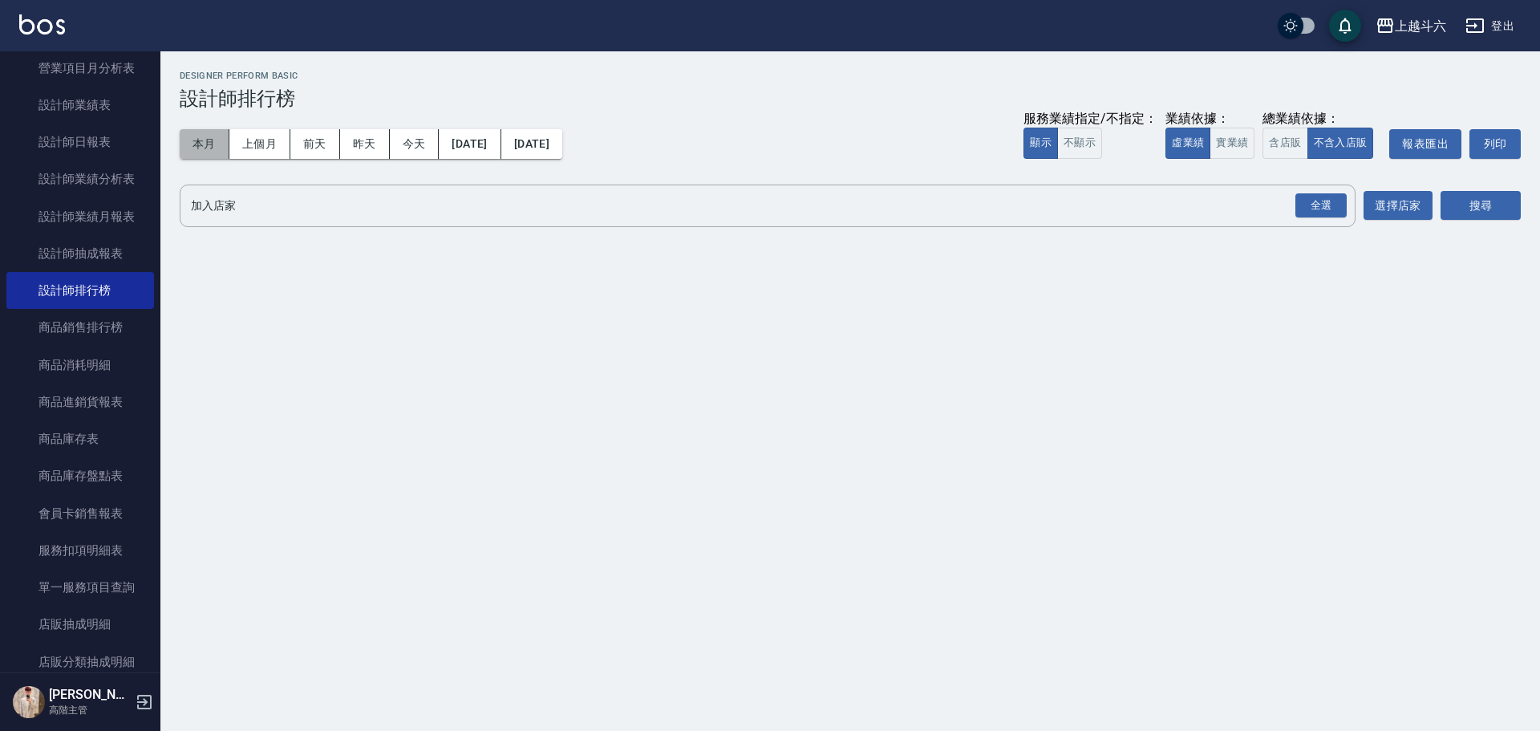
click at [206, 142] on button "本月" at bounding box center [205, 144] width 50 height 30
drag, startPoint x: 1313, startPoint y: 152, endPoint x: 1293, endPoint y: 144, distance: 21.3
click at [1308, 151] on button "不含入店販" at bounding box center [1341, 143] width 67 height 31
click at [1291, 143] on button "含店販" at bounding box center [1285, 143] width 45 height 31
click at [1355, 136] on button "不含入店販" at bounding box center [1341, 143] width 67 height 31
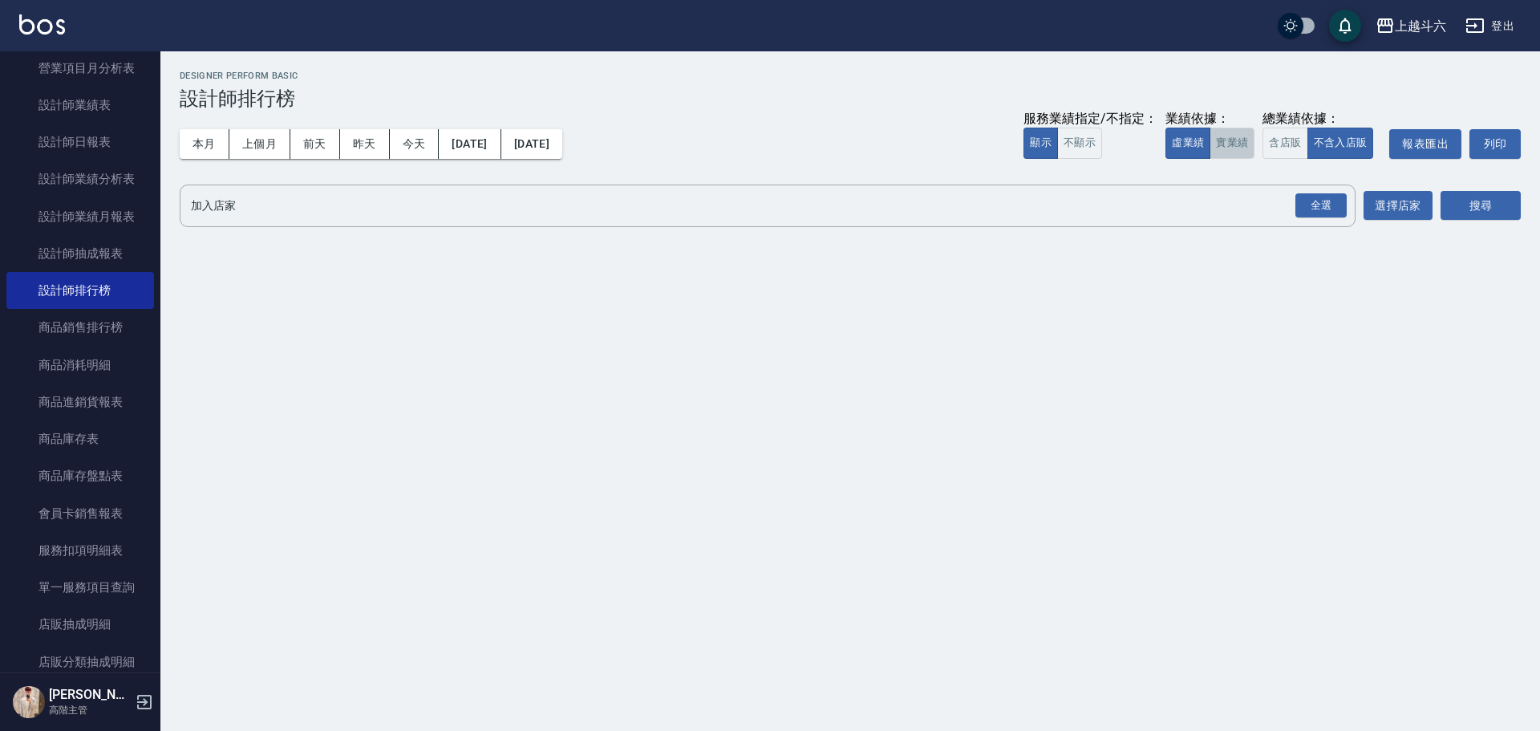
drag, startPoint x: 1220, startPoint y: 144, endPoint x: 1292, endPoint y: 163, distance: 74.5
click at [1220, 144] on button "實業績" at bounding box center [1232, 143] width 45 height 31
click at [1323, 192] on div "全選" at bounding box center [1320, 205] width 56 height 43
click at [1324, 208] on div "全選" at bounding box center [1320, 205] width 51 height 25
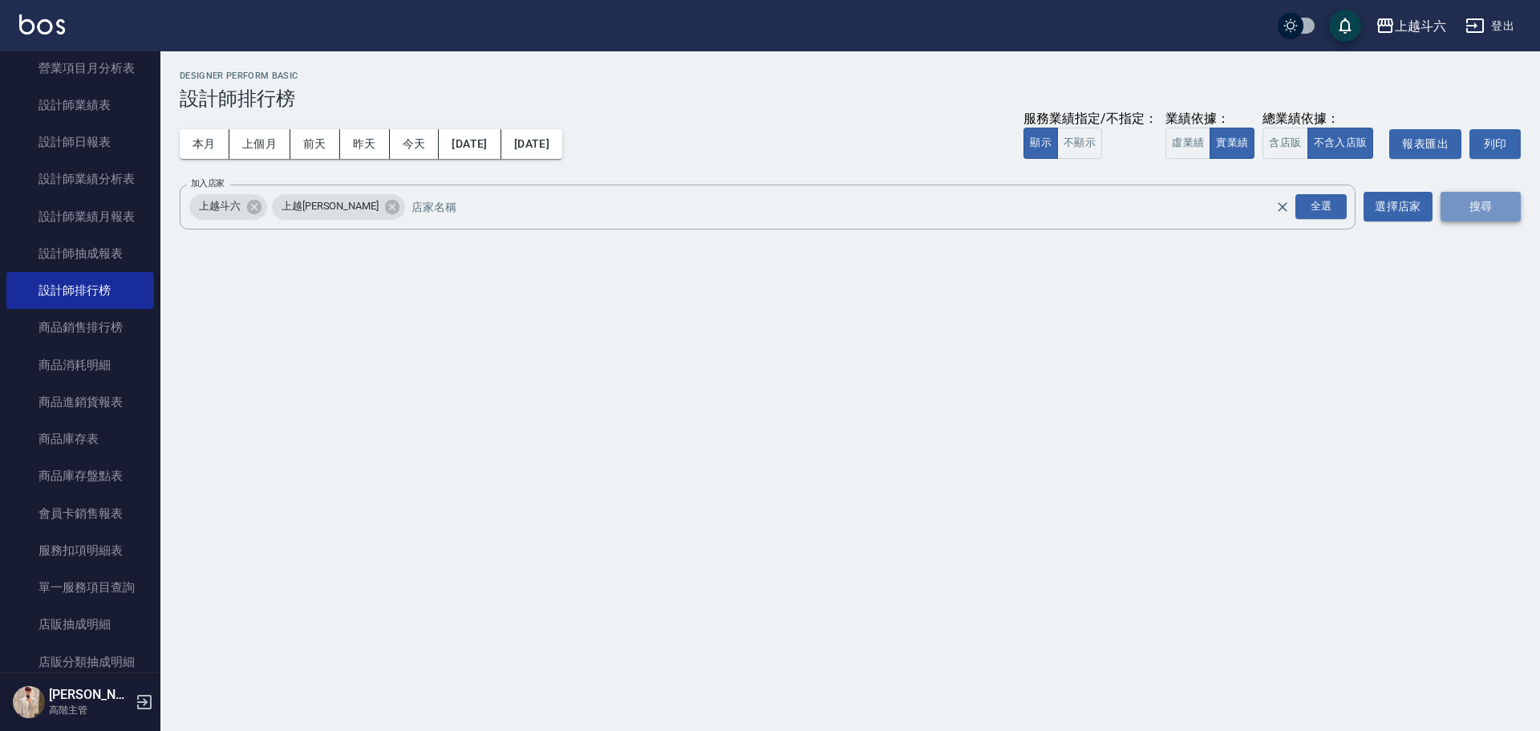
click at [1474, 197] on button "搜尋" at bounding box center [1481, 207] width 80 height 30
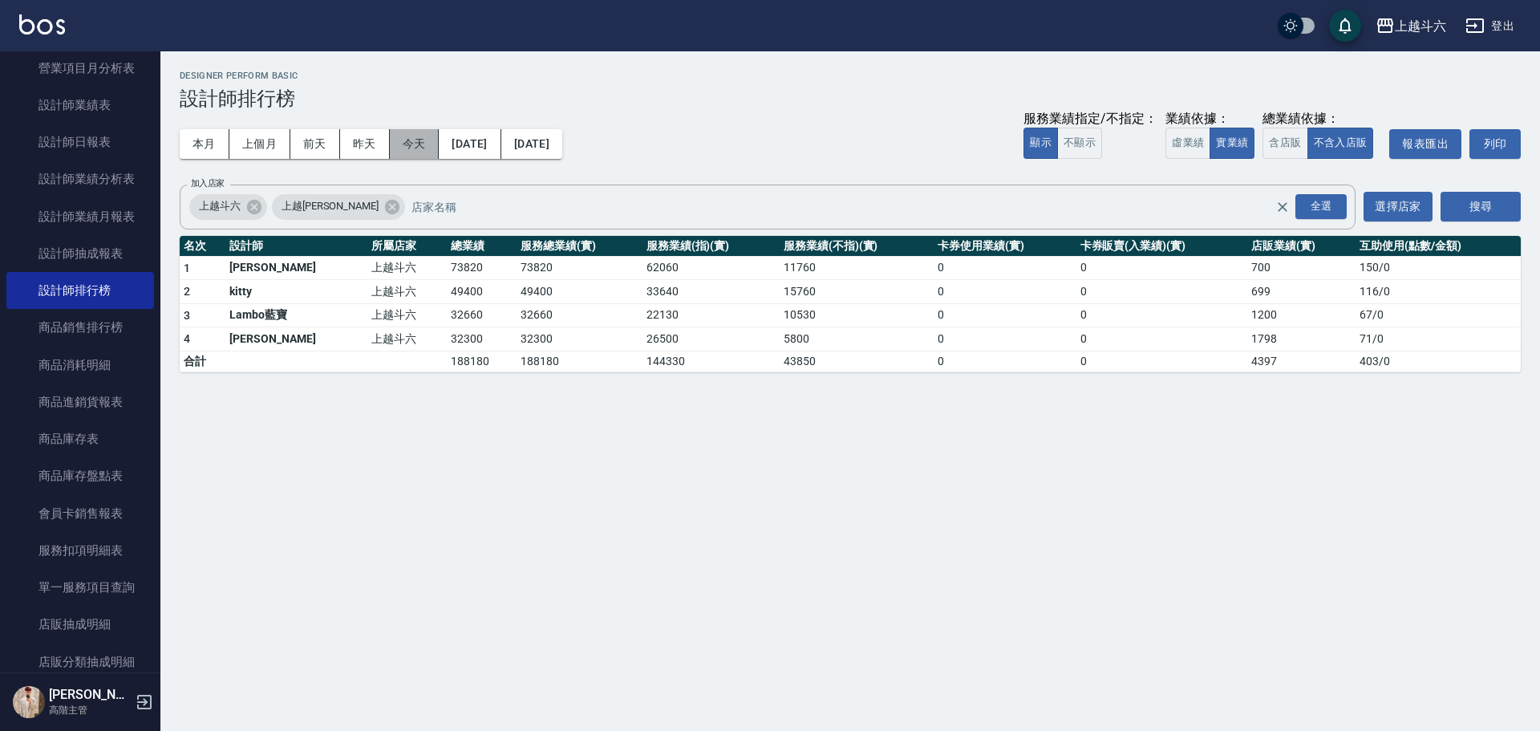
click at [412, 144] on button "今天" at bounding box center [415, 144] width 50 height 30
click at [355, 143] on button "昨天" at bounding box center [365, 144] width 50 height 30
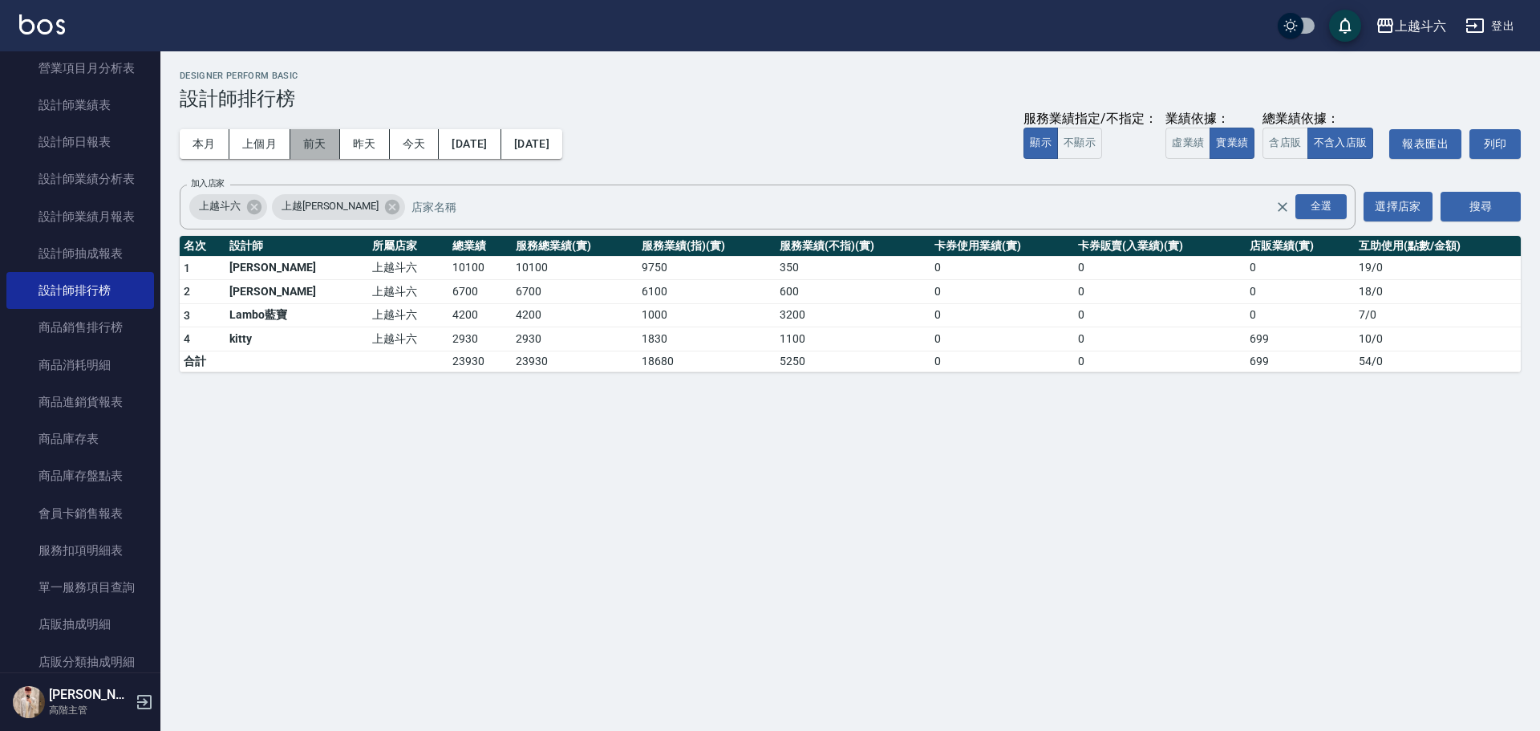
click at [313, 134] on button "前天" at bounding box center [315, 144] width 50 height 30
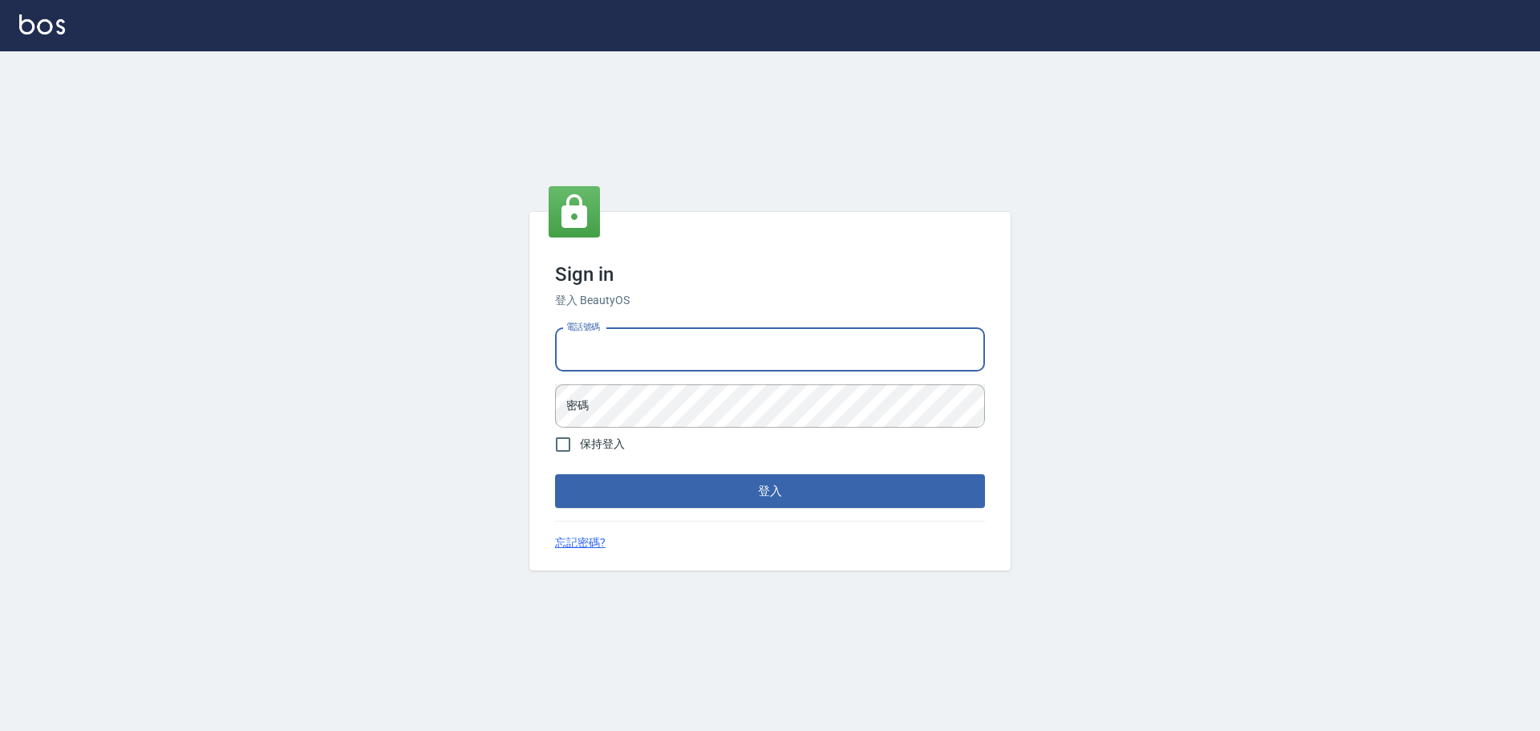
click at [694, 349] on input "電話號碼" at bounding box center [770, 349] width 430 height 43
type input "0989189977"
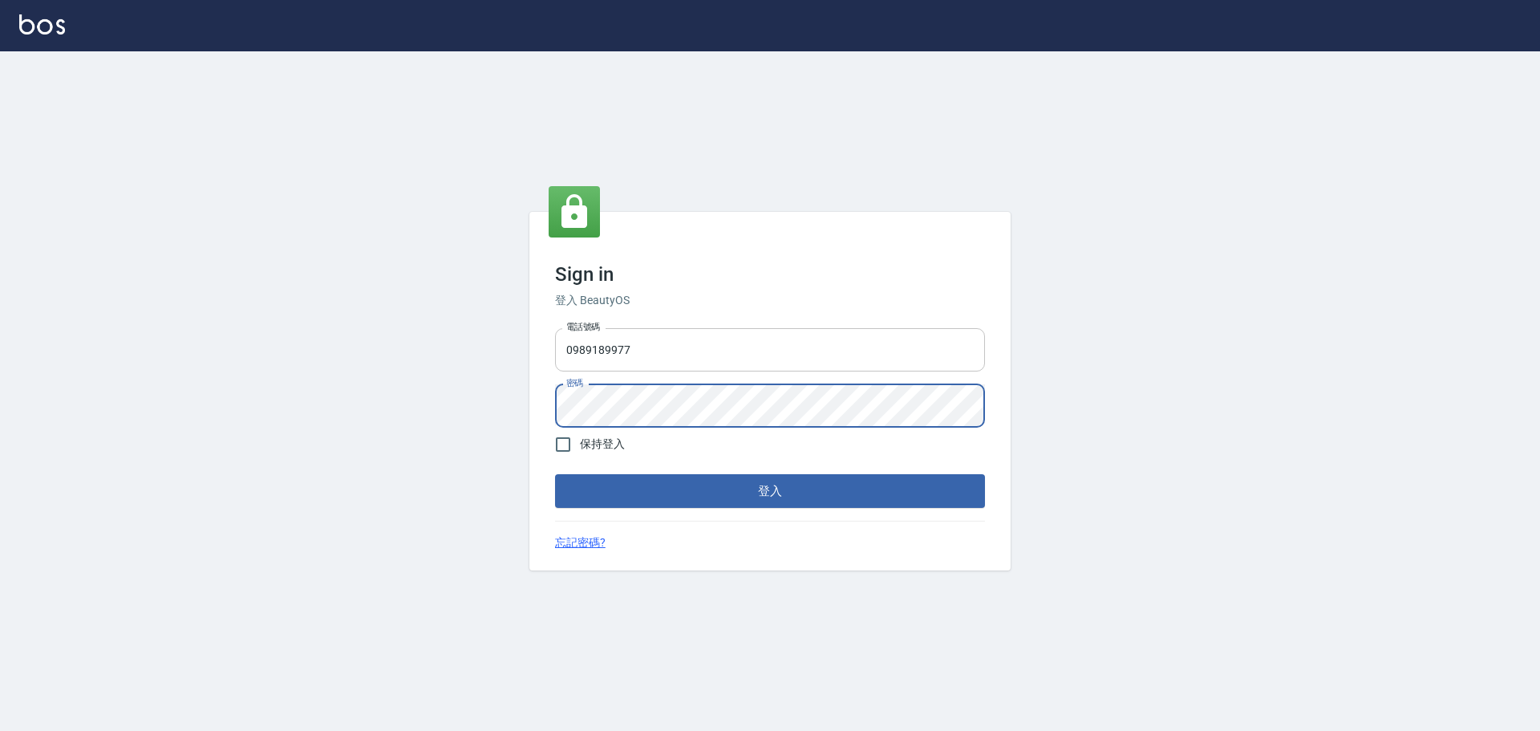
click at [555, 474] on button "登入" at bounding box center [770, 491] width 430 height 34
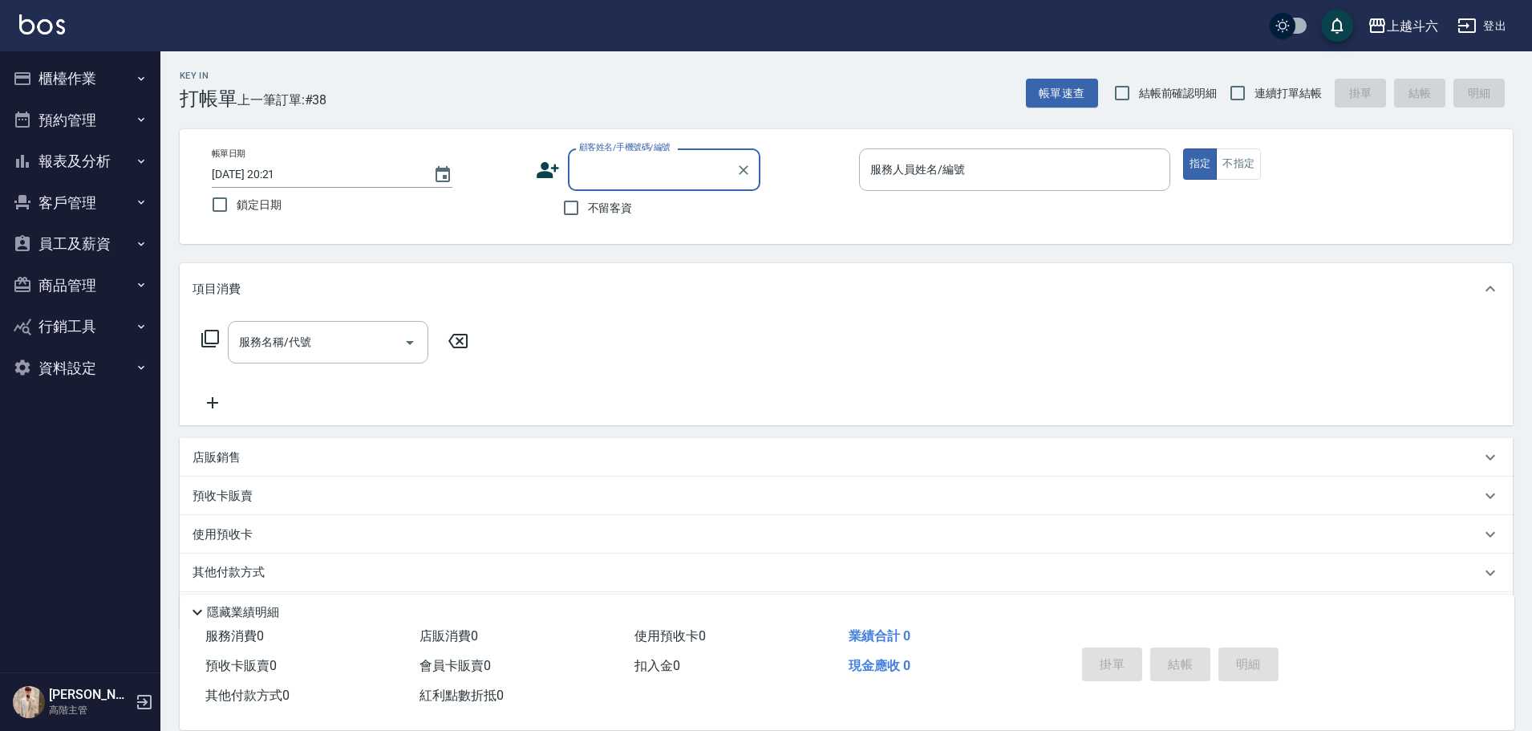
click at [601, 207] on span "不留客資" at bounding box center [610, 208] width 45 height 17
click at [588, 207] on input "不留客資" at bounding box center [571, 208] width 34 height 34
checkbox input "true"
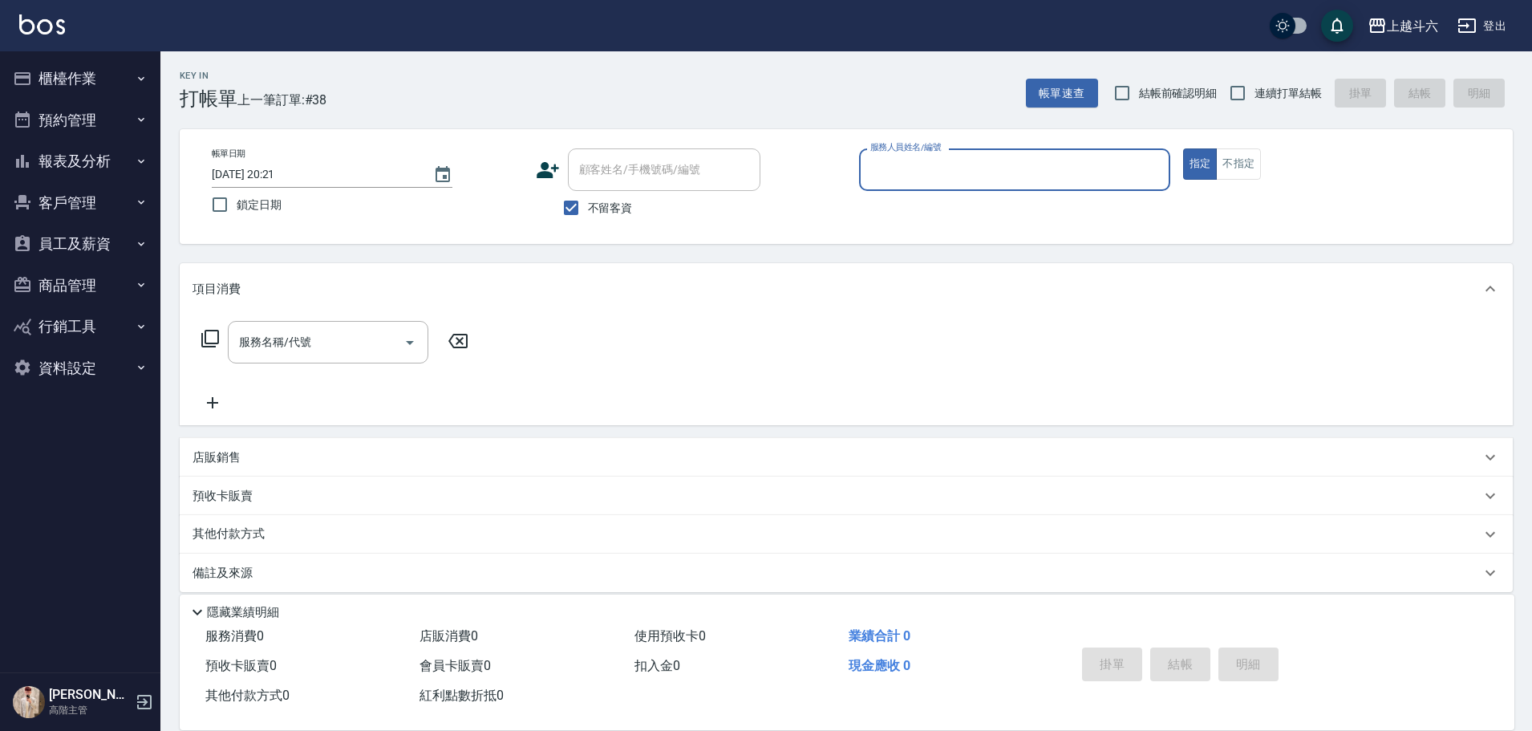
click at [116, 78] on button "櫃檯作業" at bounding box center [80, 79] width 148 height 42
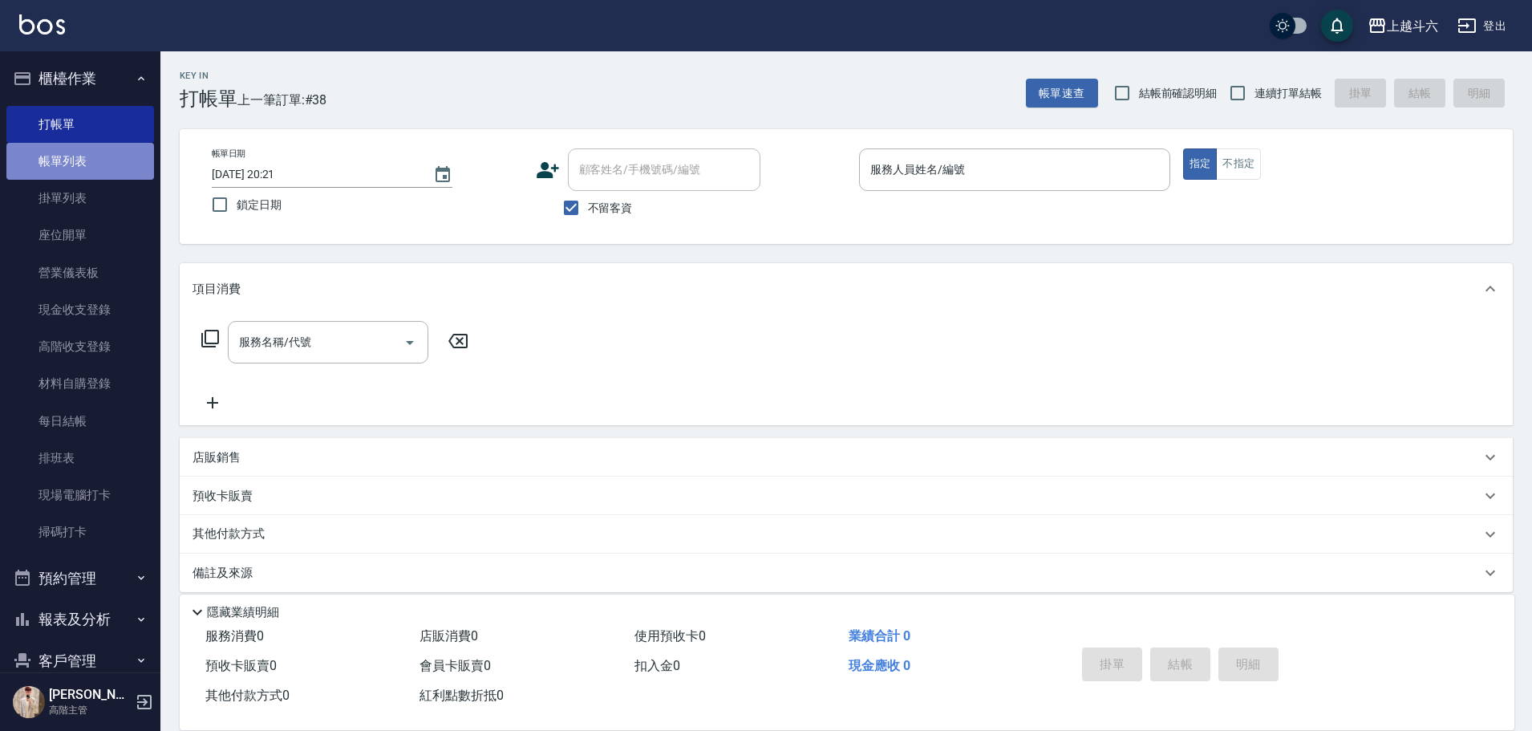
click at [121, 159] on link "帳單列表" at bounding box center [80, 161] width 148 height 37
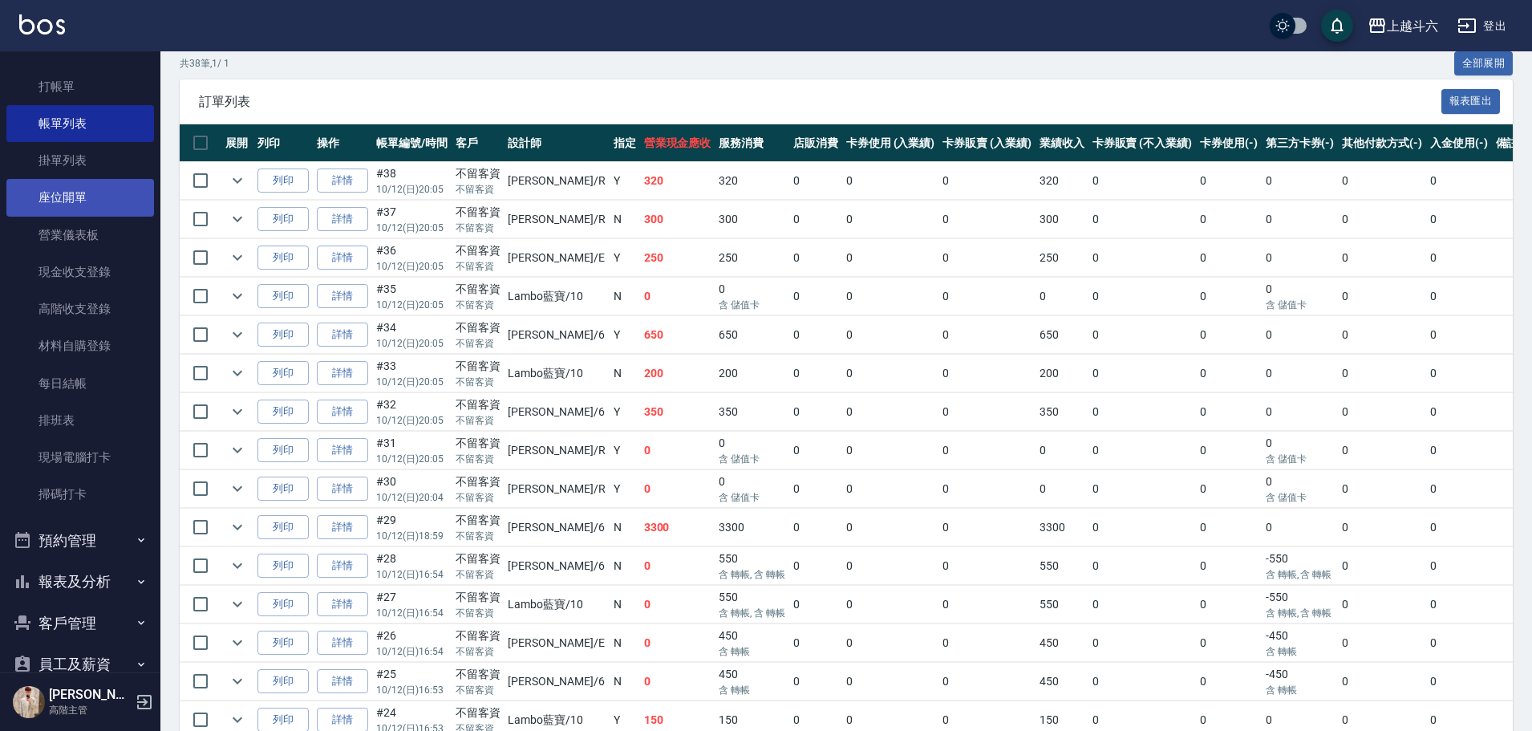
scroll to position [193, 0]
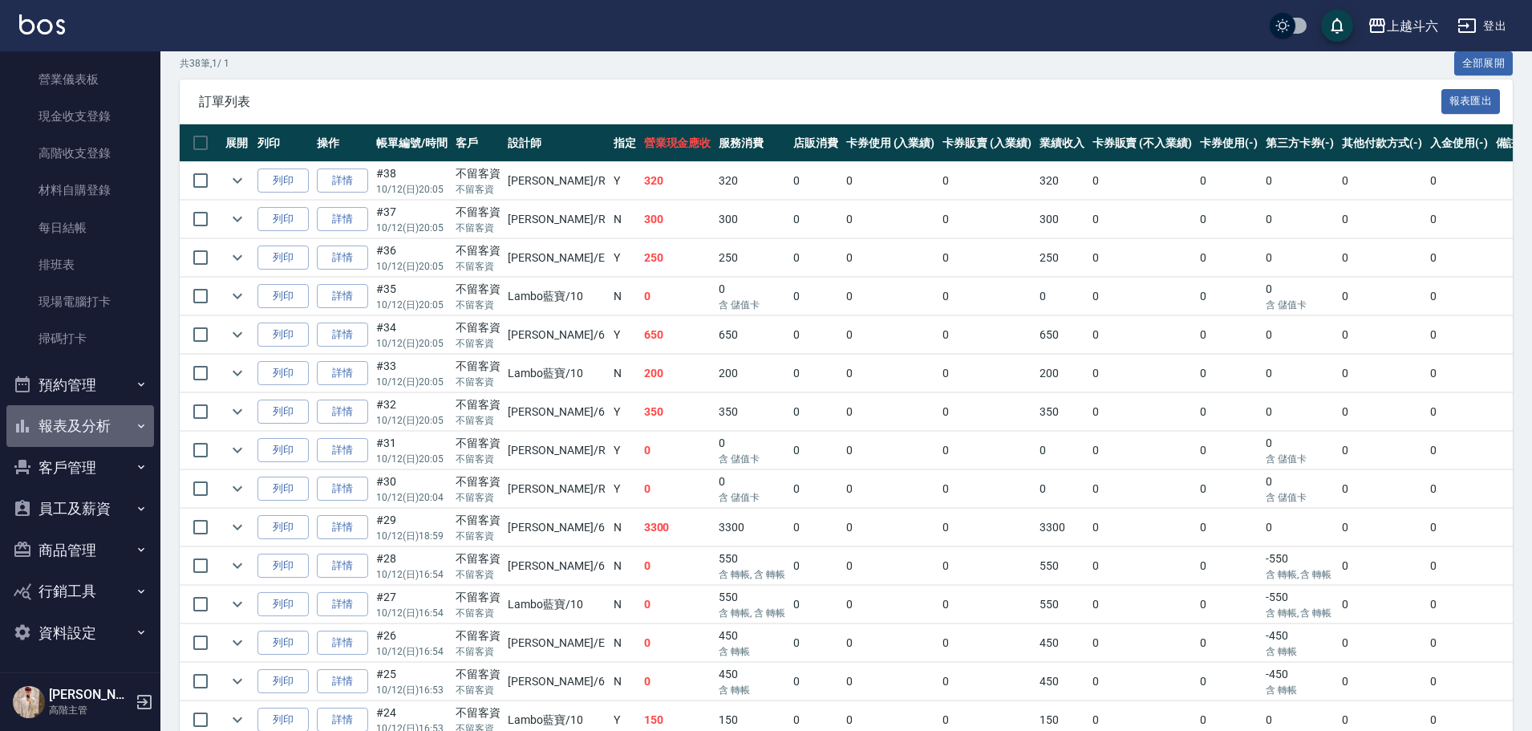
click at [91, 427] on button "報表及分析" at bounding box center [80, 426] width 148 height 42
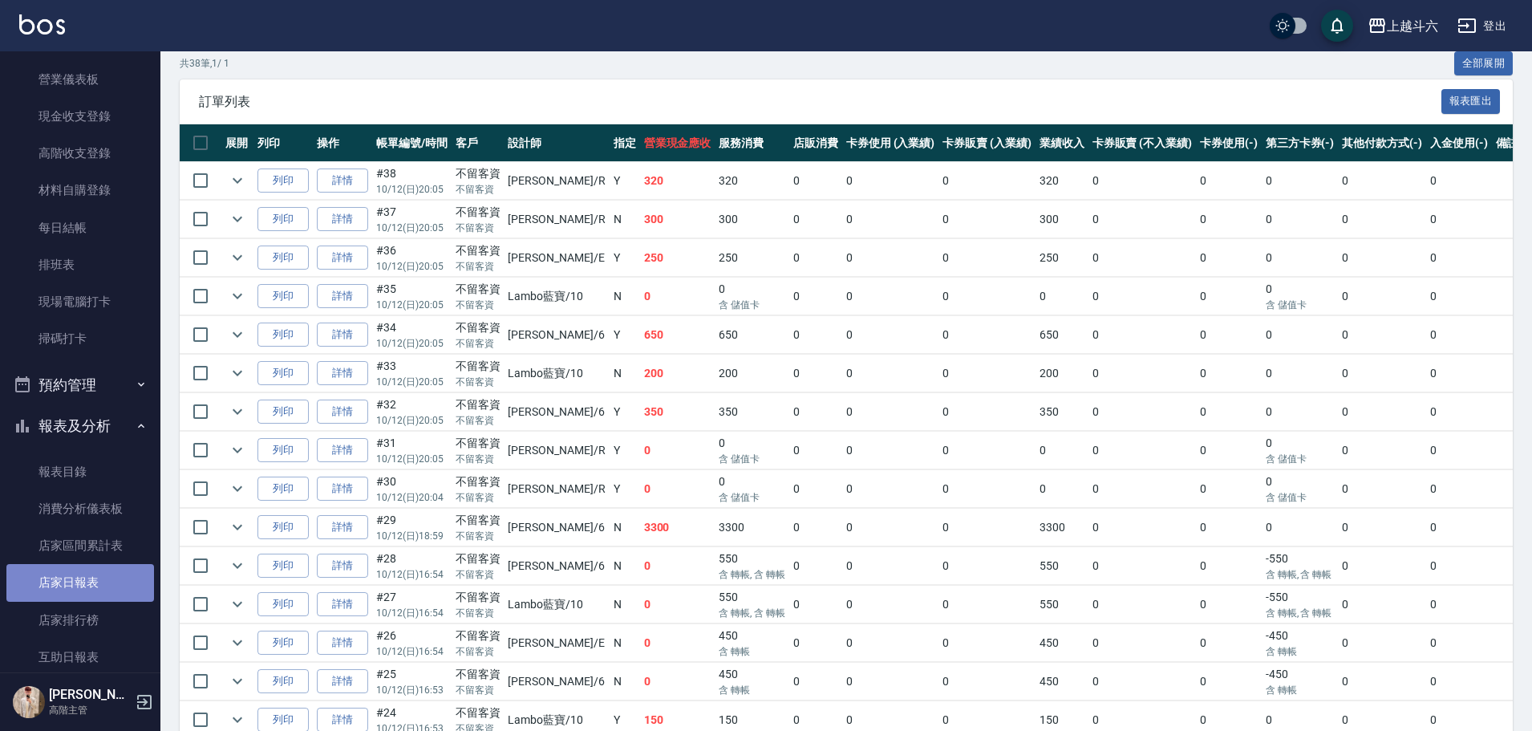
click at [99, 589] on link "店家日報表" at bounding box center [80, 582] width 148 height 37
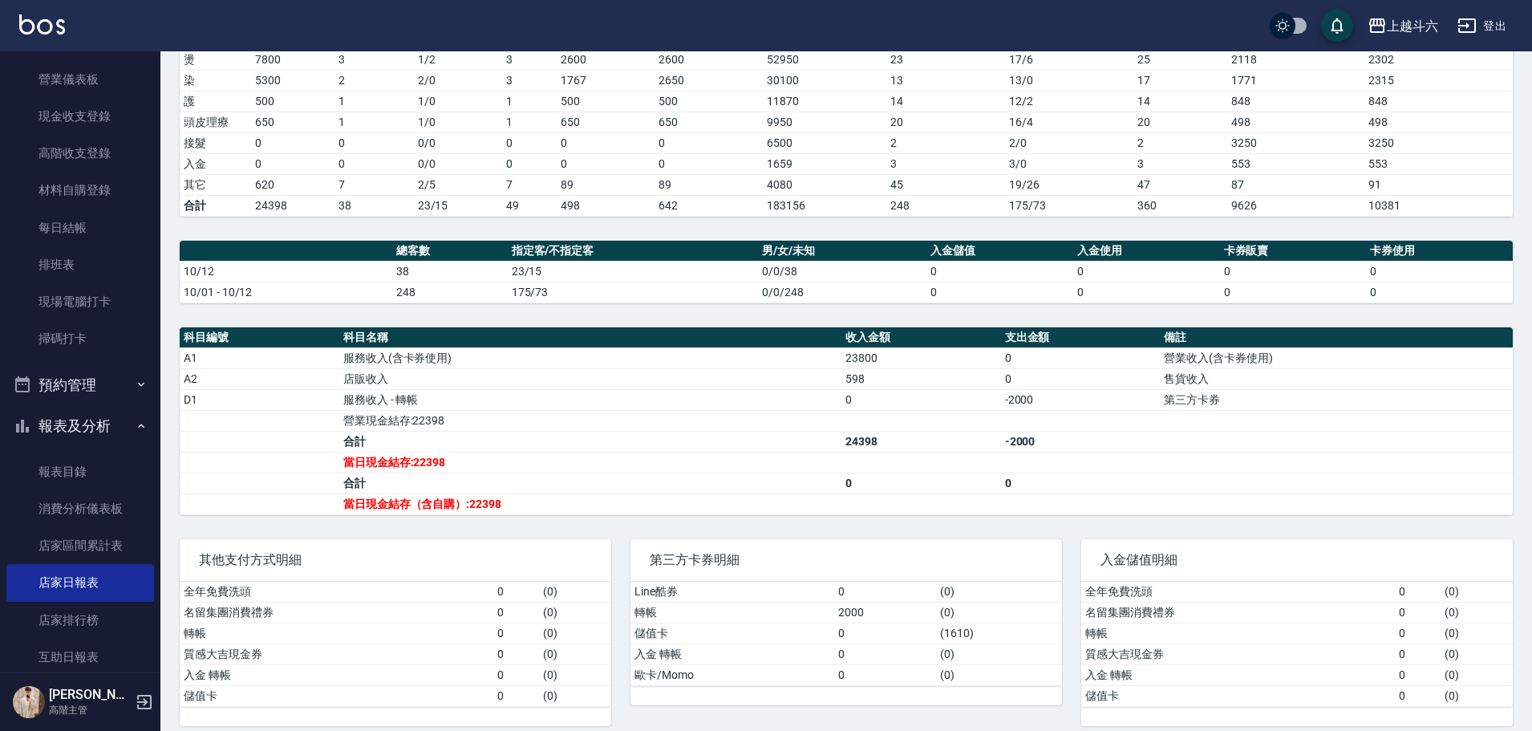
scroll to position [309, 0]
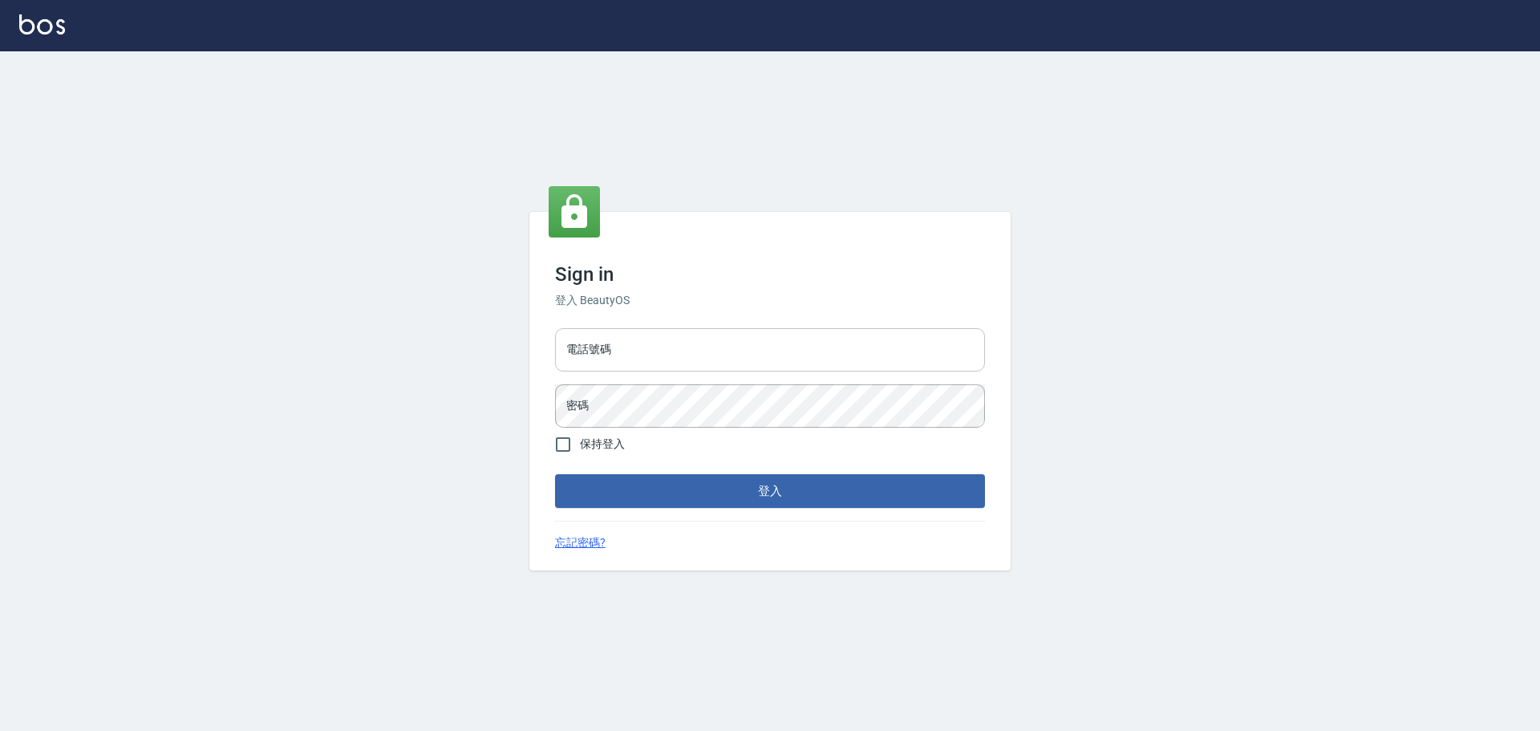
click at [767, 358] on input "電話號碼" at bounding box center [770, 349] width 430 height 43
type input "0989189977"
click at [555, 474] on button "登入" at bounding box center [770, 491] width 430 height 34
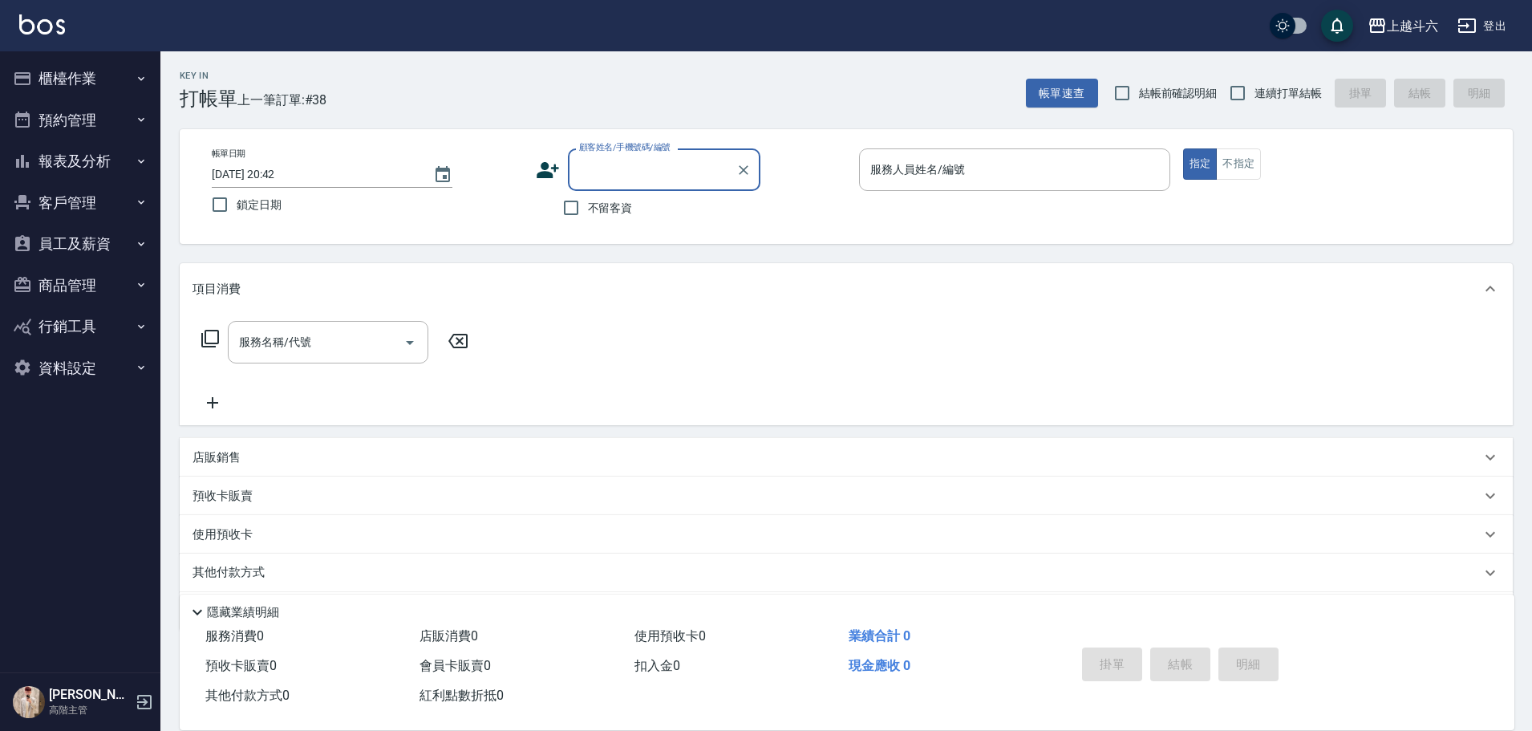
click at [615, 213] on span "不留客資" at bounding box center [610, 208] width 45 height 17
click at [588, 213] on input "不留客資" at bounding box center [571, 208] width 34 height 34
checkbox input "true"
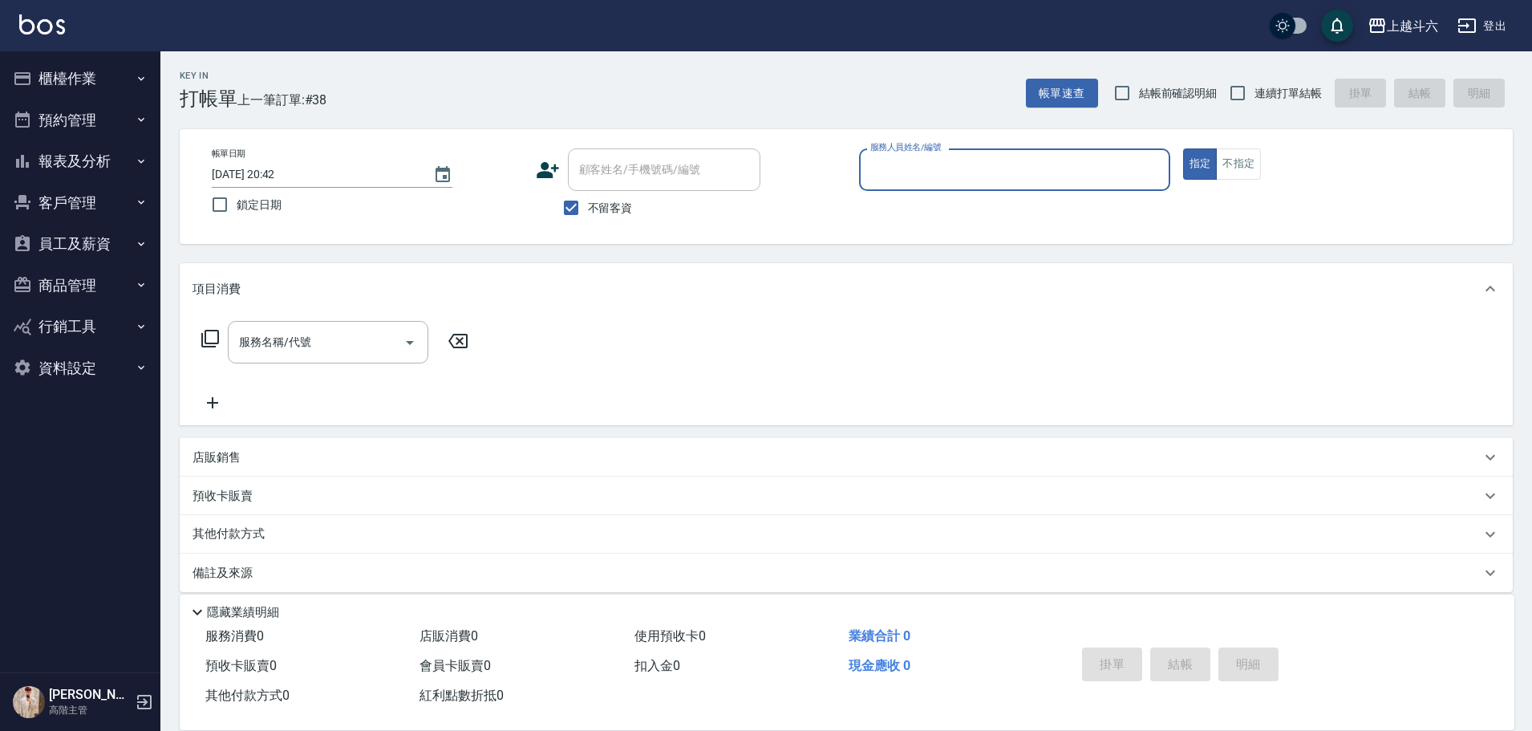
click at [1288, 94] on span "連續打單結帳" at bounding box center [1288, 93] width 67 height 17
click at [1255, 94] on input "連續打單結帳" at bounding box center [1238, 93] width 34 height 34
checkbox input "true"
click at [1109, 170] on input "服務人員姓名/編號" at bounding box center [1014, 170] width 297 height 28
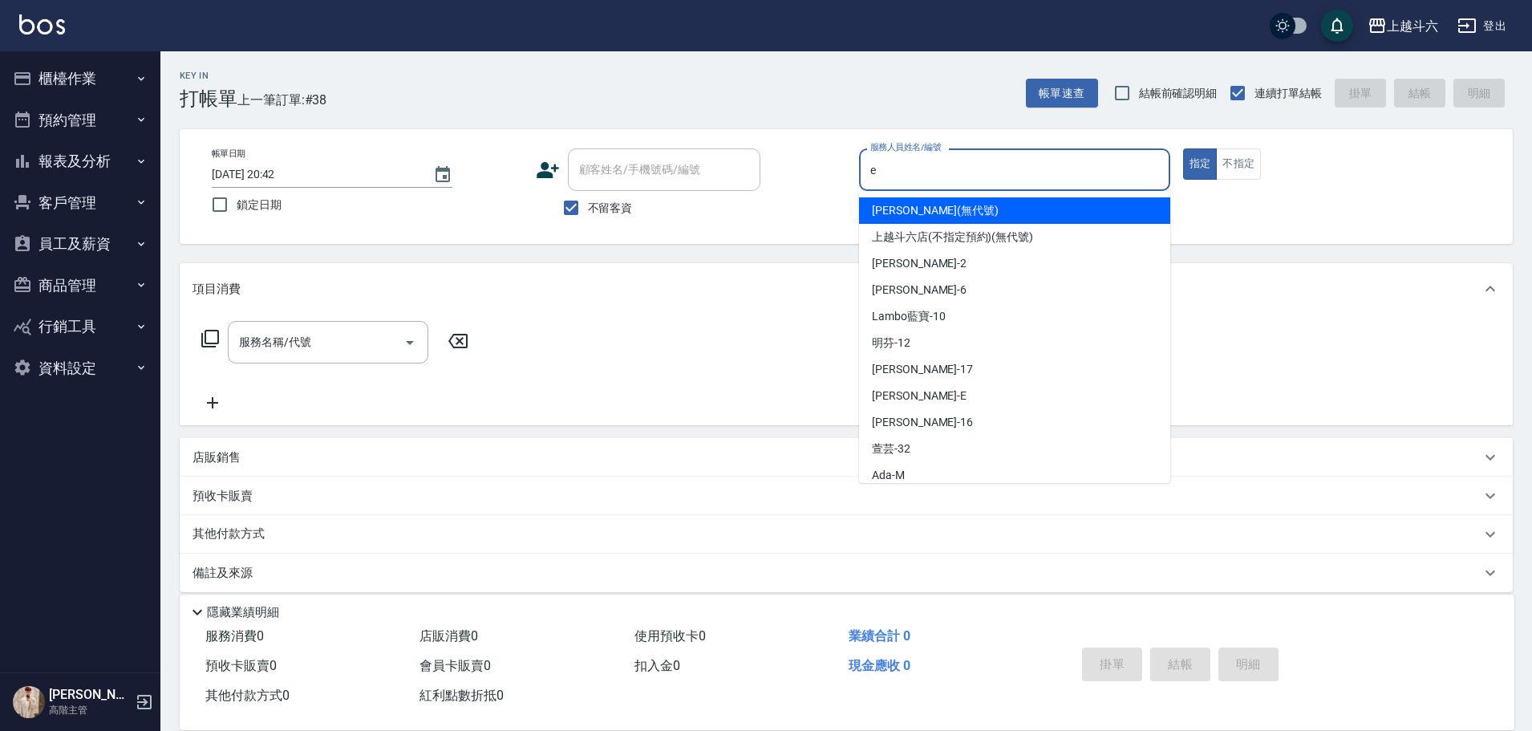
type input "[PERSON_NAME]"
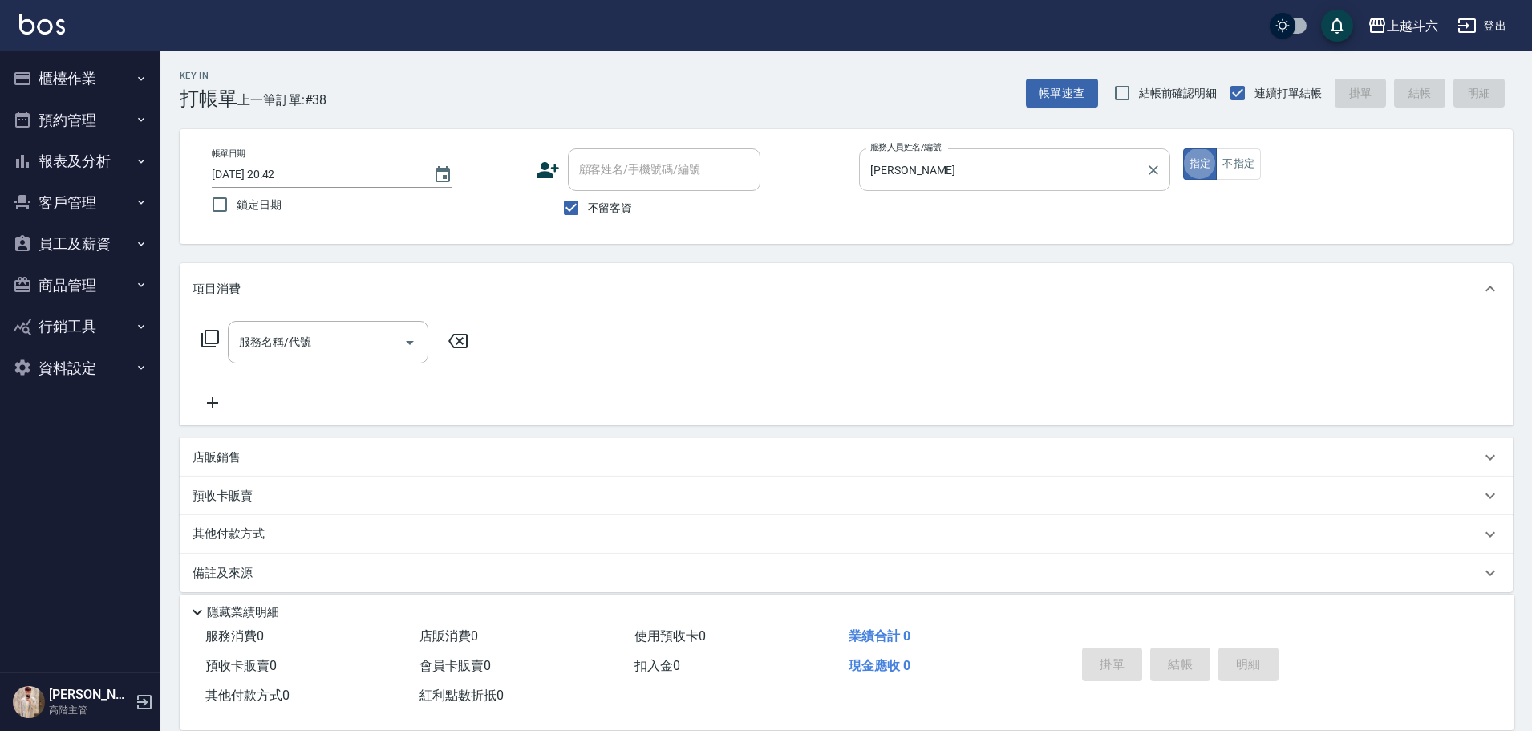
type button "true"
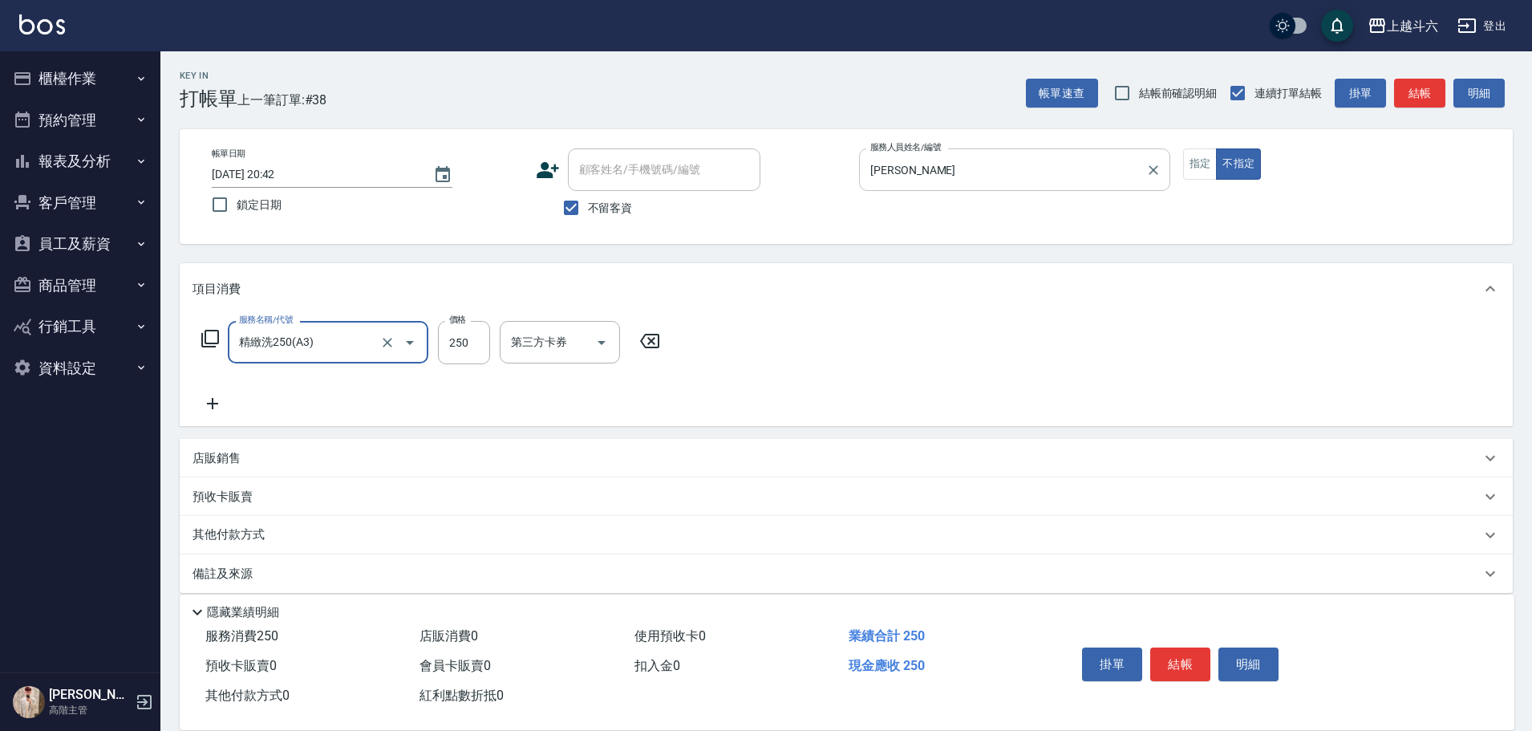
type input "精緻洗250(A3)"
type input "300"
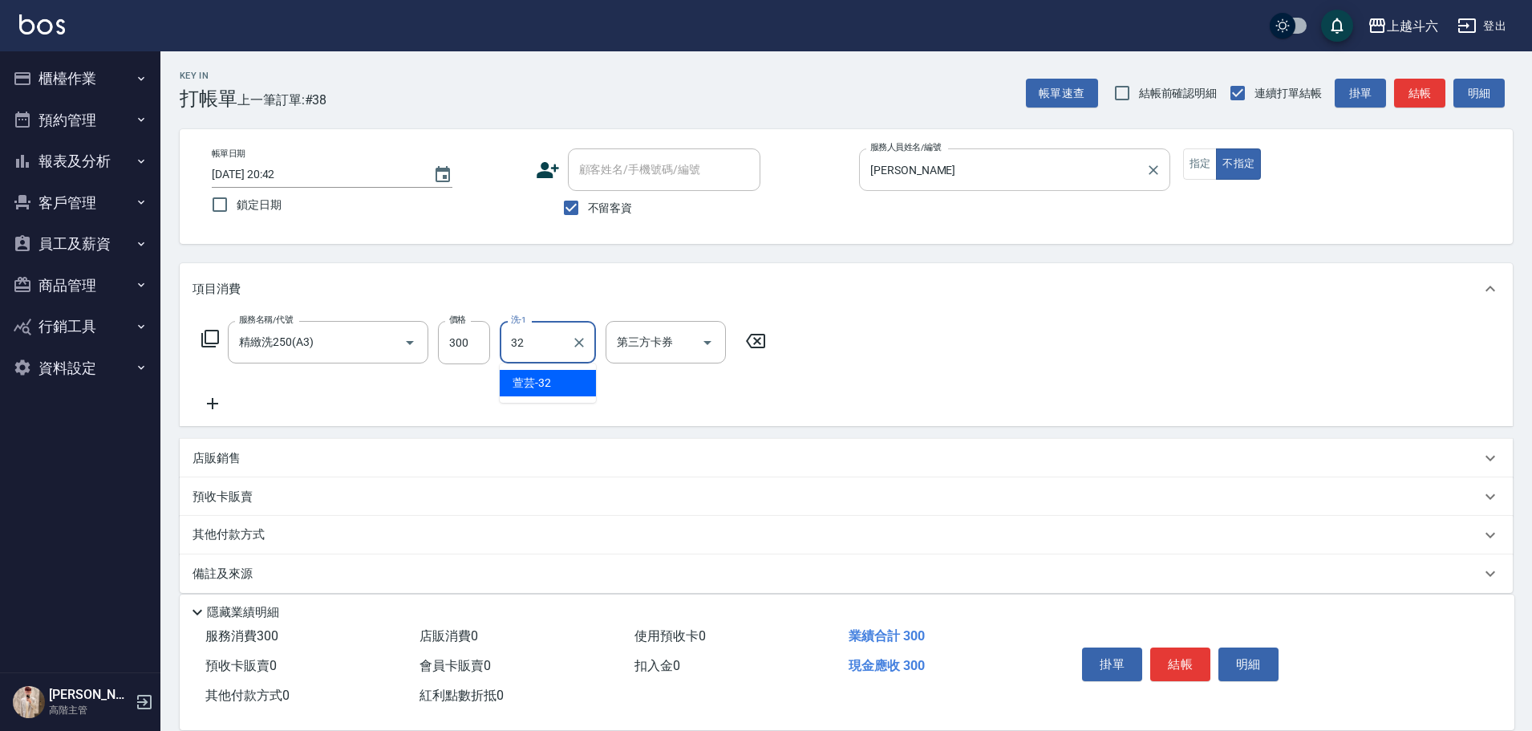
type input "萱芸-32"
click at [1182, 651] on button "結帳" at bounding box center [1180, 664] width 60 height 34
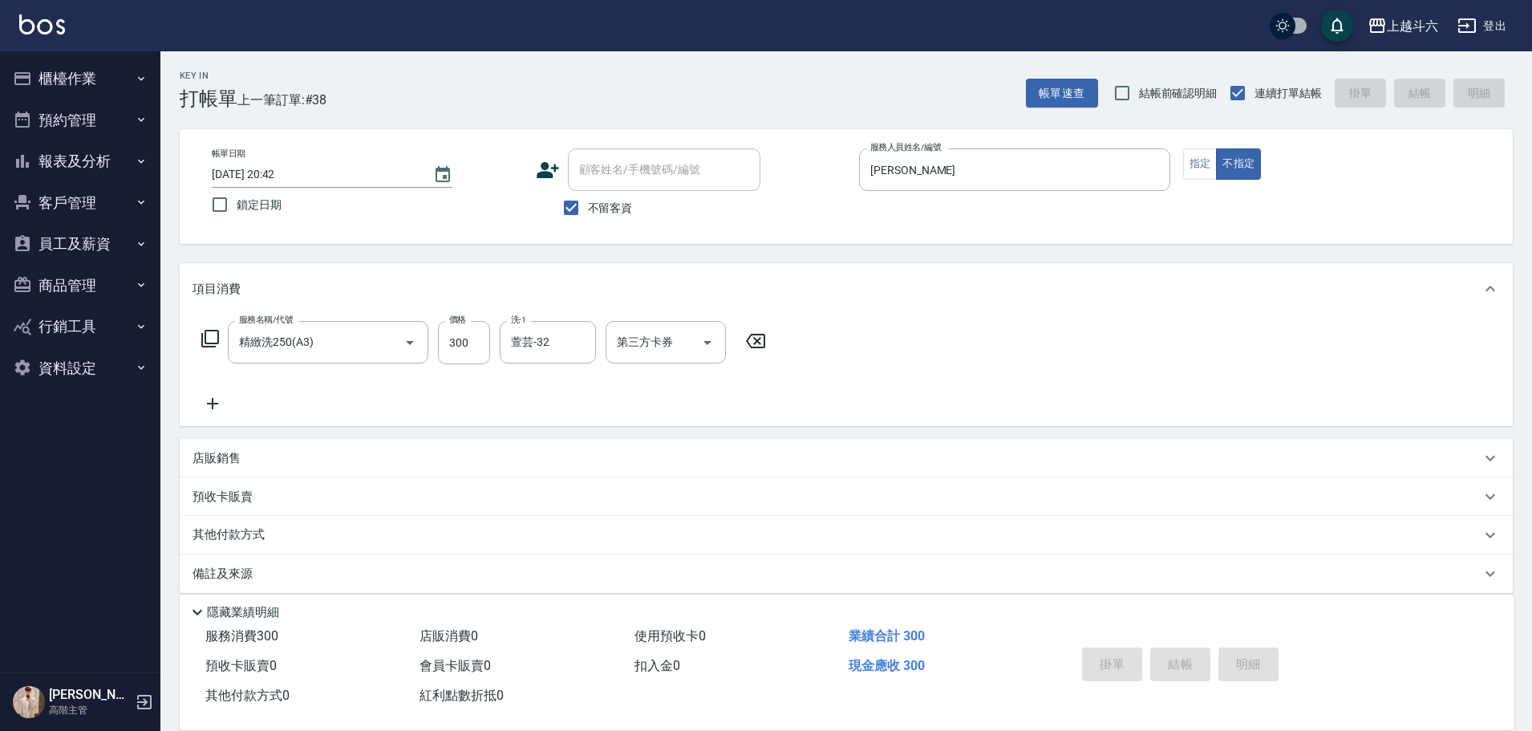
type input "[DATE] 20:43"
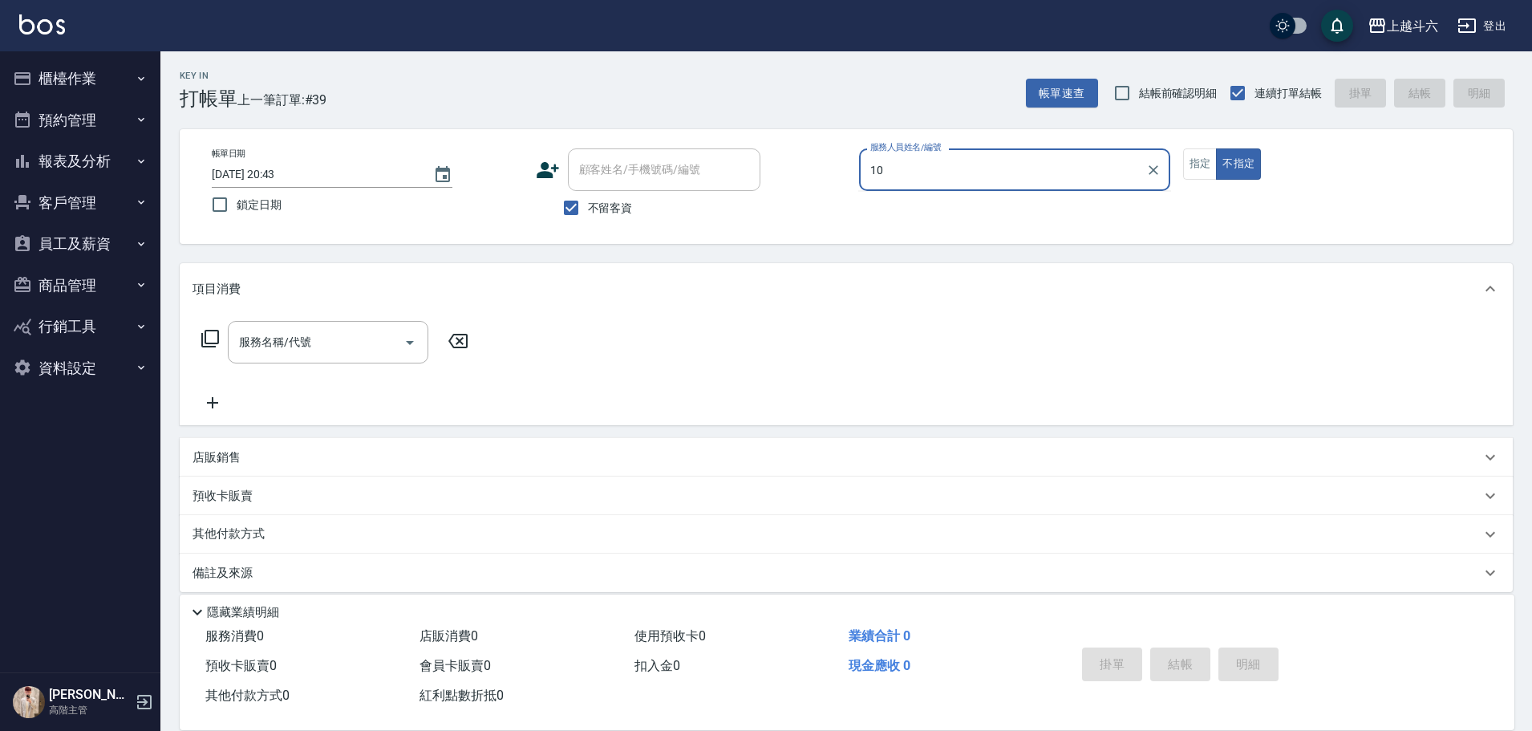
type input "Lambo藍寶-10"
type button "false"
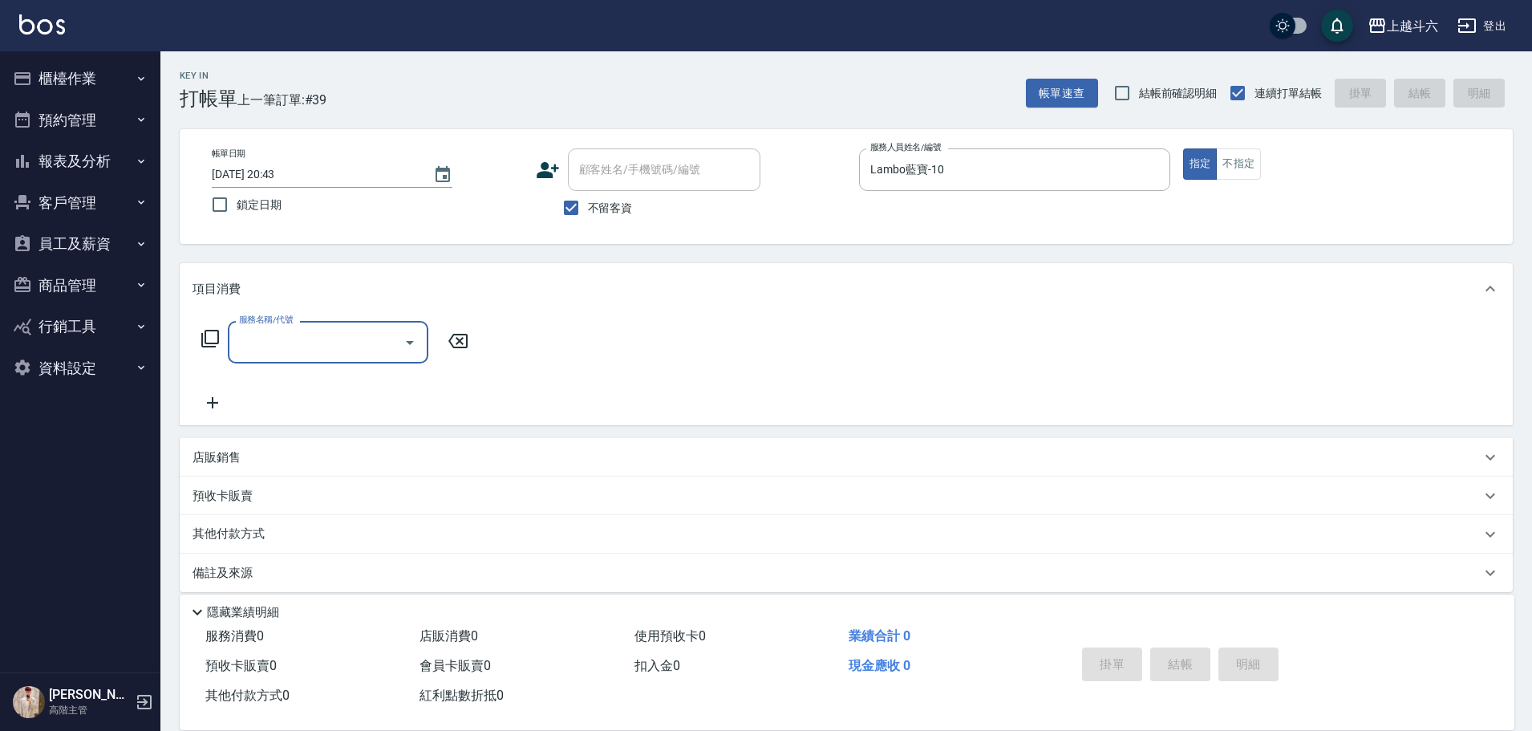
type input "b"
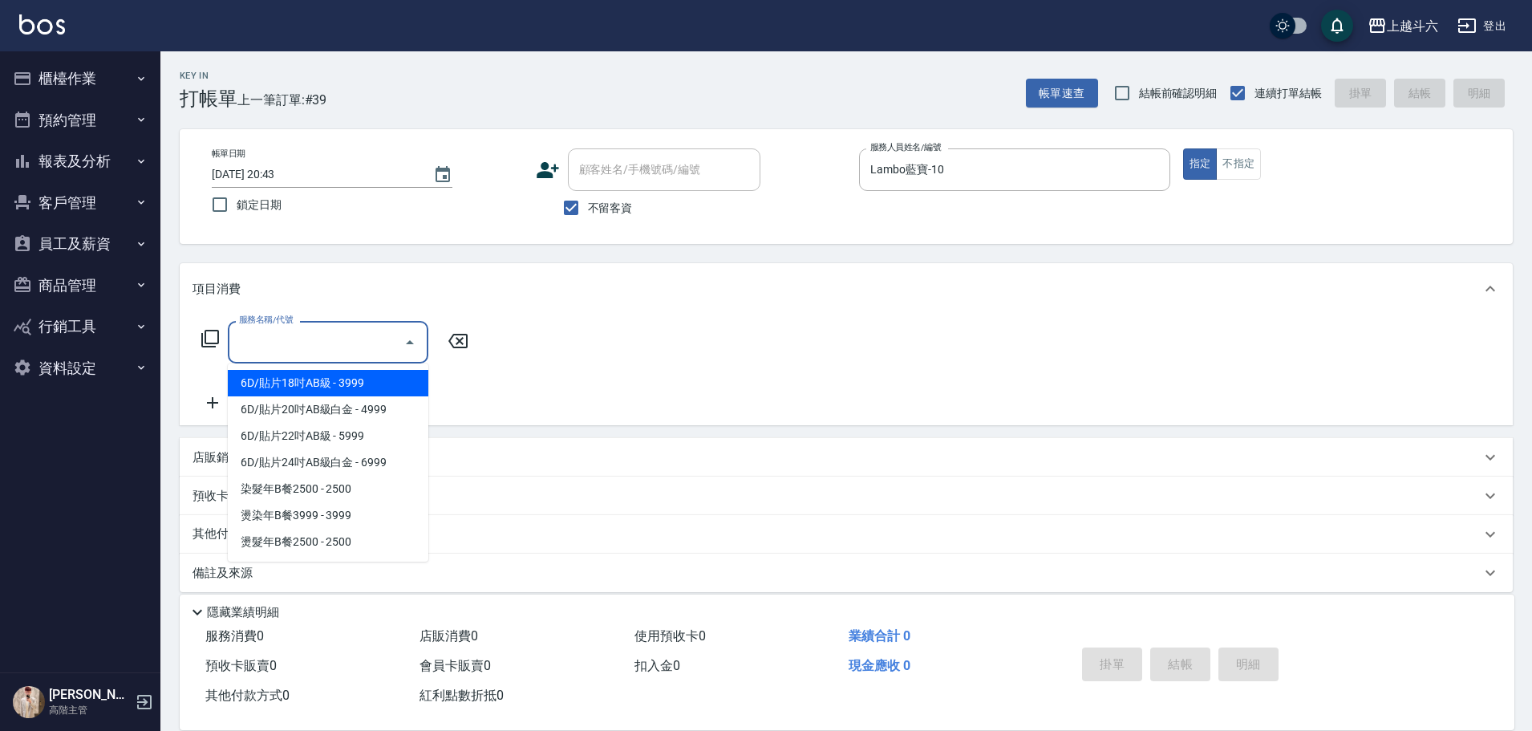
type input "ㄑ"
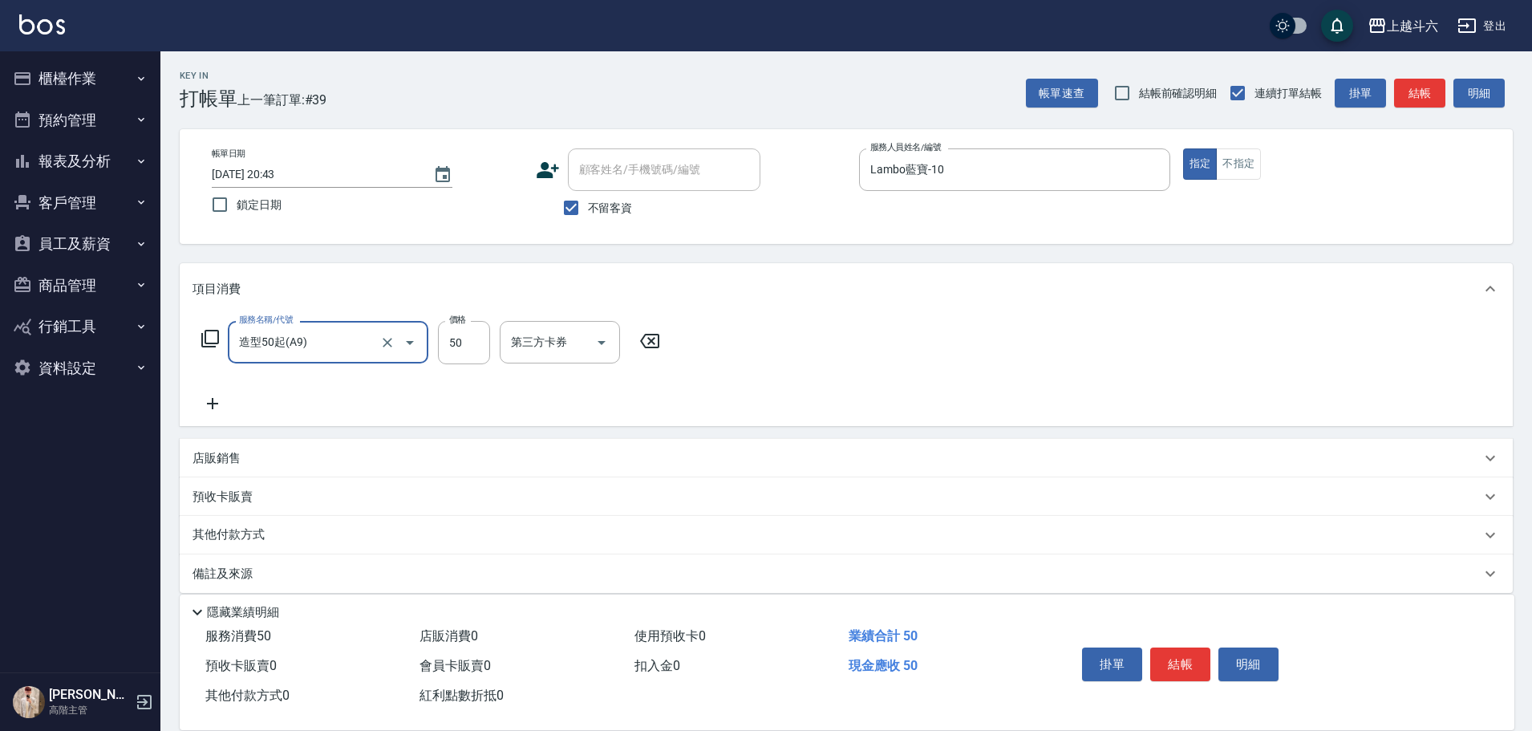
type input "造型50起(A9)"
type input "250"
click at [1157, 664] on button "結帳" at bounding box center [1180, 664] width 60 height 34
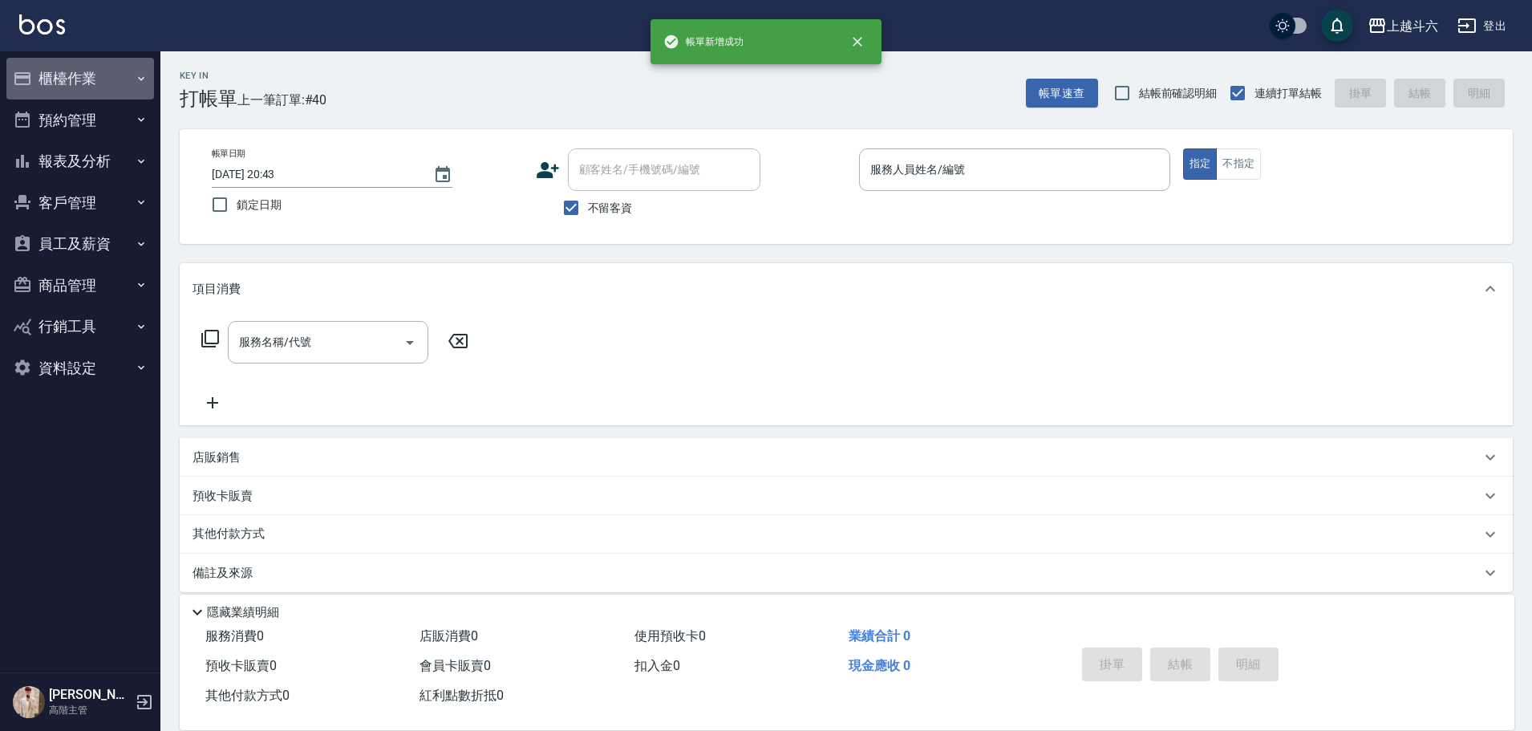
click at [104, 76] on button "櫃檯作業" at bounding box center [80, 79] width 148 height 42
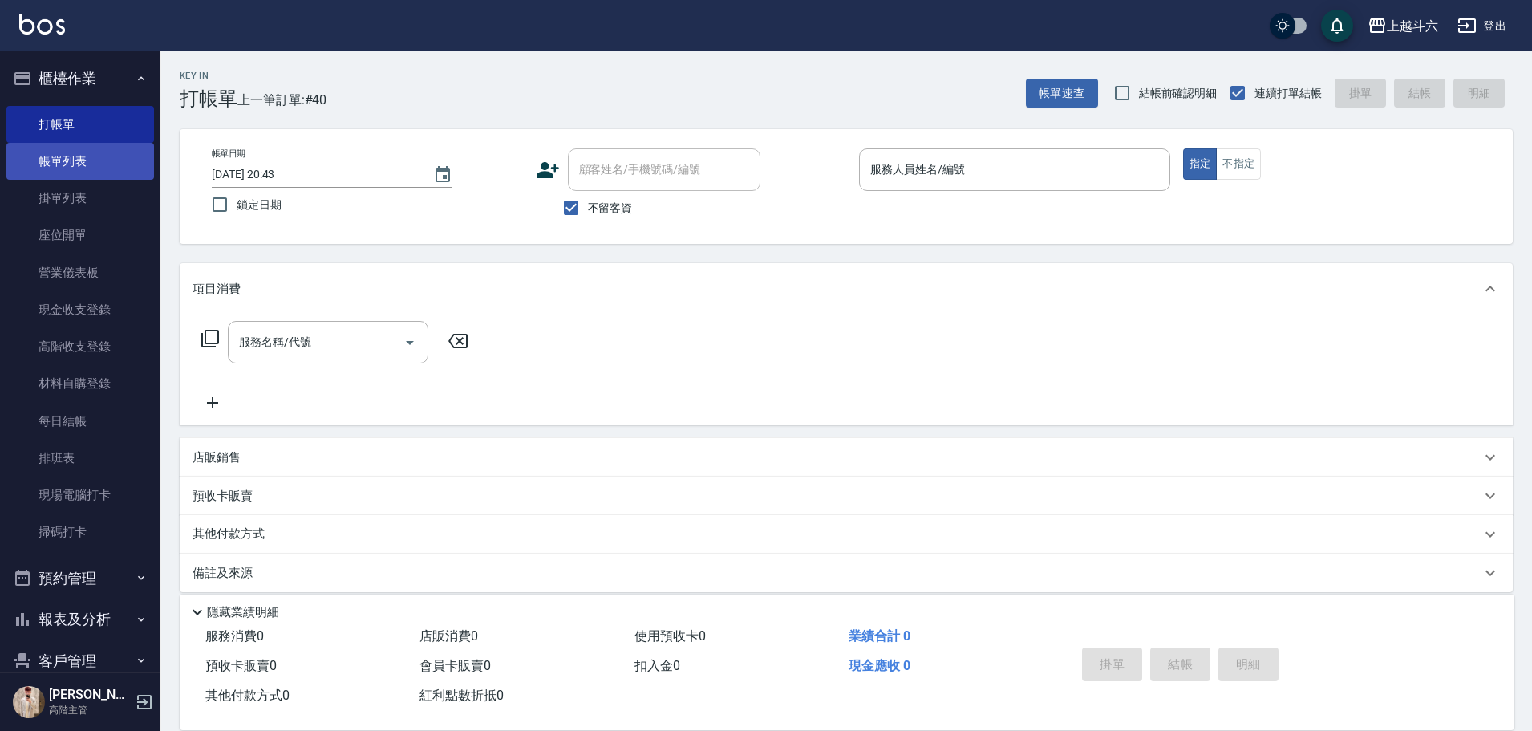
click at [119, 168] on link "帳單列表" at bounding box center [80, 161] width 148 height 37
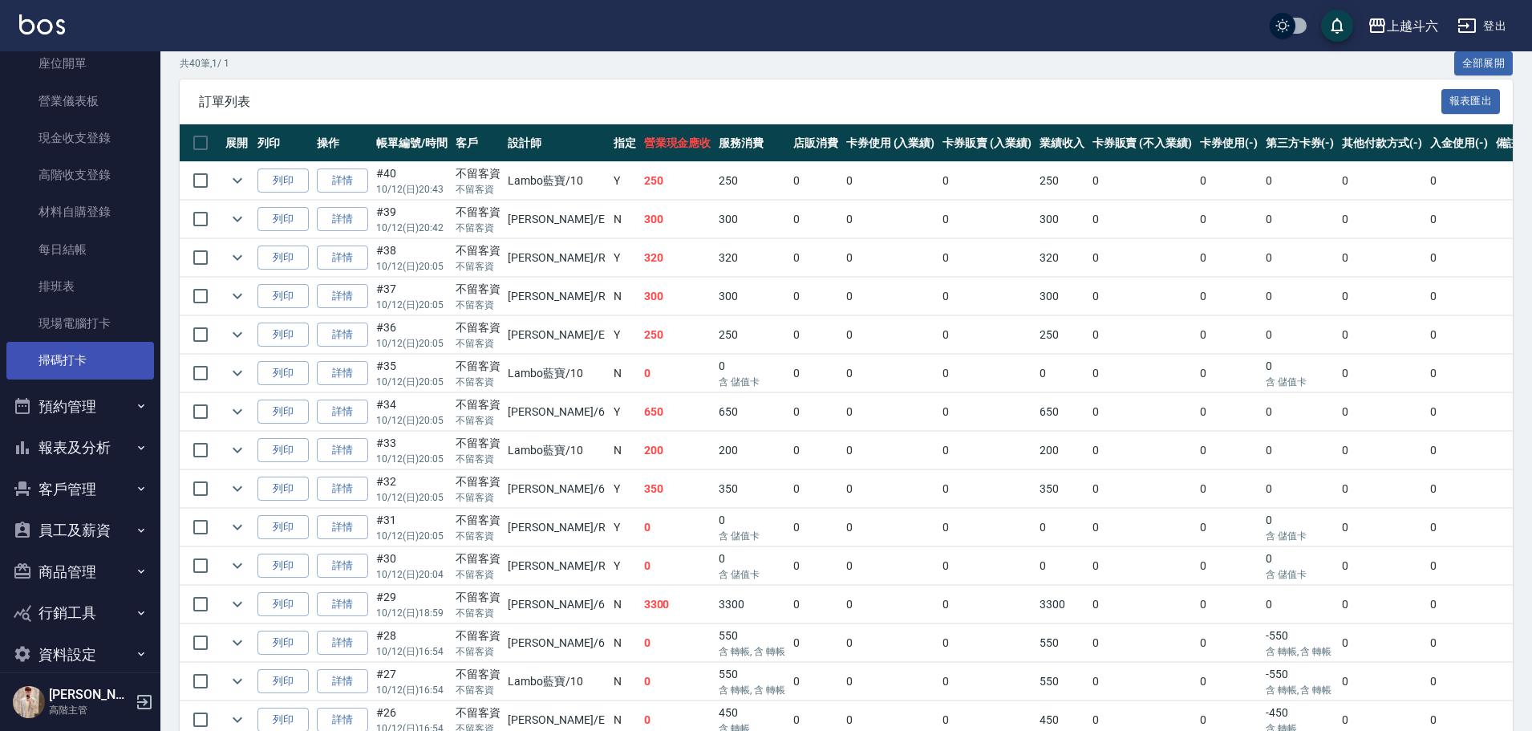
scroll to position [193, 0]
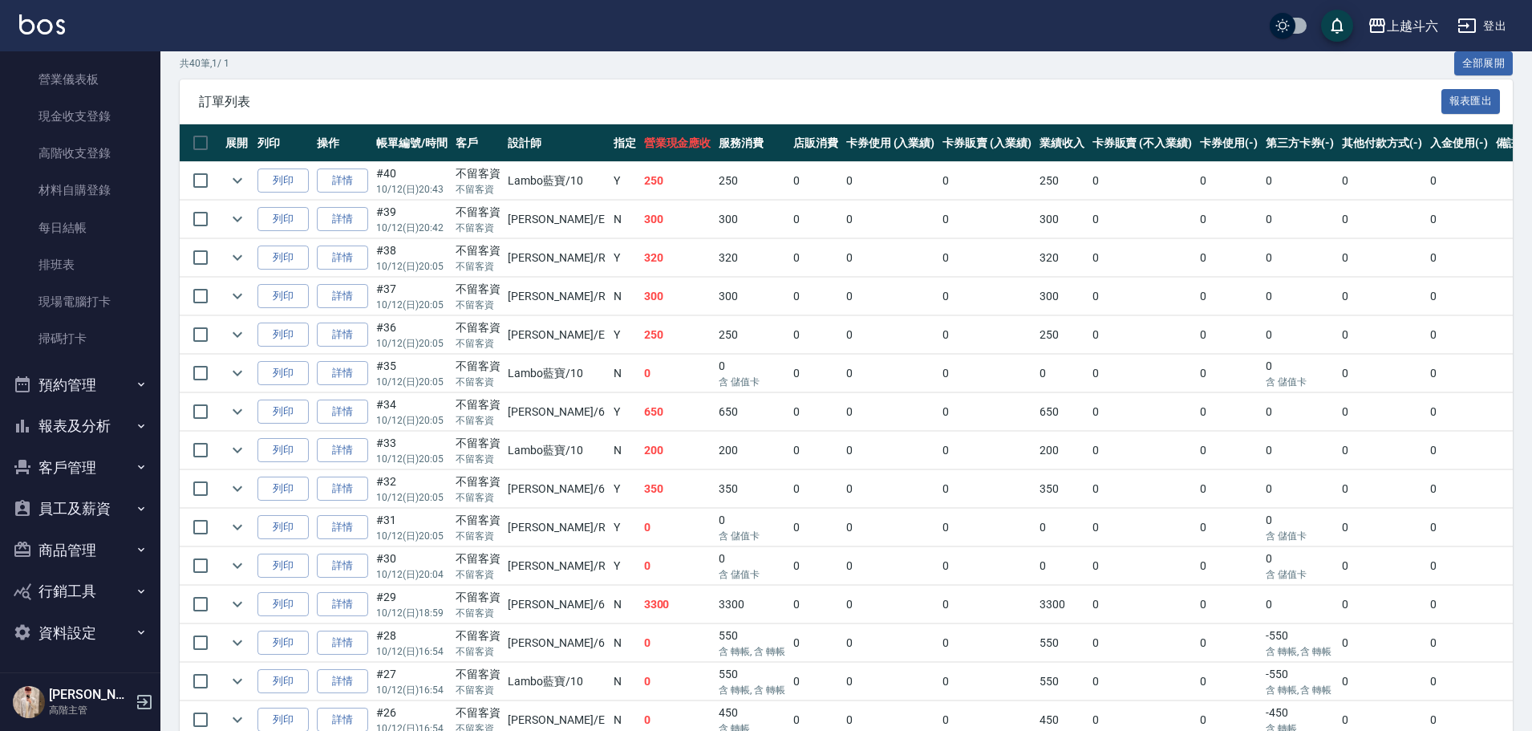
click at [100, 428] on button "報表及分析" at bounding box center [80, 426] width 148 height 42
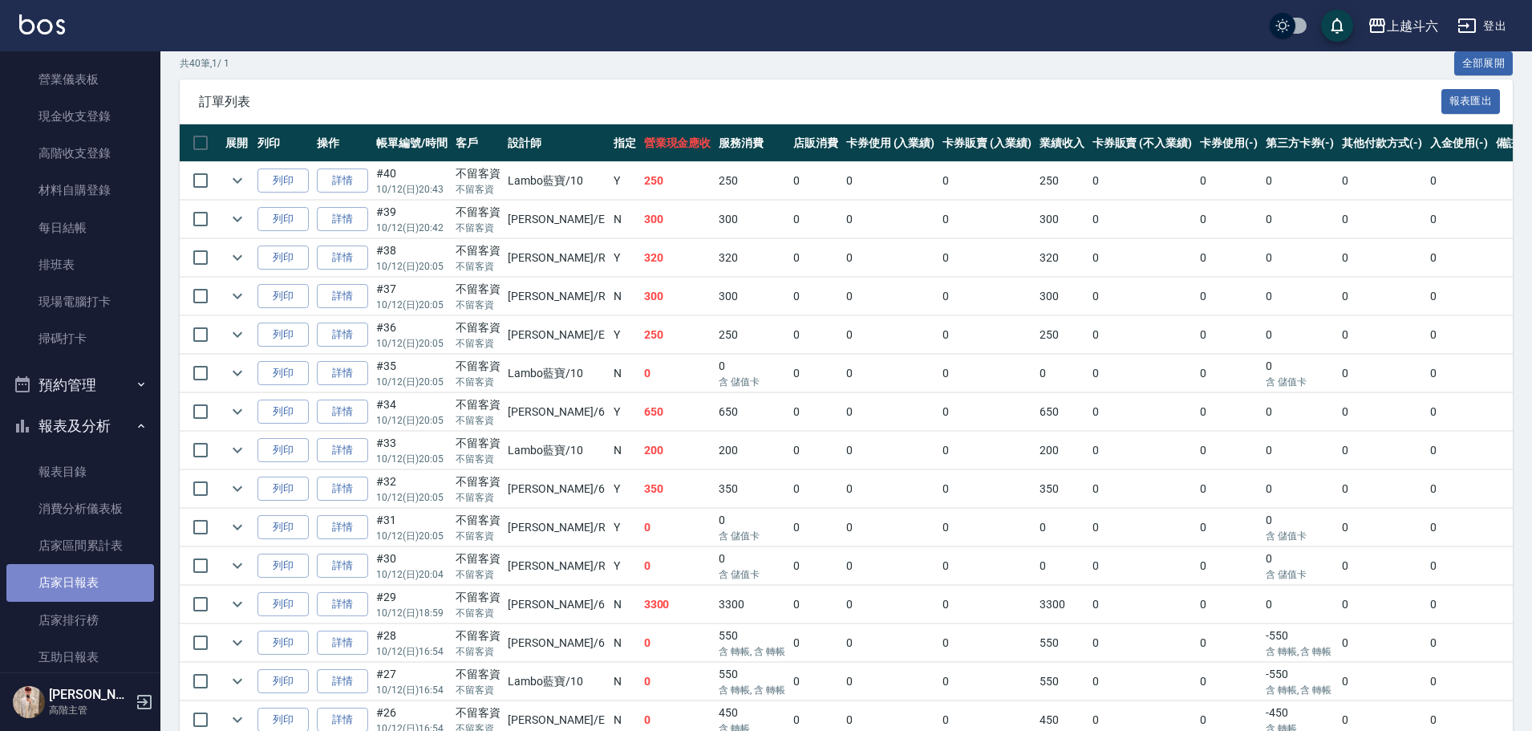
click at [128, 589] on link "店家日報表" at bounding box center [80, 582] width 148 height 37
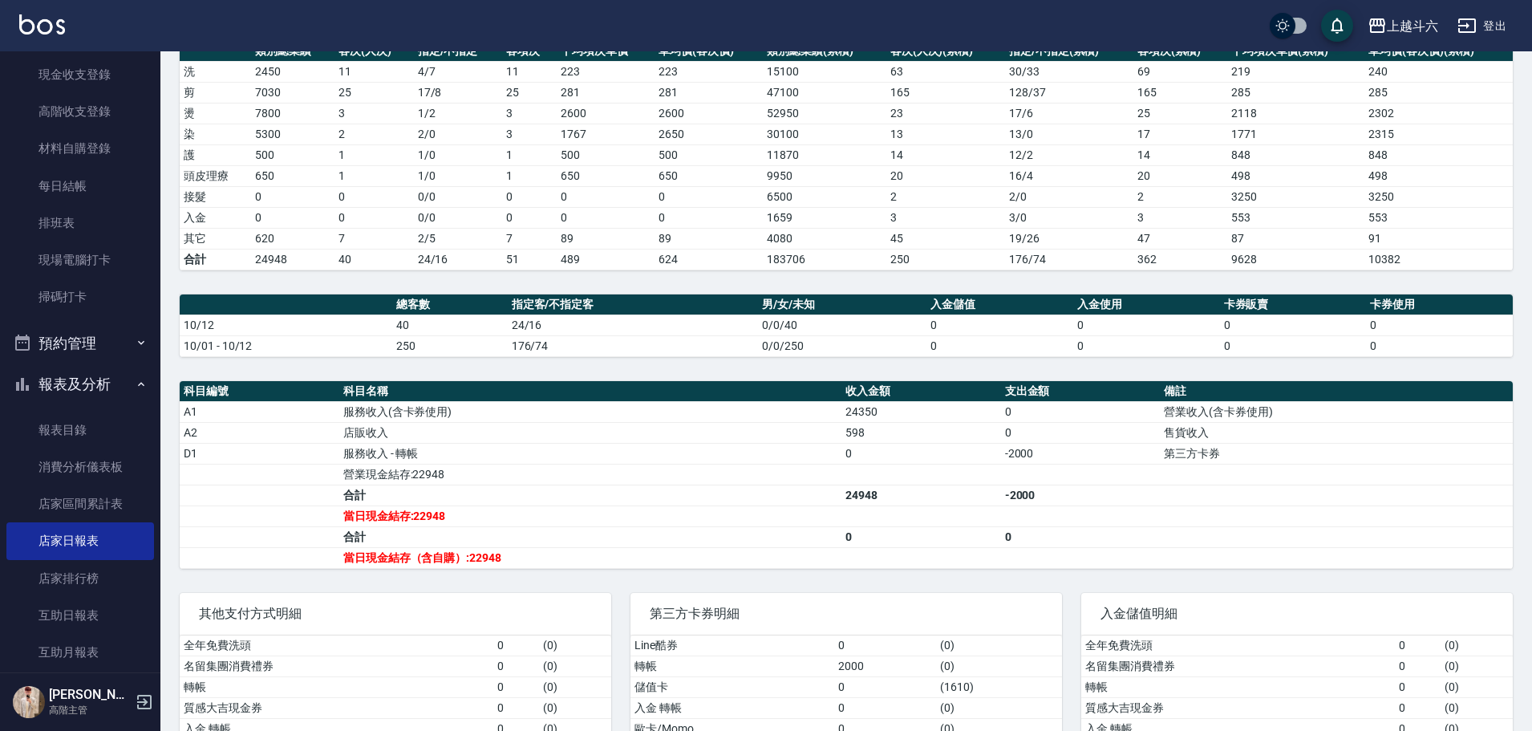
scroll to position [434, 0]
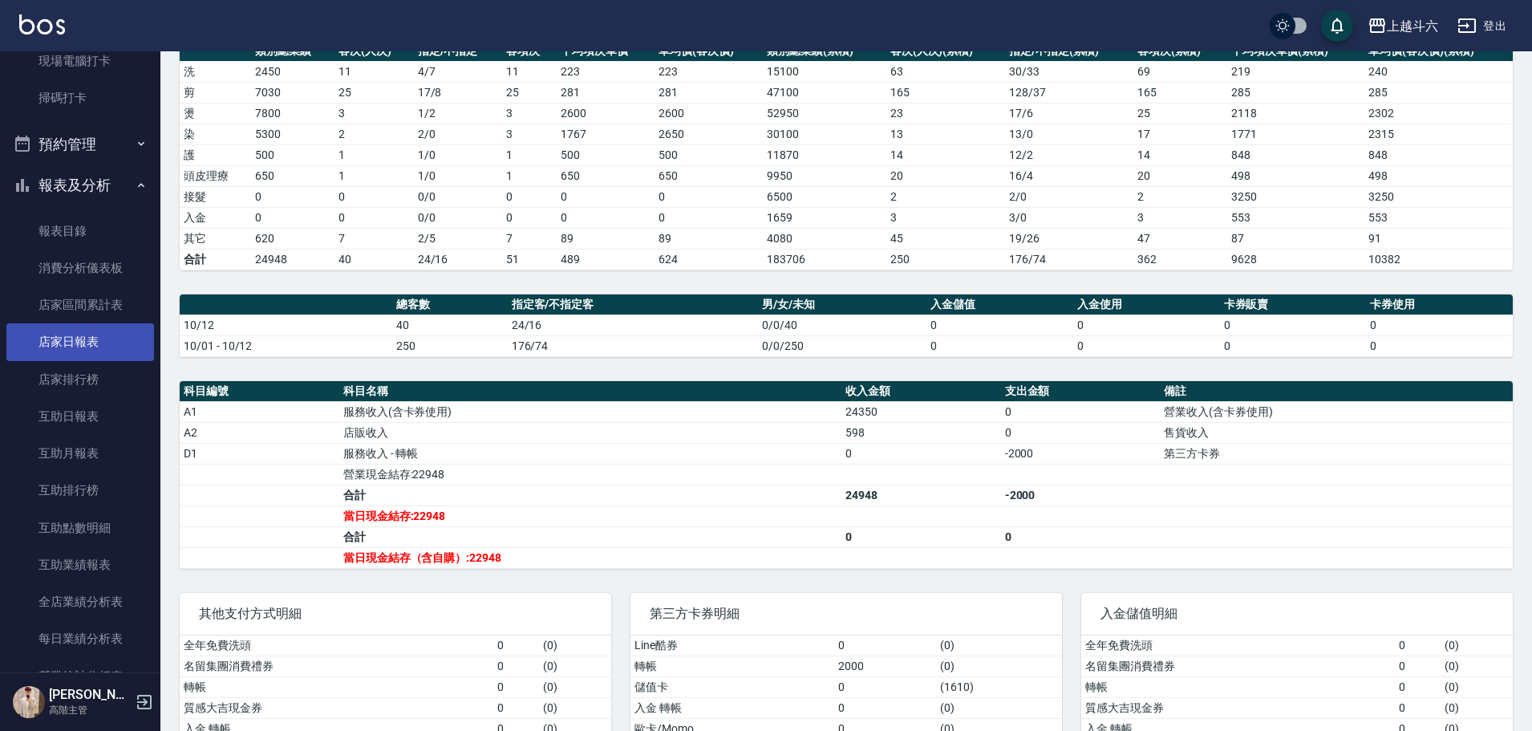
click at [107, 343] on link "店家日報表" at bounding box center [80, 341] width 148 height 37
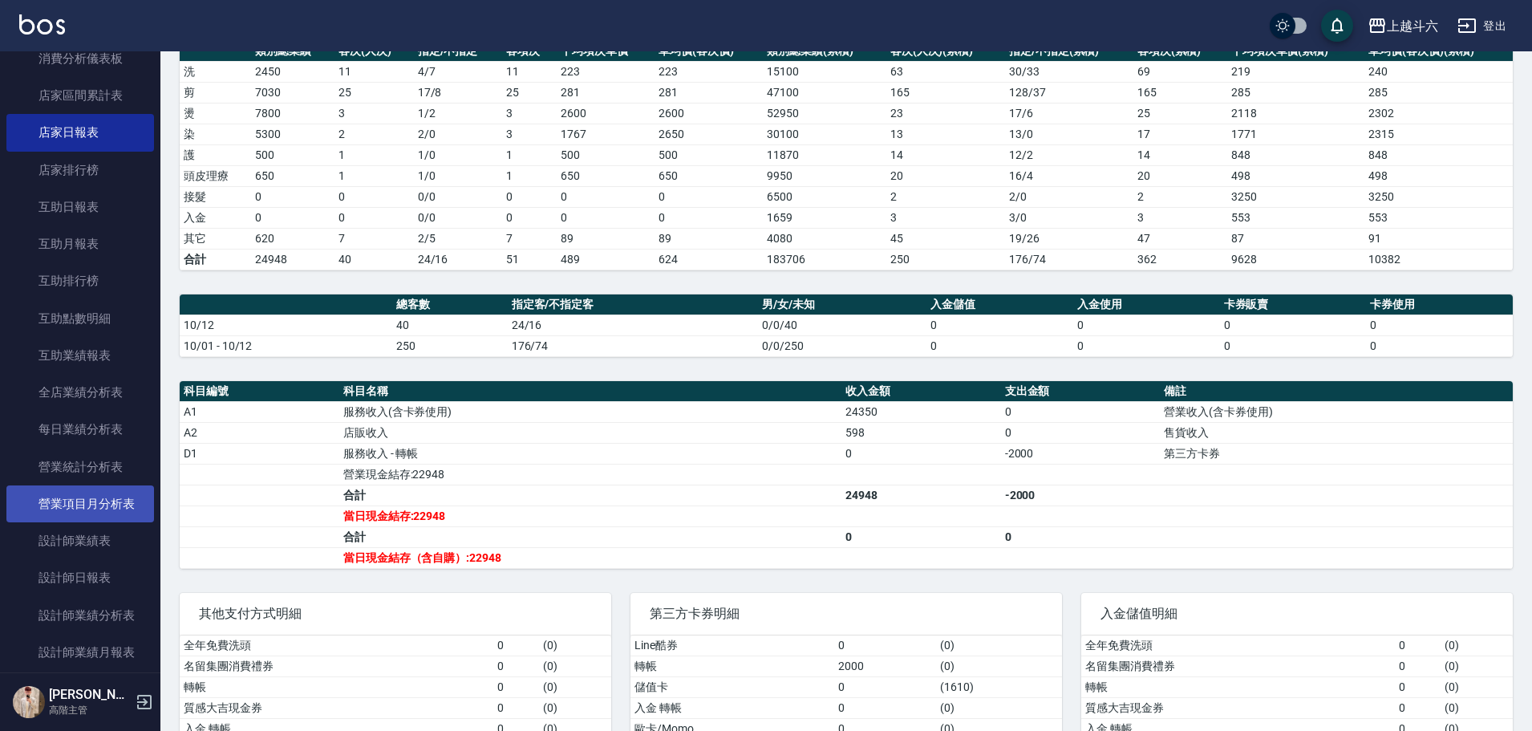
scroll to position [675, 0]
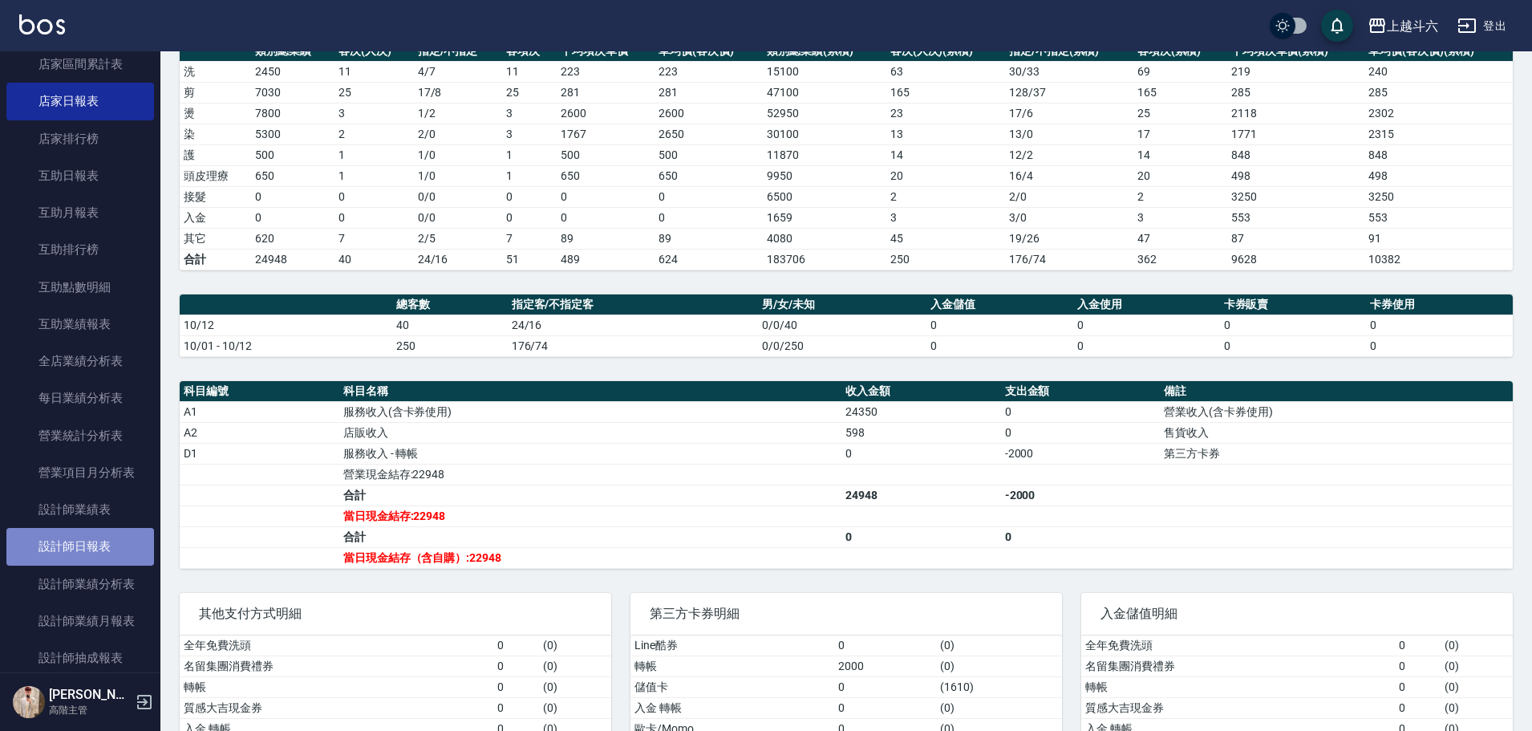
click at [116, 546] on link "設計師日報表" at bounding box center [80, 546] width 148 height 37
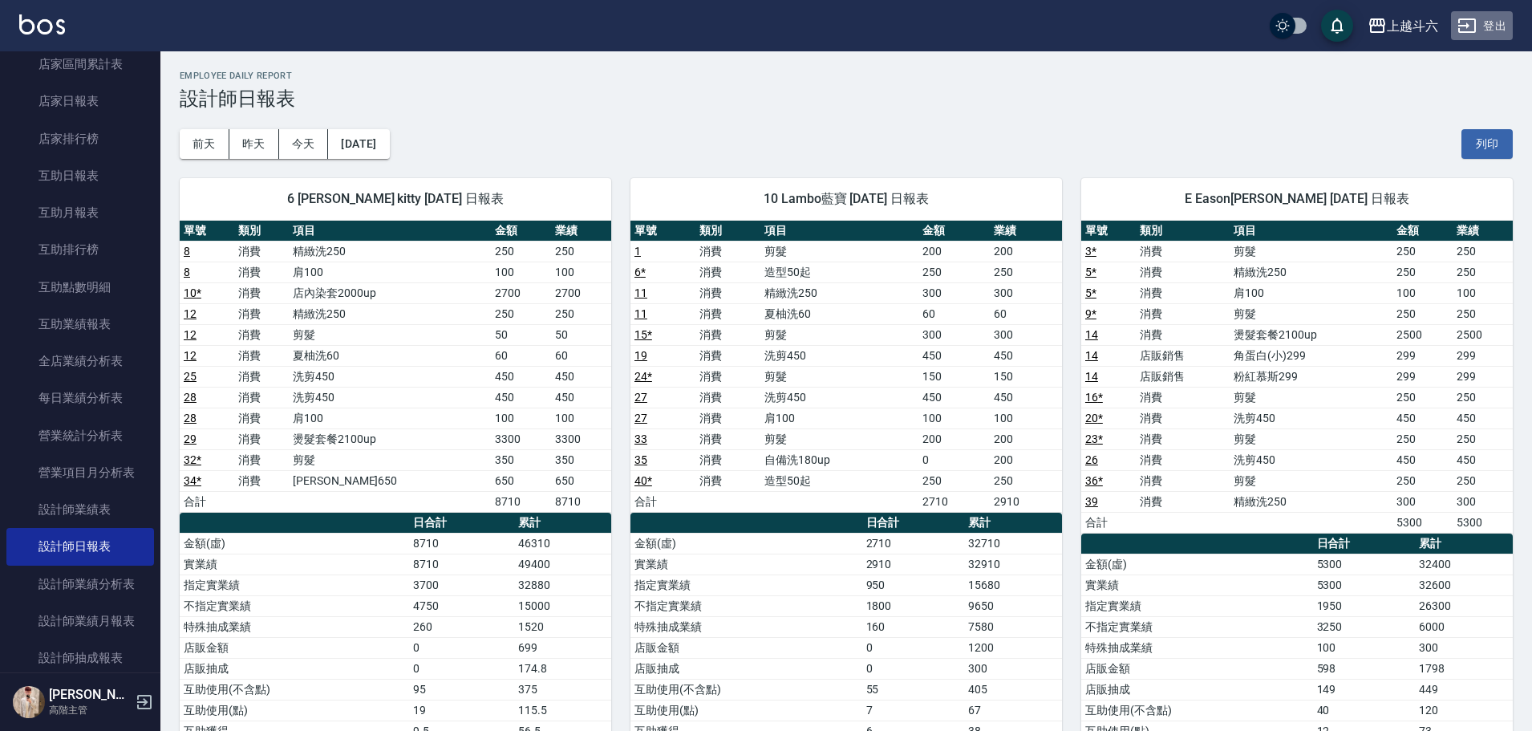
click at [1498, 14] on button "登出" at bounding box center [1482, 26] width 62 height 30
